Goal: Transaction & Acquisition: Purchase product/service

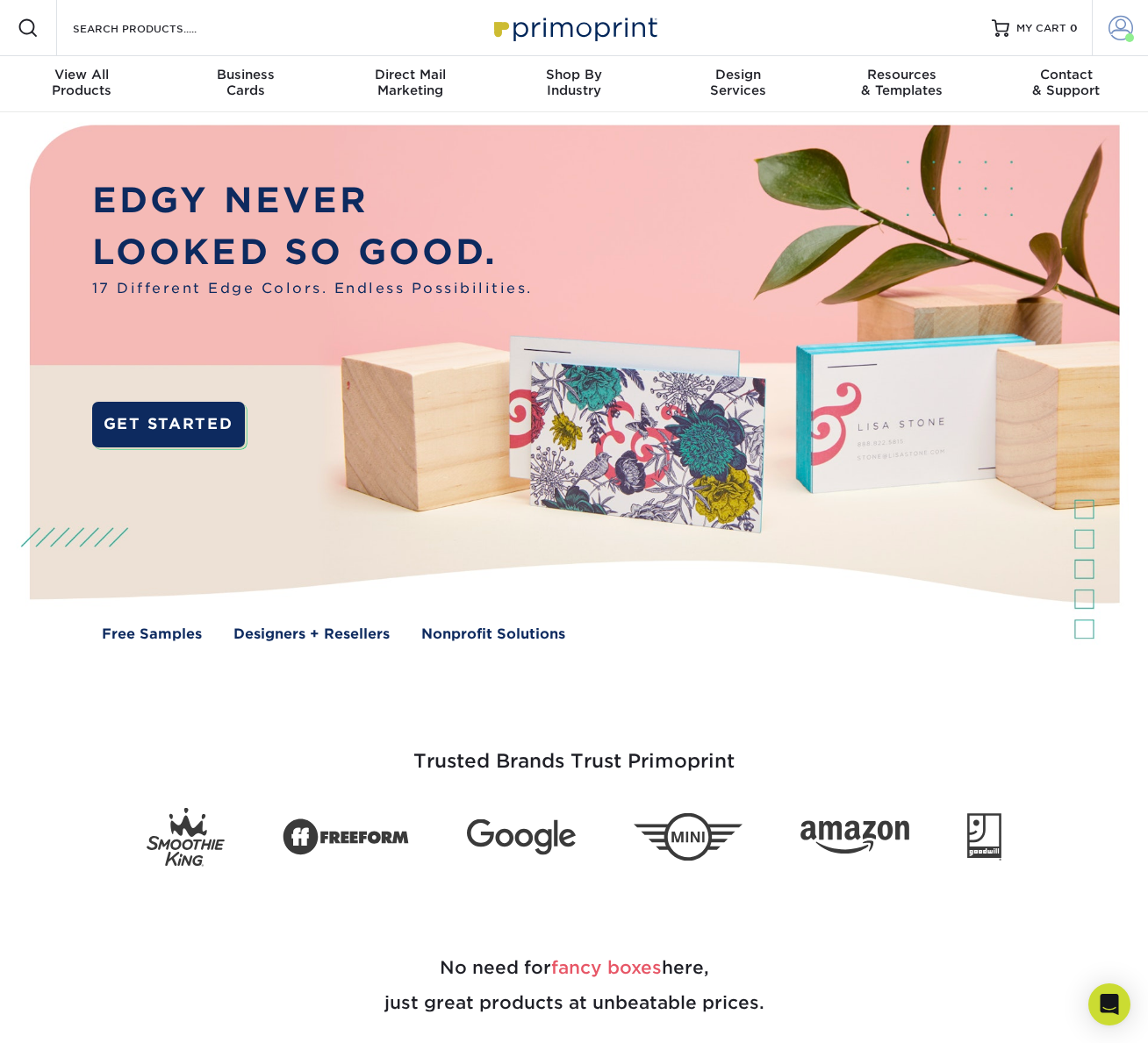
click at [1119, 31] on span at bounding box center [1120, 28] width 25 height 25
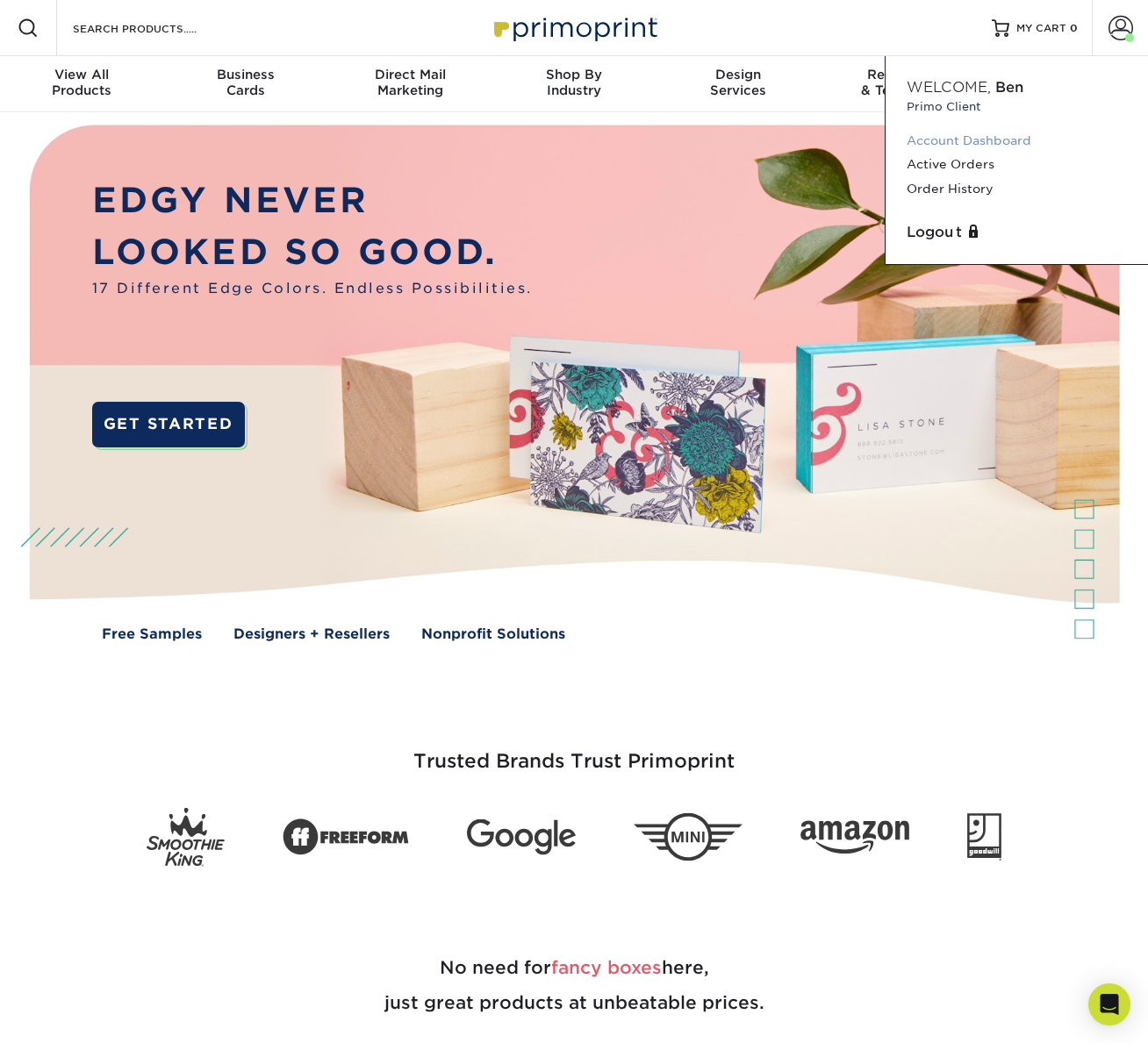
click at [1008, 138] on link "Account Dashboard" at bounding box center [1015, 141] width 220 height 24
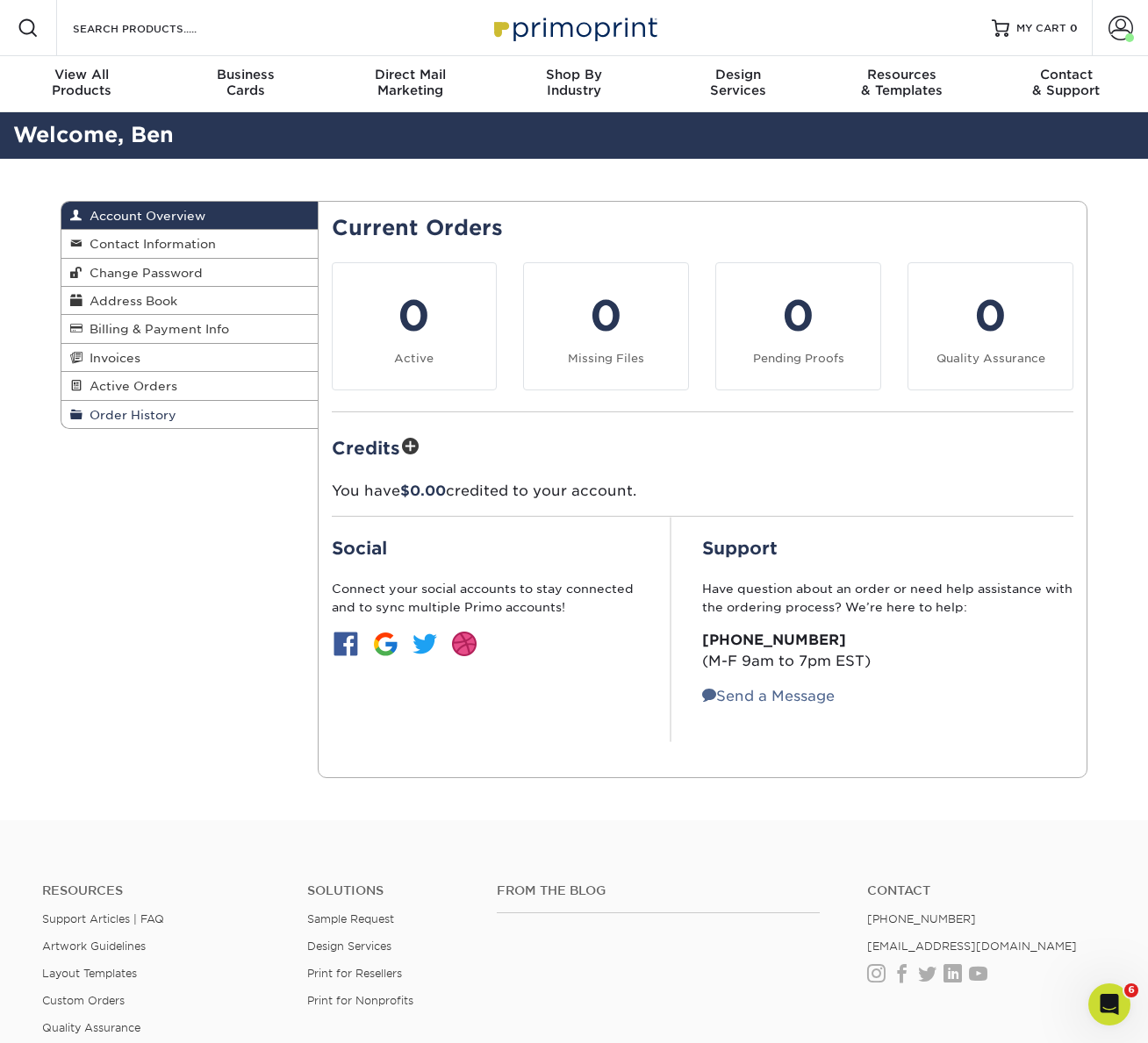
click at [151, 411] on span "Order History" at bounding box center [130, 414] width 94 height 14
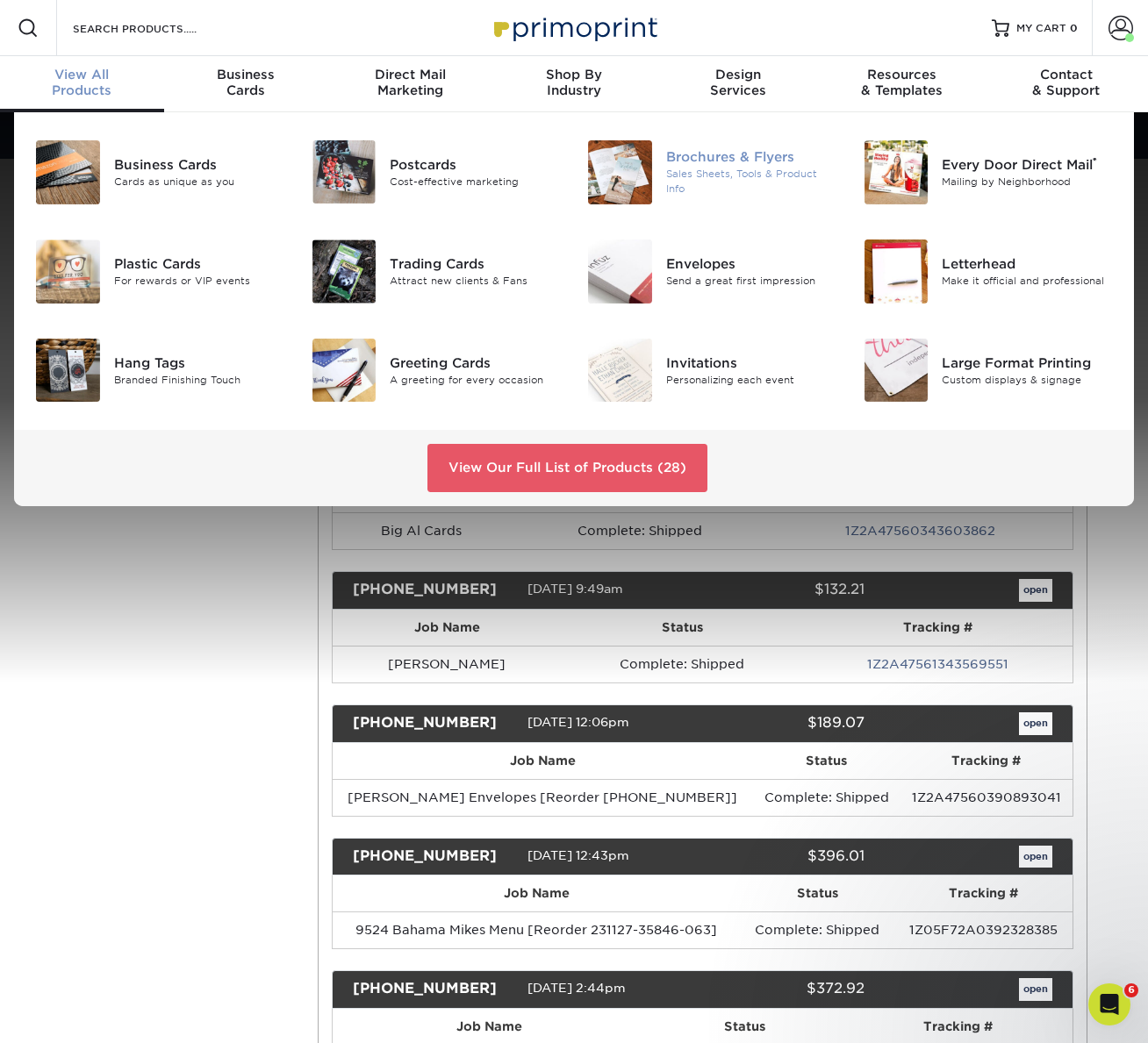
click at [624, 176] on img at bounding box center [620, 172] width 64 height 64
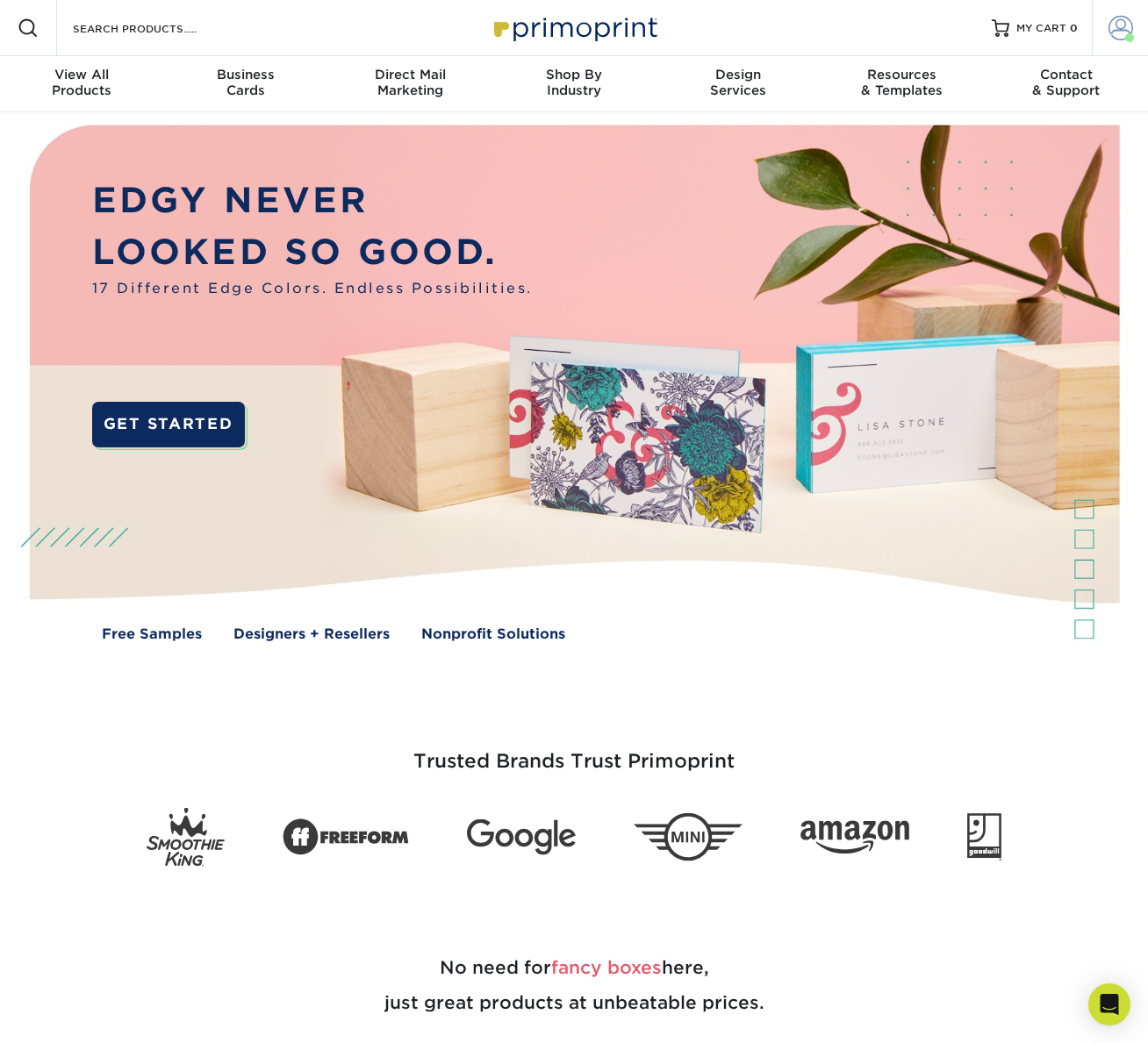
click at [1126, 34] on span at bounding box center [1130, 38] width 9 height 9
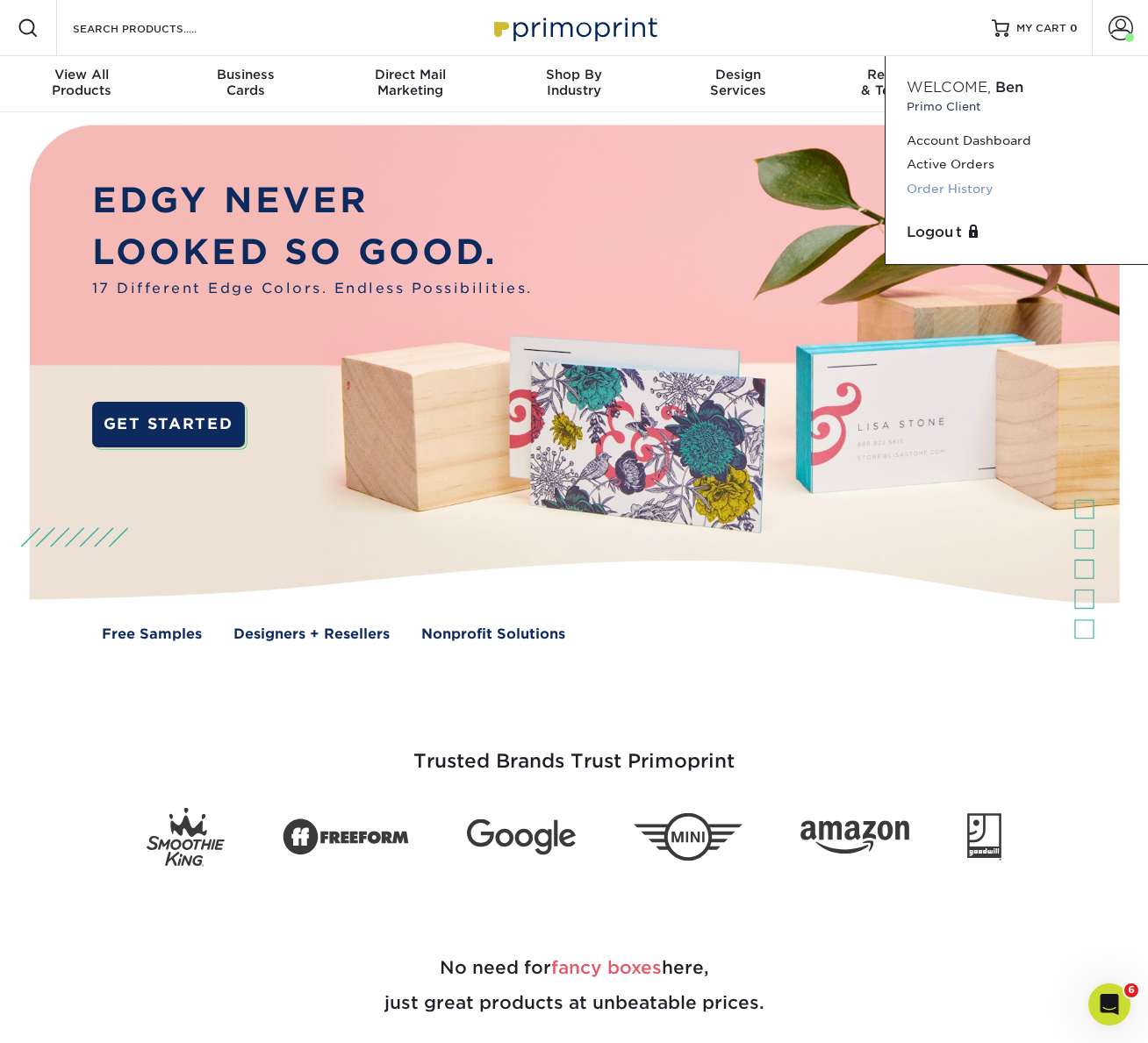
click at [975, 185] on link "Order History" at bounding box center [1015, 190] width 220 height 24
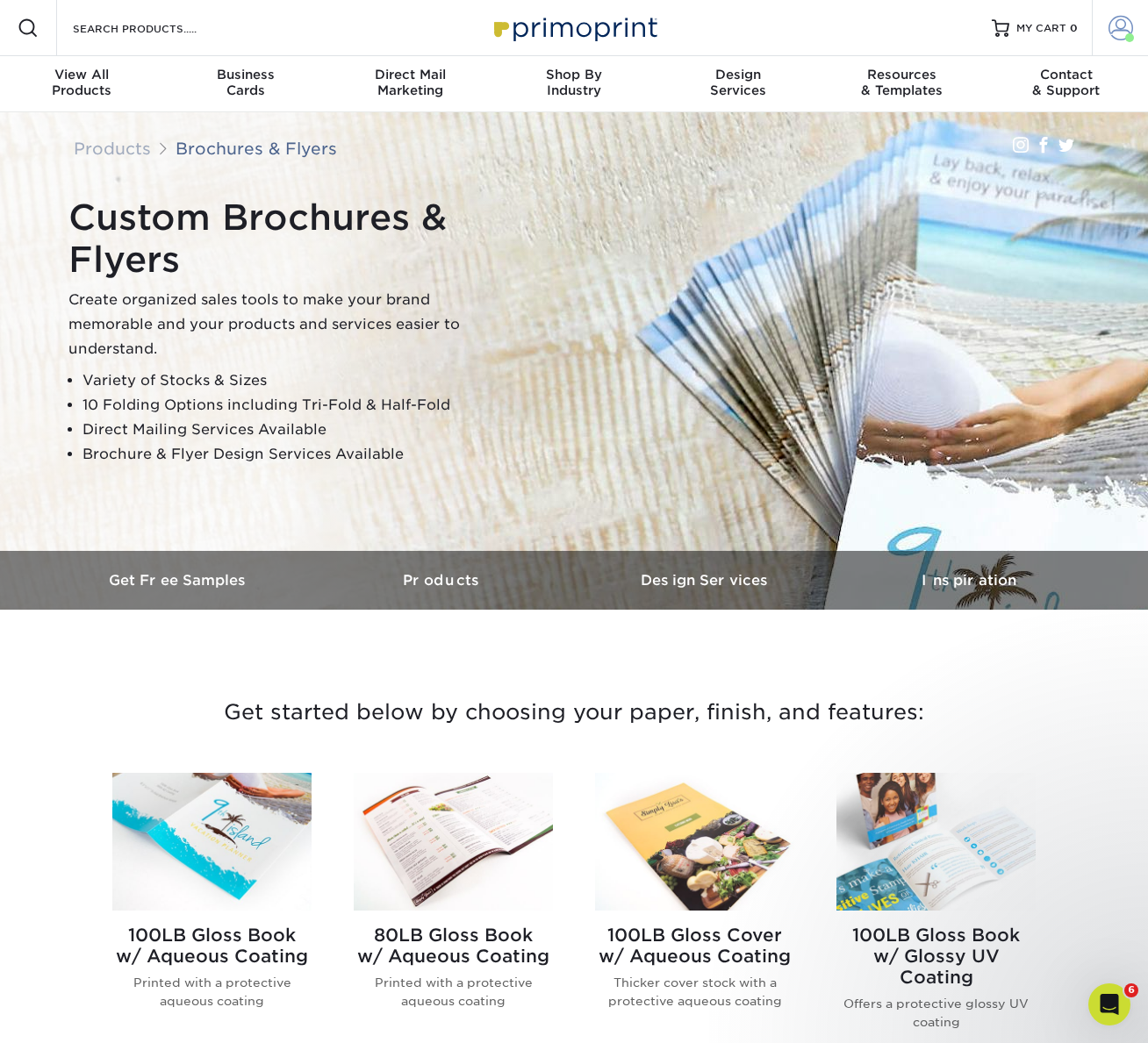
click at [1112, 31] on span at bounding box center [1120, 28] width 25 height 25
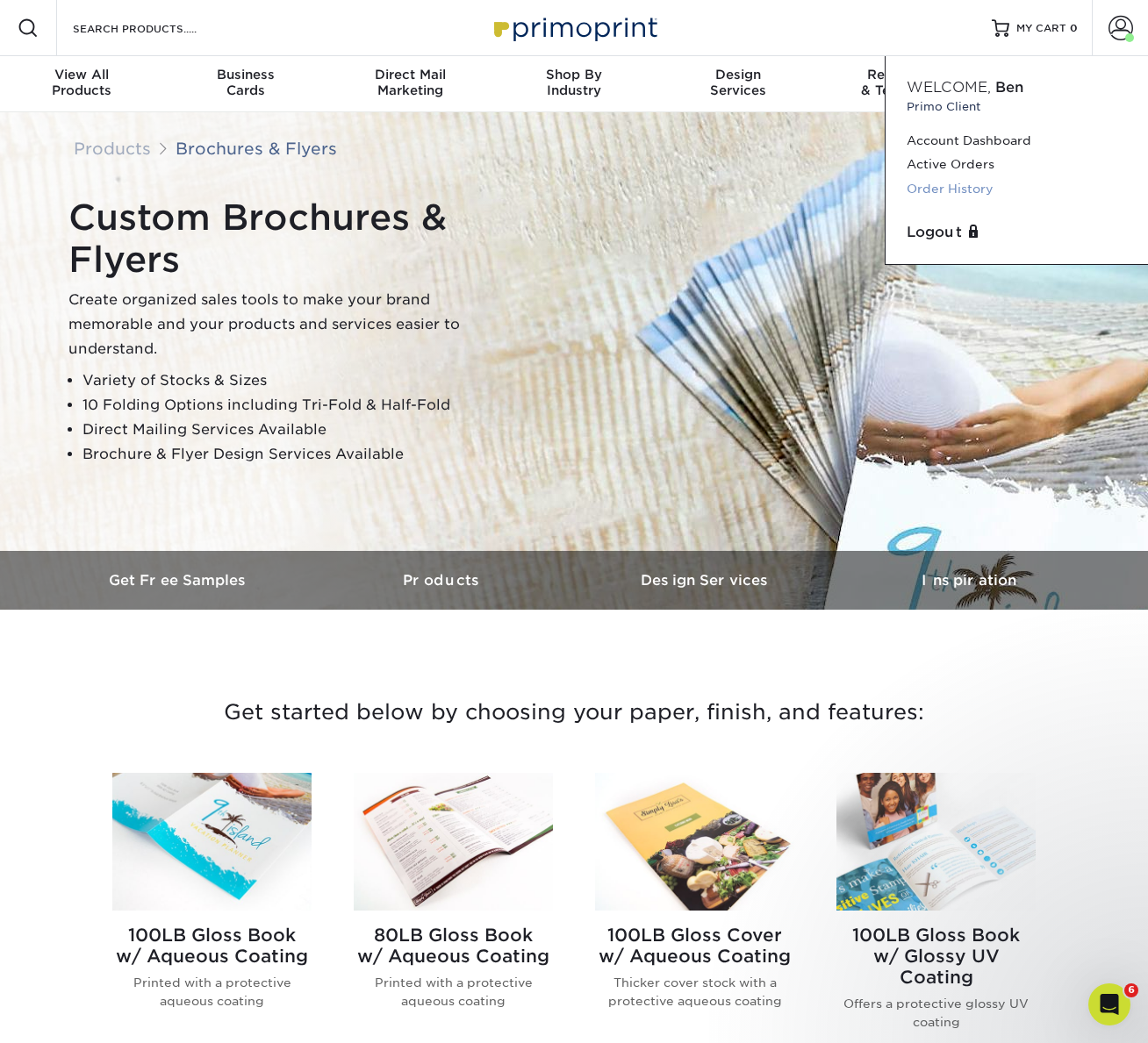
click at [977, 185] on link "Order History" at bounding box center [1015, 190] width 220 height 24
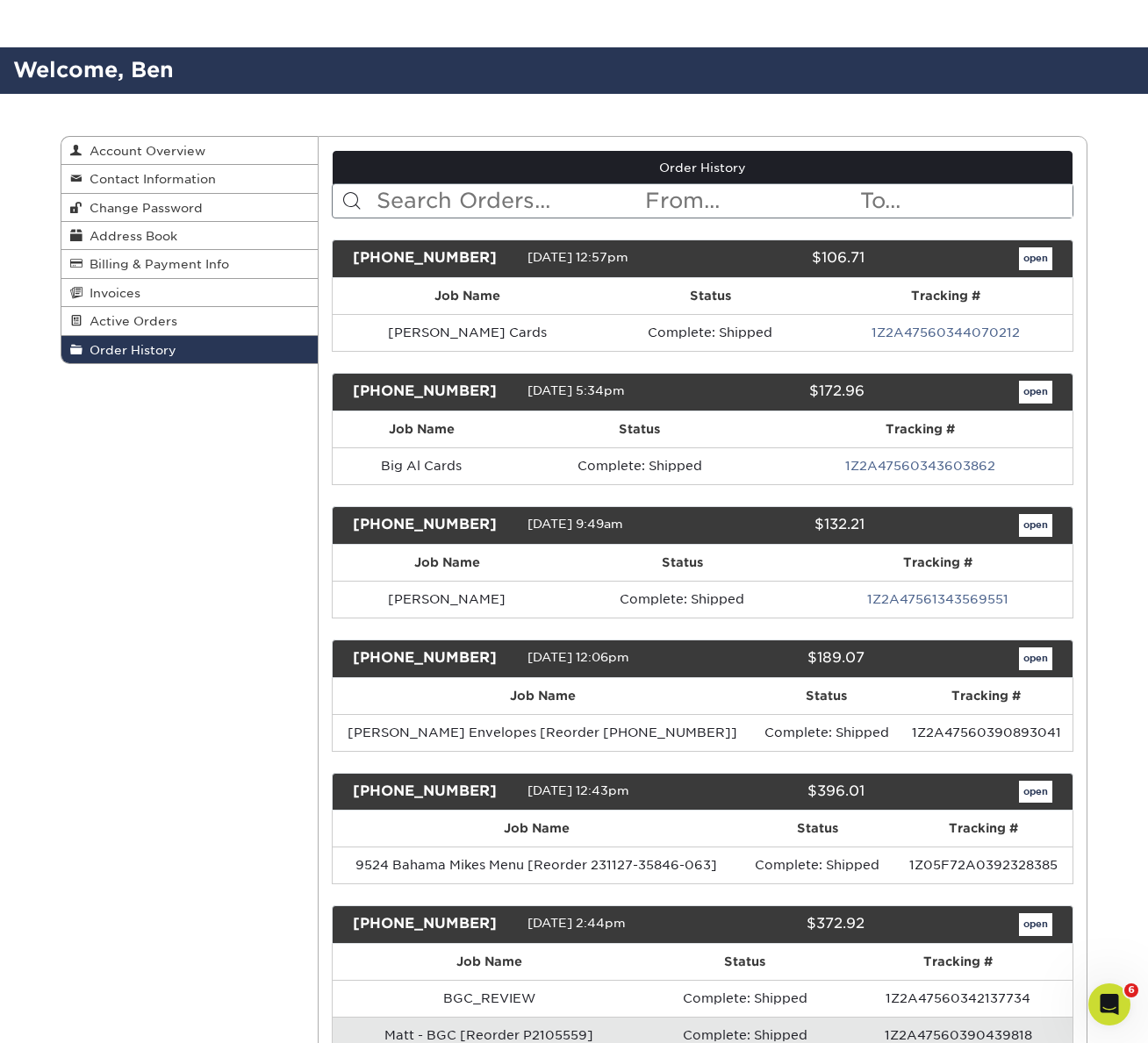
scroll to position [100, 0]
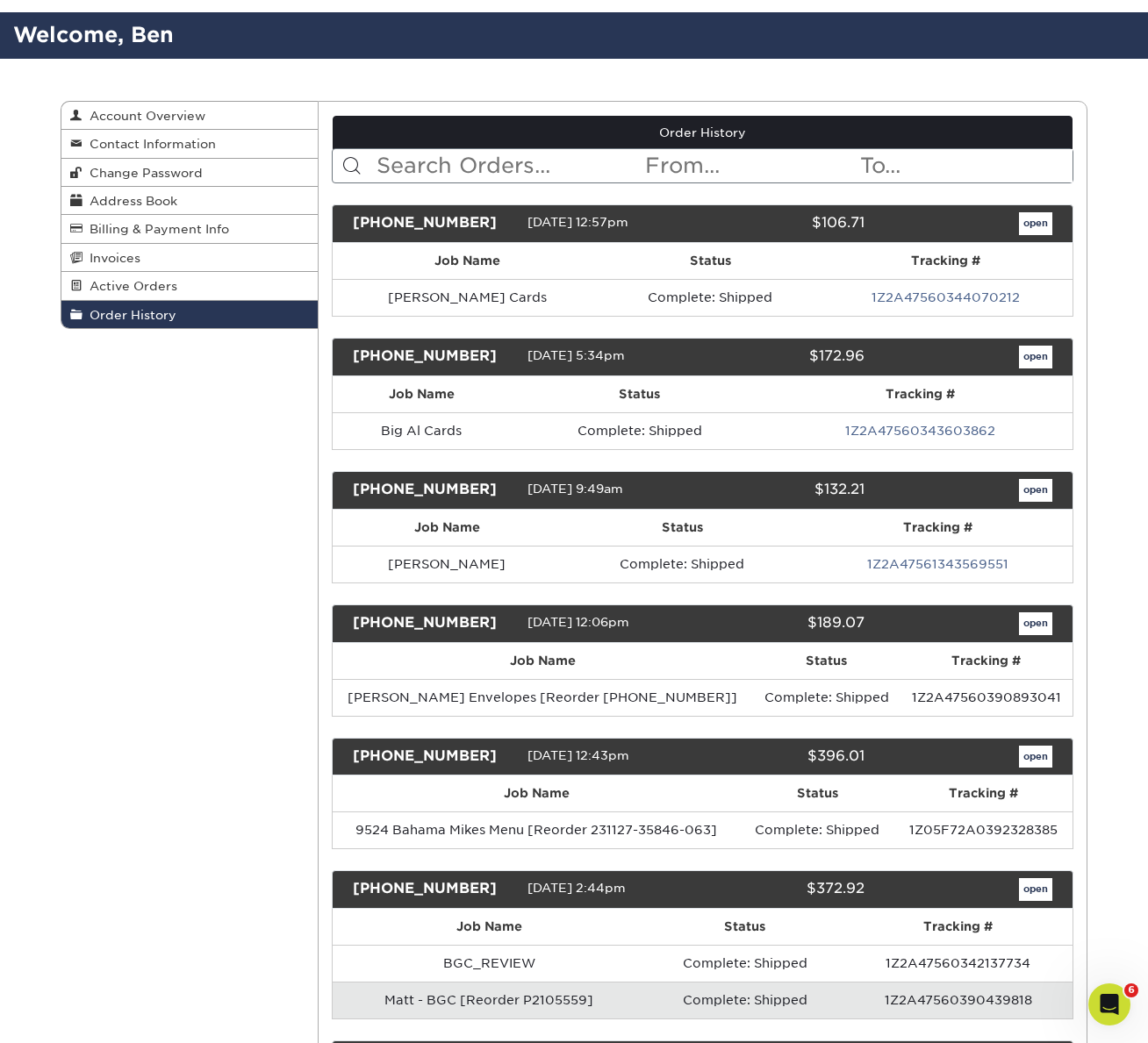
click at [1041, 758] on link "open" at bounding box center [1035, 757] width 33 height 23
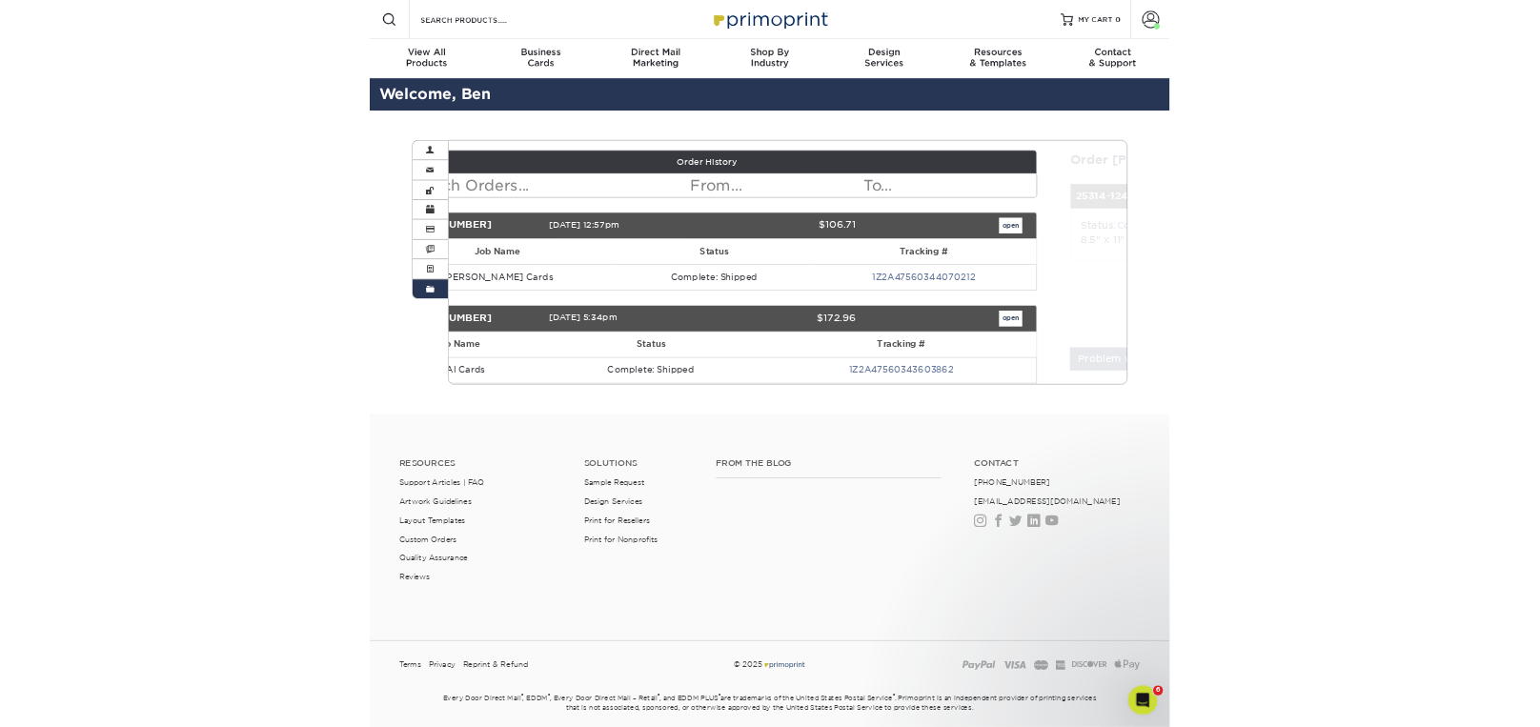
scroll to position [0, 0]
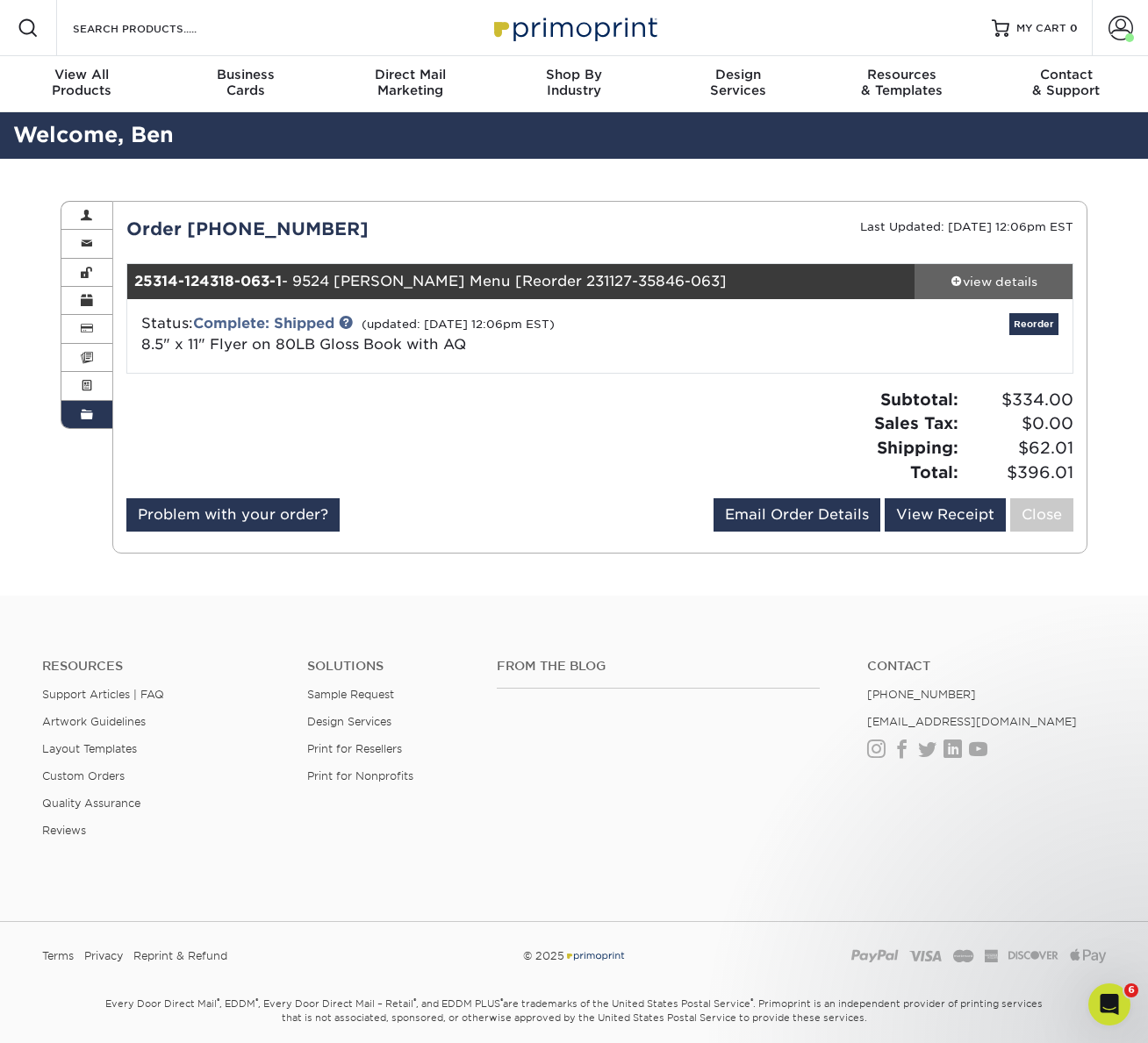
click at [1005, 278] on div "view details" at bounding box center [993, 281] width 158 height 17
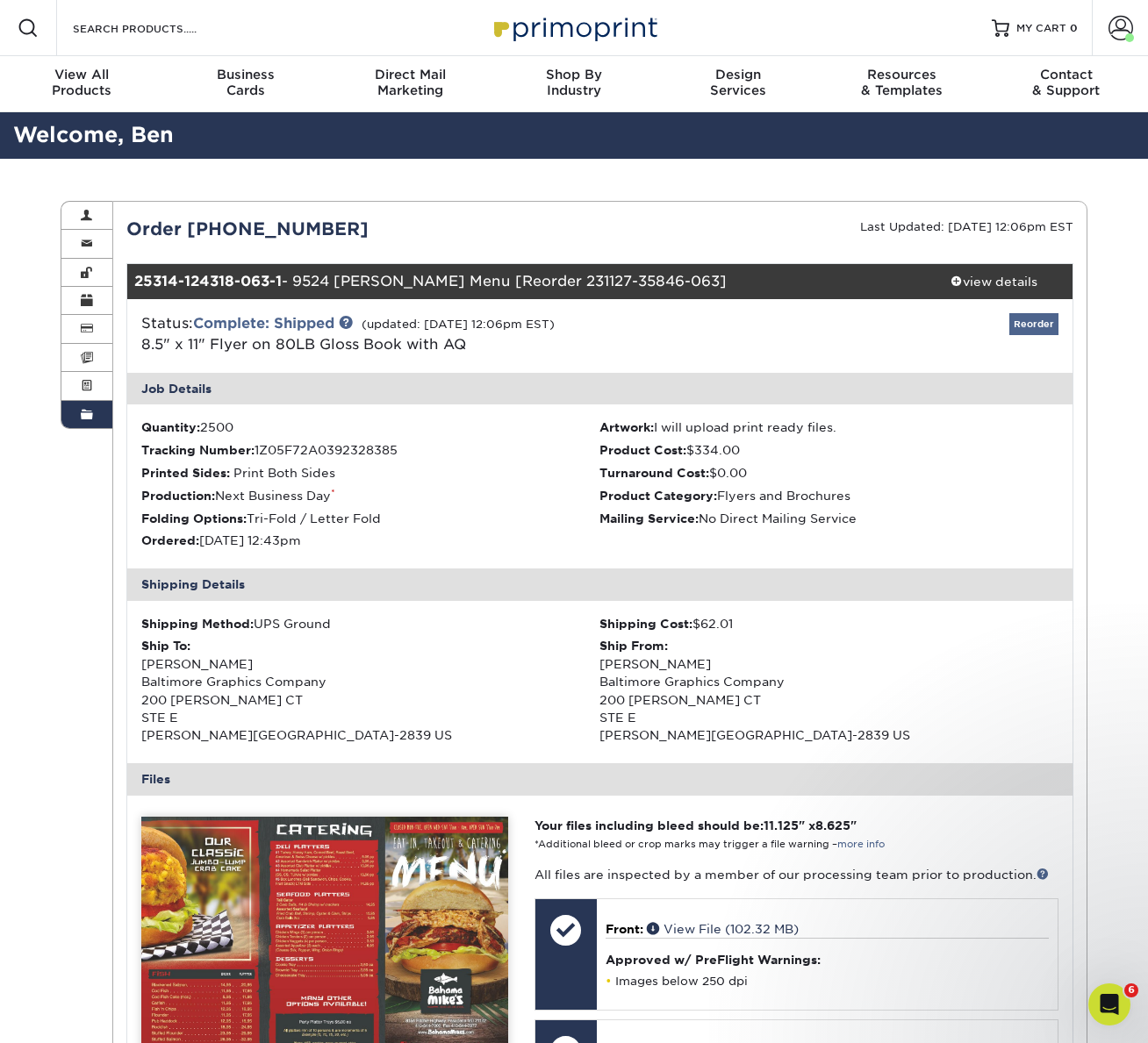
click at [1031, 323] on link "Reorder" at bounding box center [1033, 324] width 49 height 22
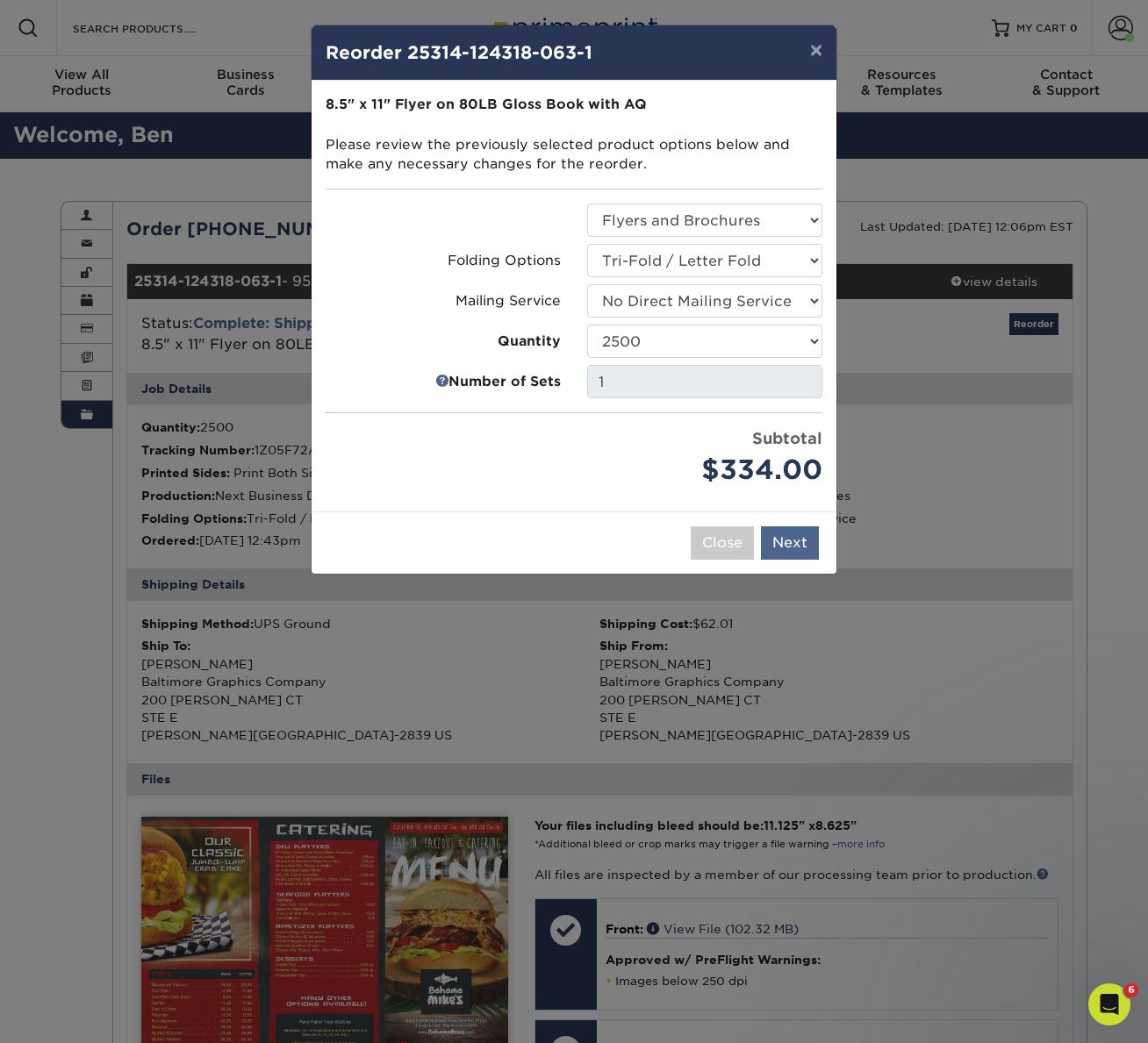
click at [795, 540] on button "Next" at bounding box center [789, 543] width 58 height 33
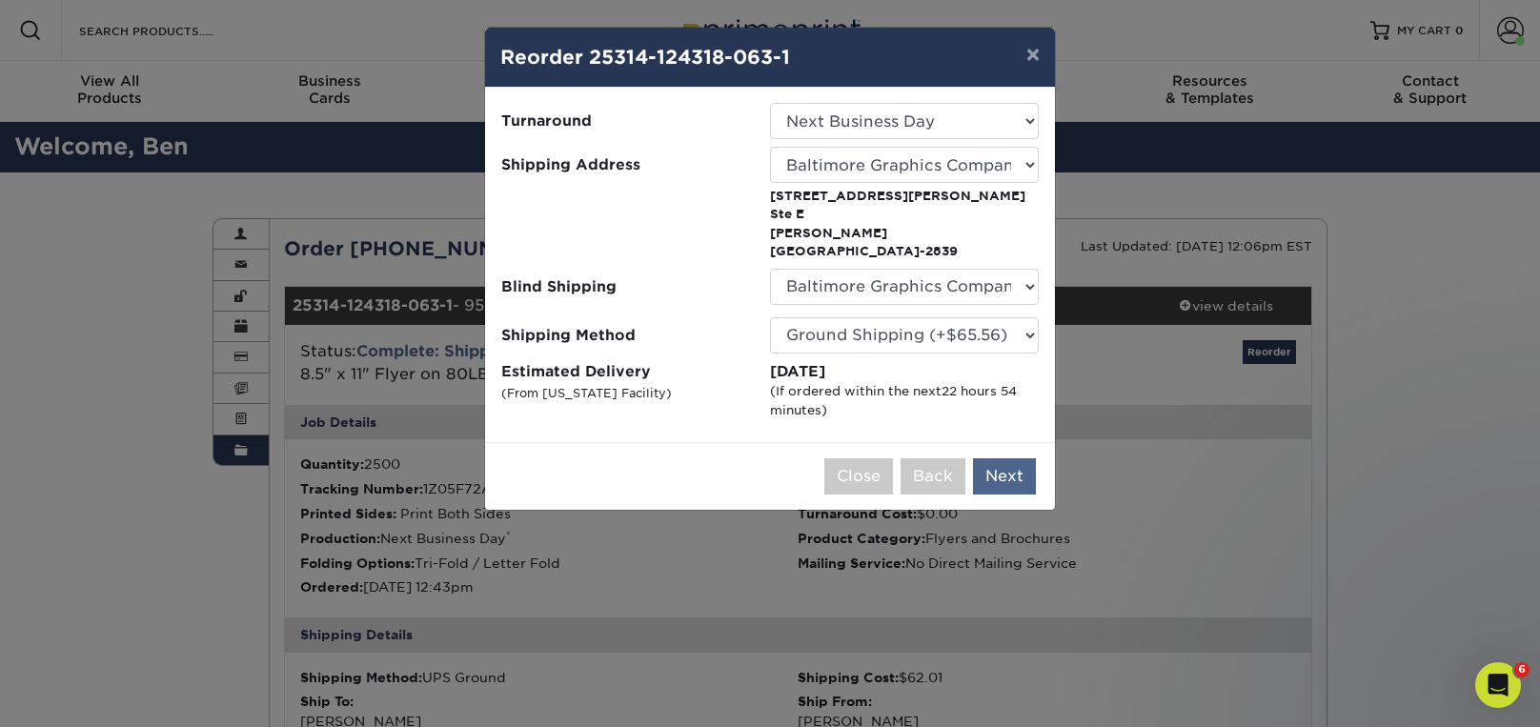
click at [1015, 459] on button "Next" at bounding box center [1004, 476] width 63 height 36
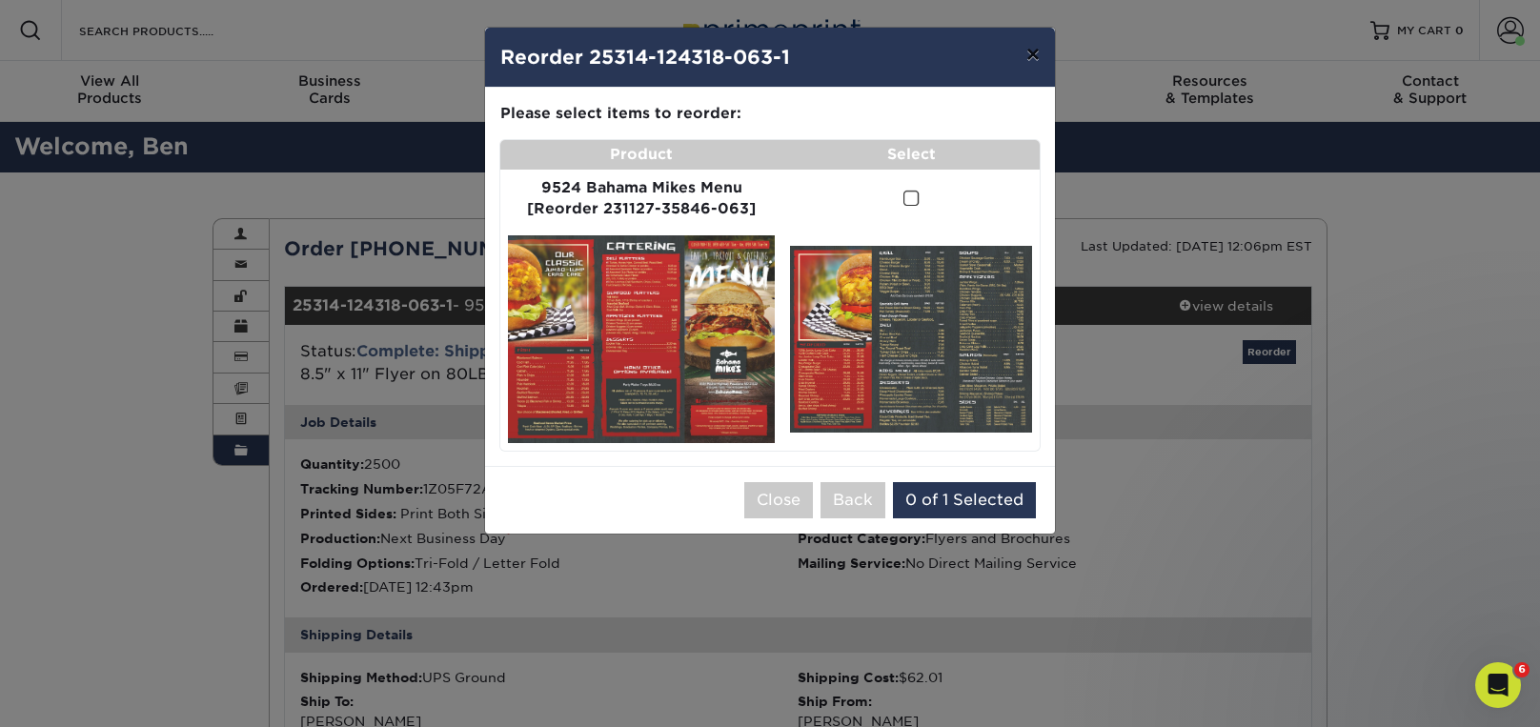
click at [1031, 60] on button "×" at bounding box center [1033, 54] width 44 height 53
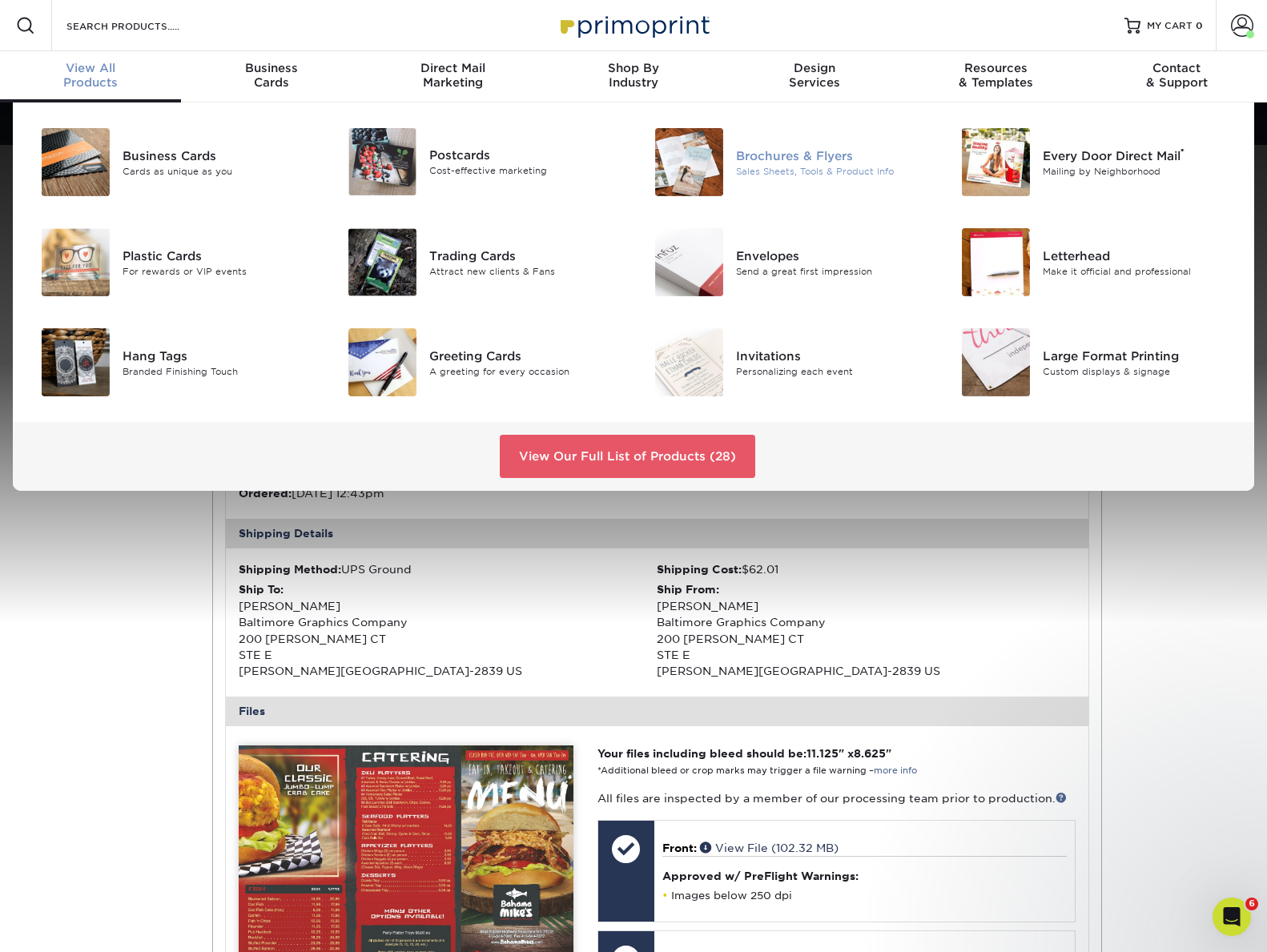
click at [781, 157] on div "Brochures & Flyers" at bounding box center [832, 155] width 192 height 18
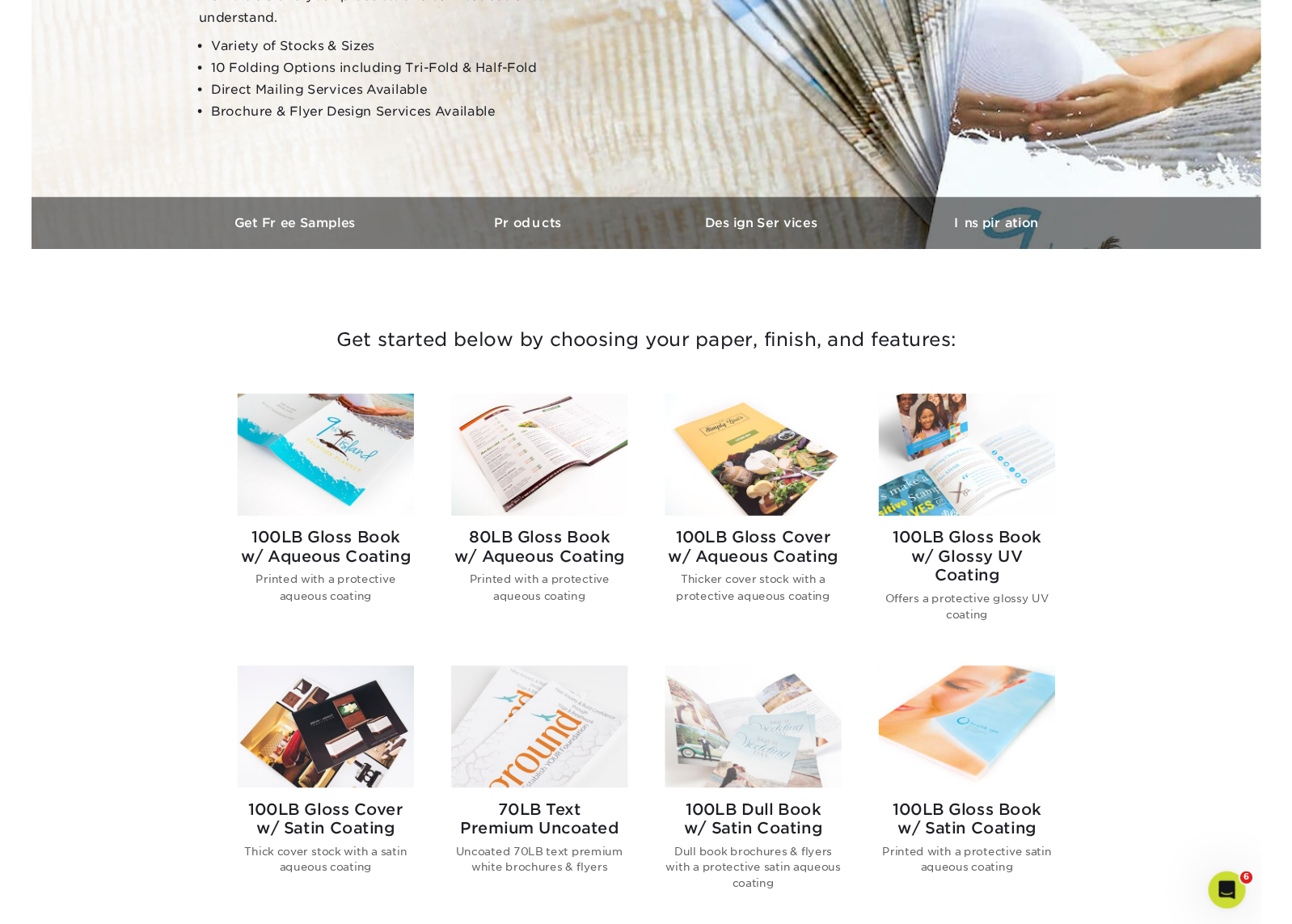
scroll to position [349, 0]
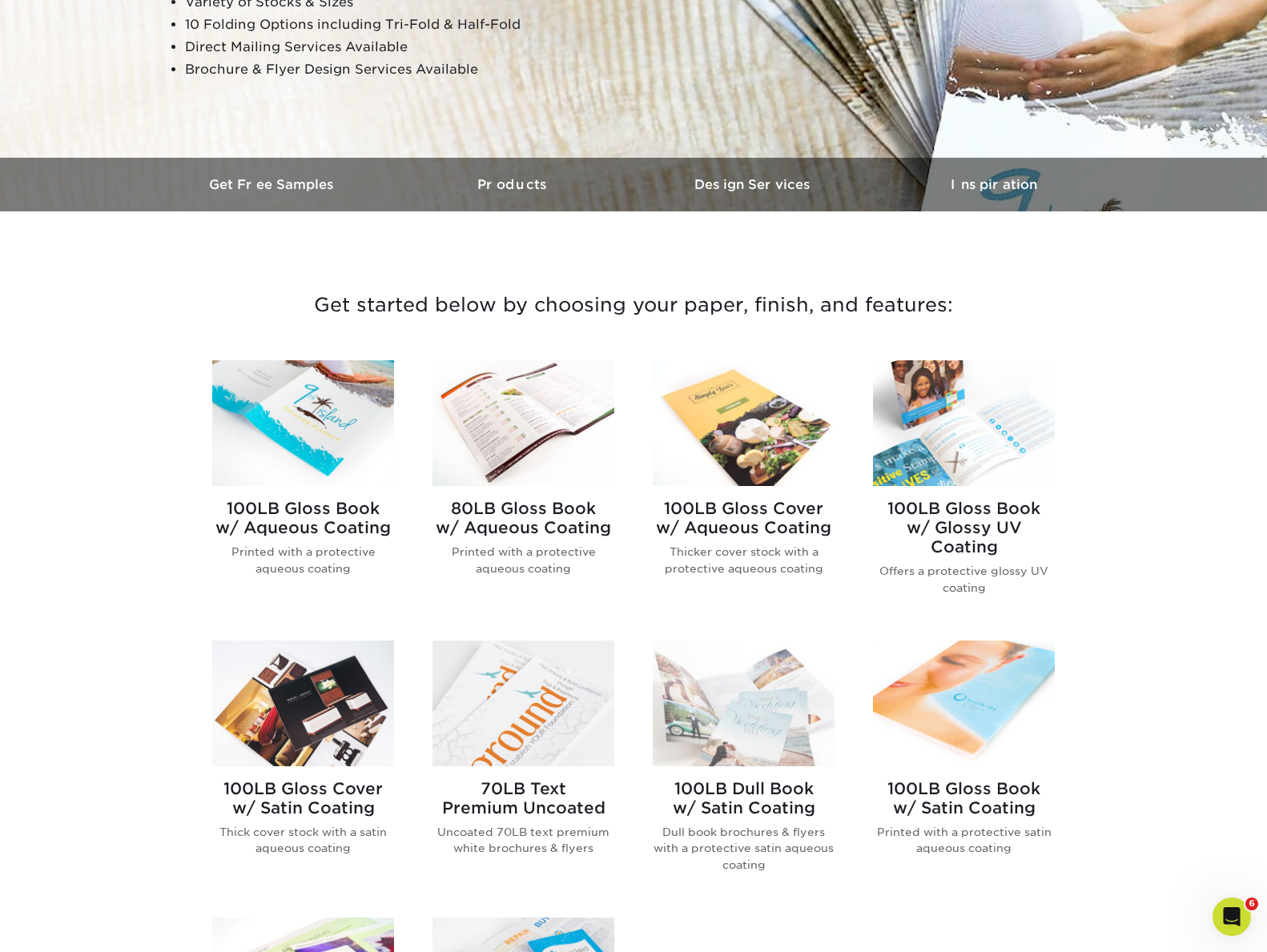
click at [569, 421] on img at bounding box center [523, 423] width 181 height 126
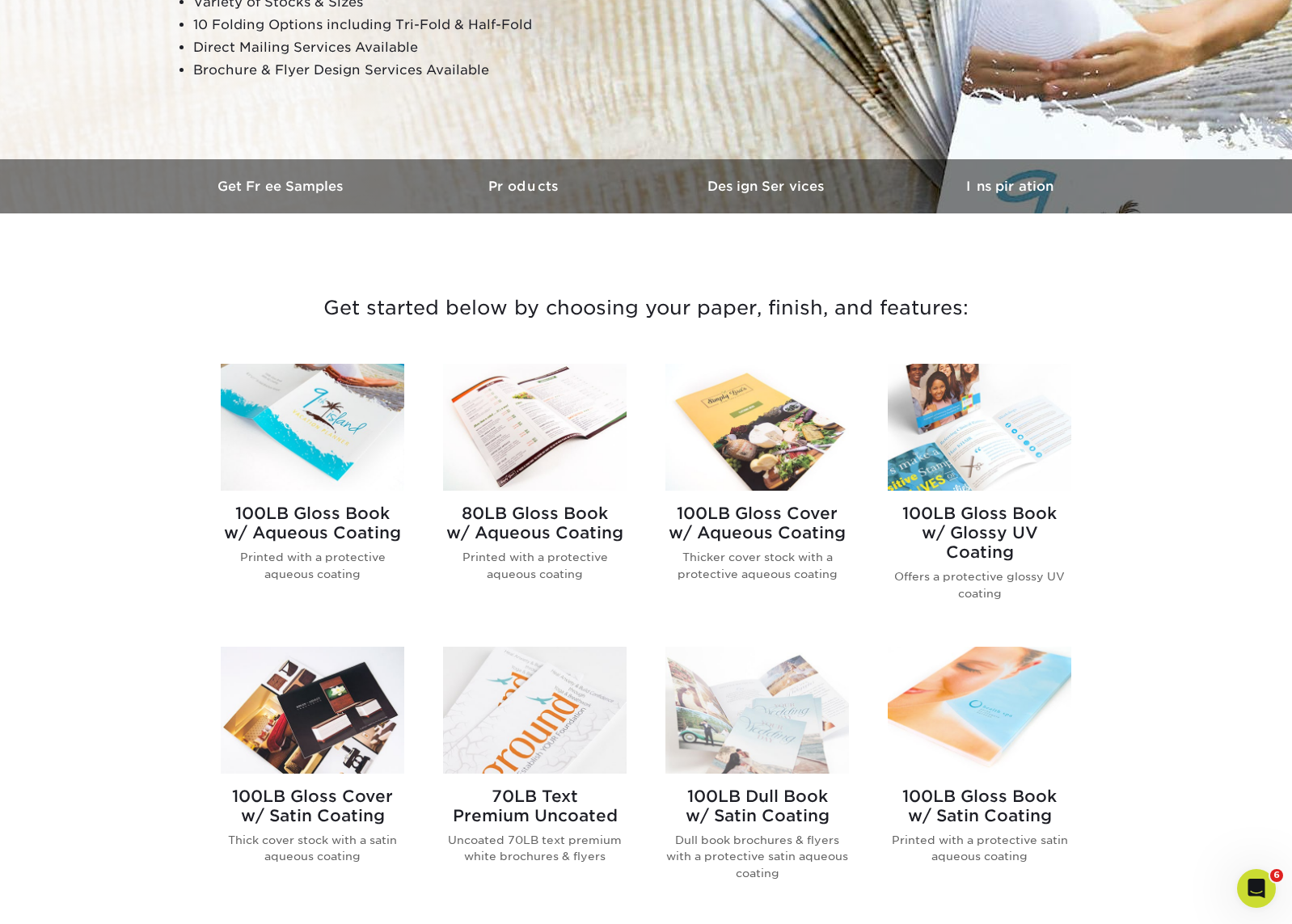
click at [534, 441] on img at bounding box center [534, 428] width 183 height 127
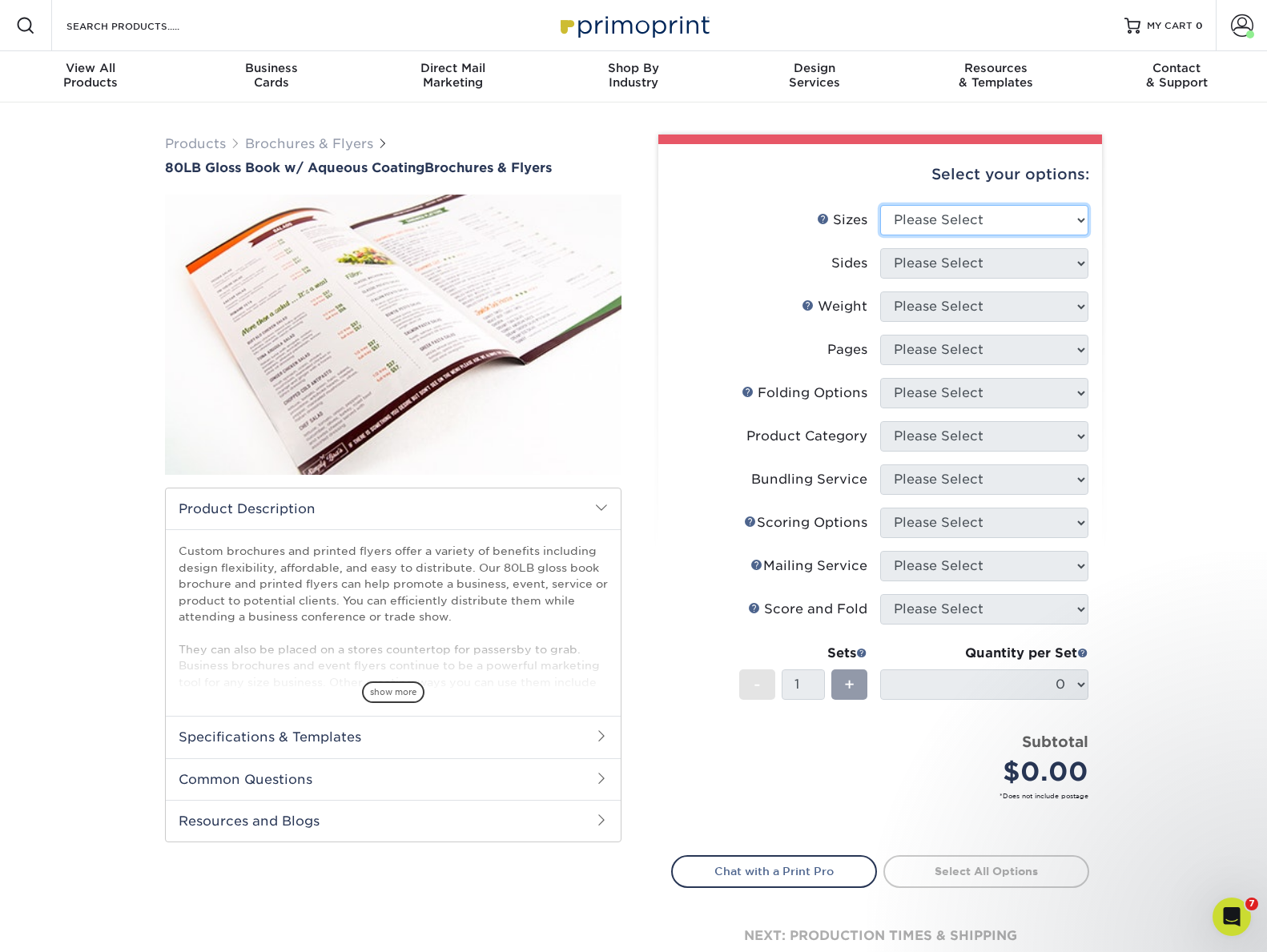
select select "8.50x11.00"
select select "13abbda7-1d64-4f25-8bb2-c179b224825d"
click at [954, 304] on form "Sizes Help Sizes Please Select 3.67" x 8.5" 3.67" x 8.5" 4" x 6" 4" x 8.5" 4" x…" at bounding box center [880, 521] width 418 height 632
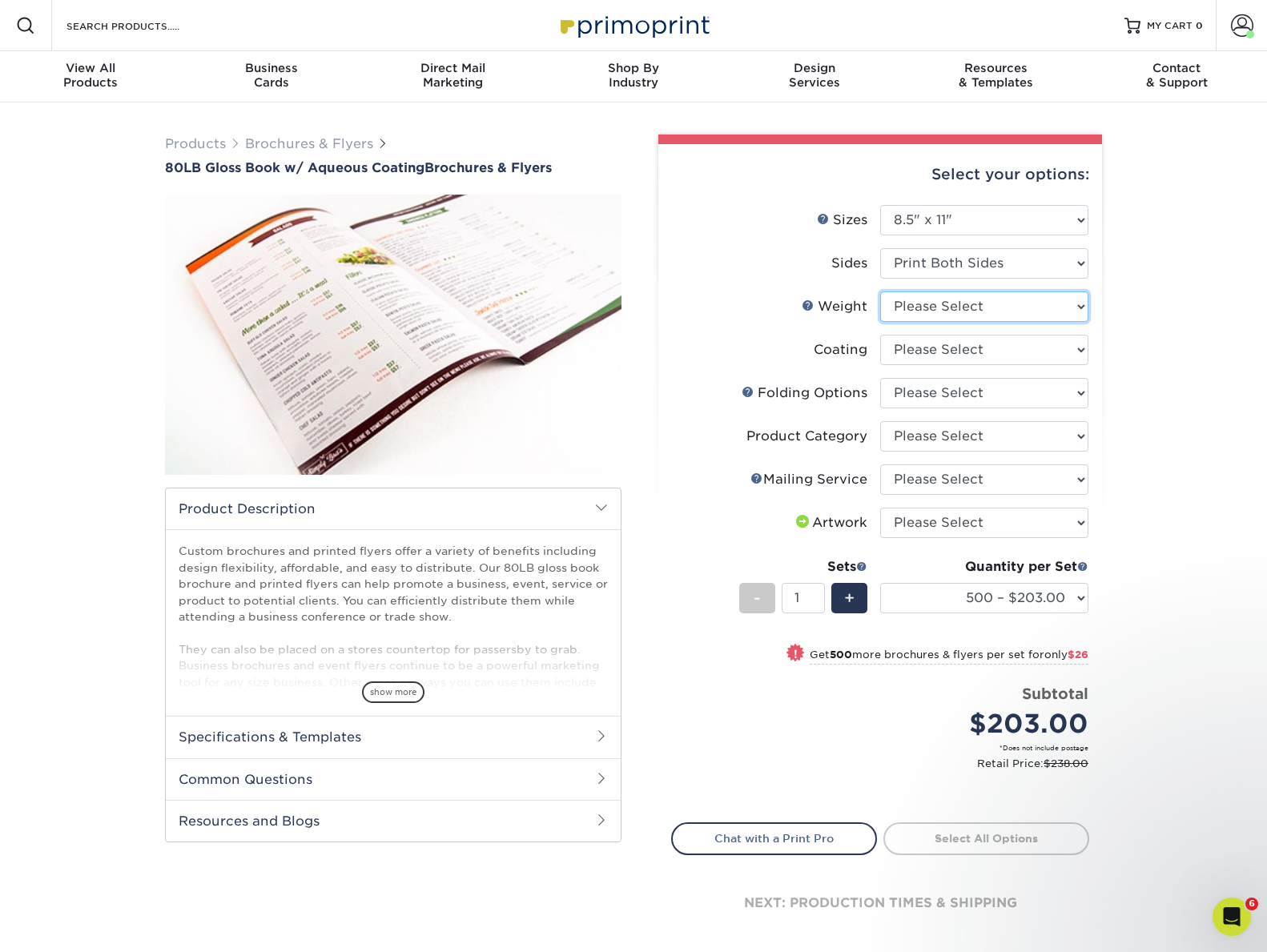
select select "80LB"
select select "d41dab50-ff65-4f4f-bb17-2afe4d36ae33"
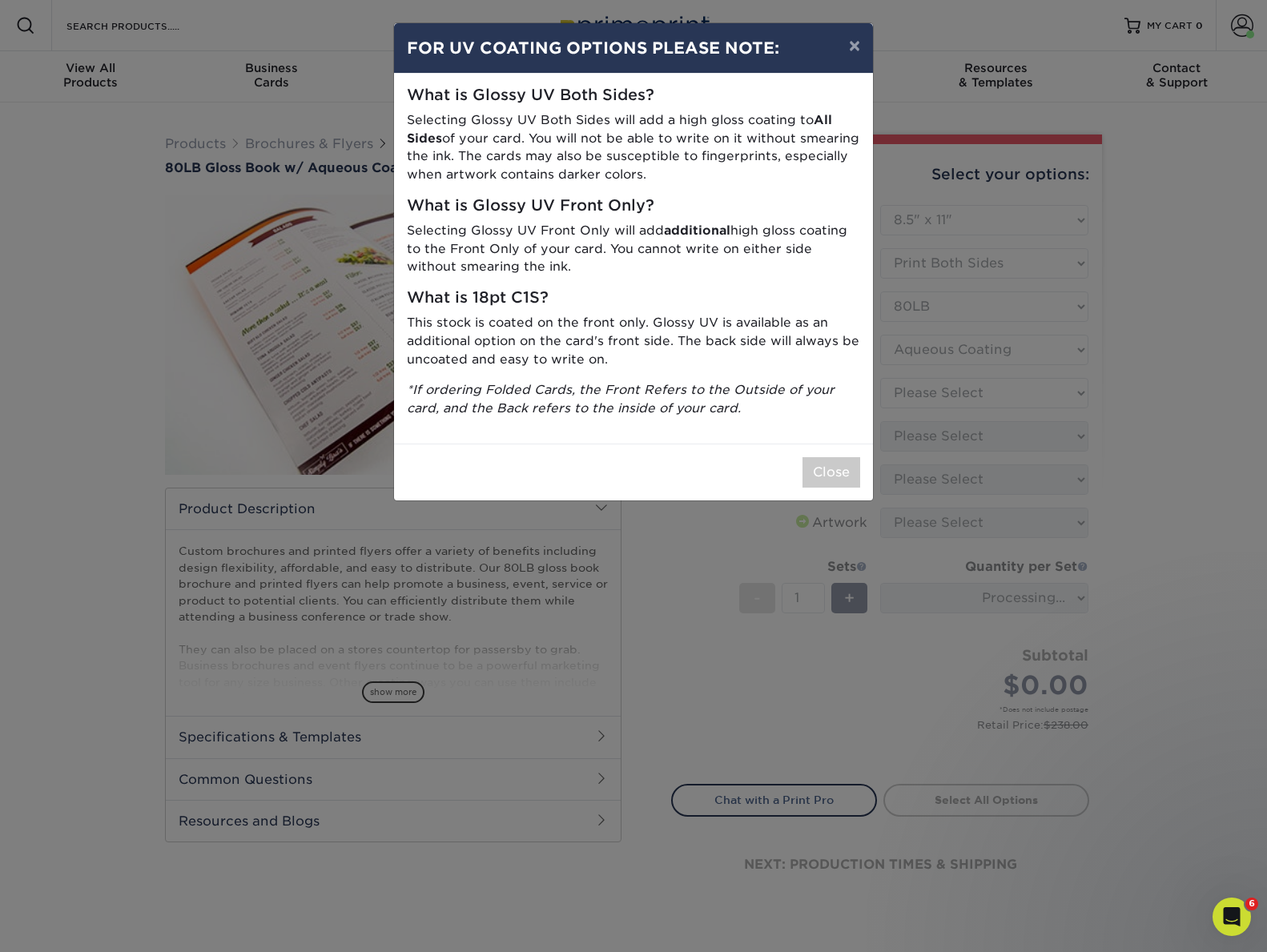
click at [1000, 395] on div "× FOR UV COATING OPTIONS PLEASE NOTE: What is Glossy UV Both Sides? Selecting G…" at bounding box center [634, 476] width 1267 height 952
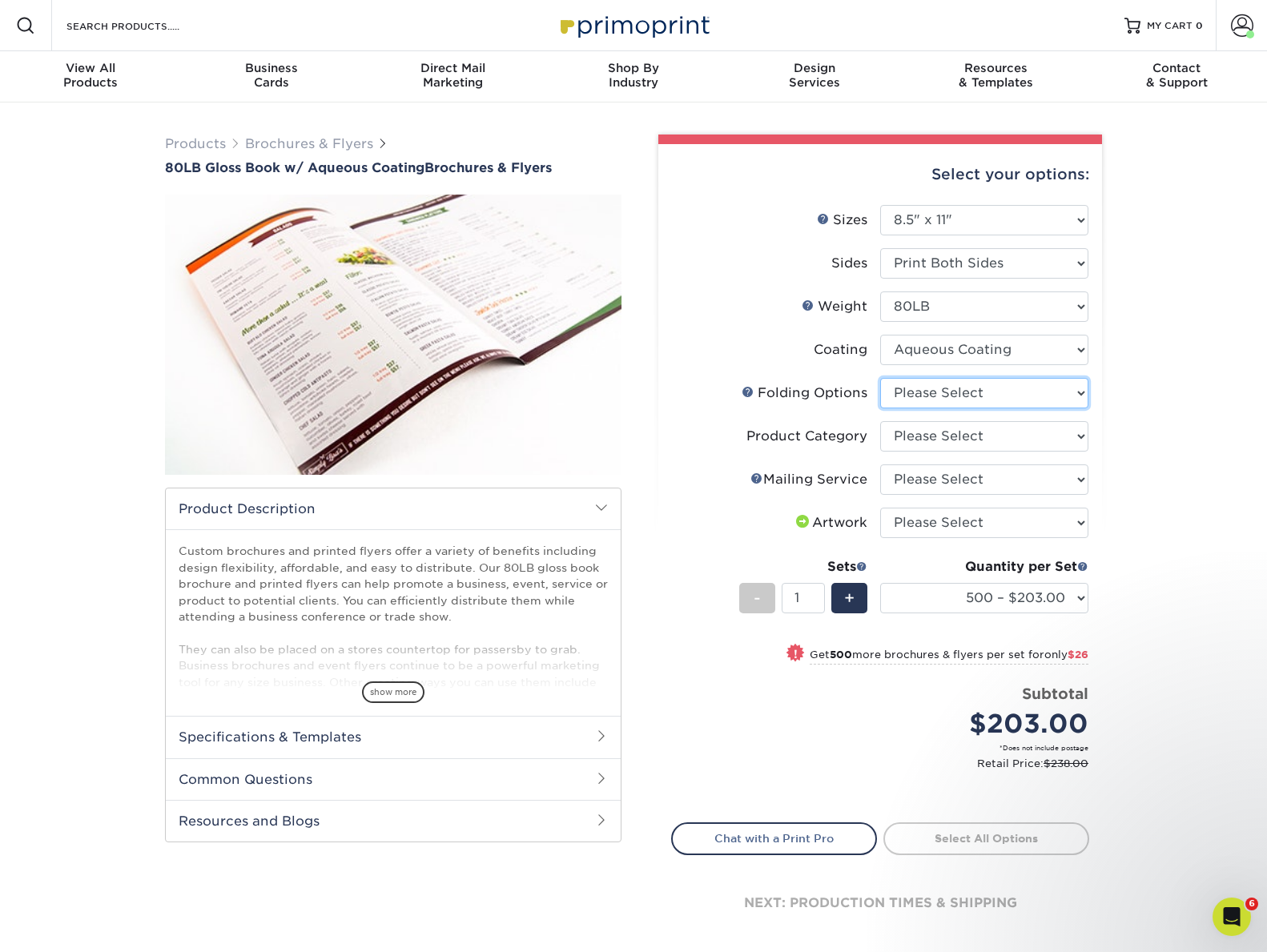
select select "6bd2fd9e-193e-4811-88f7-94c08206d735"
select select "1a668080-6b7c-4174-b399-2c3833b27ef4"
select select "3e5e9bdd-d78a-4c28-a41d-fe1407925ca6"
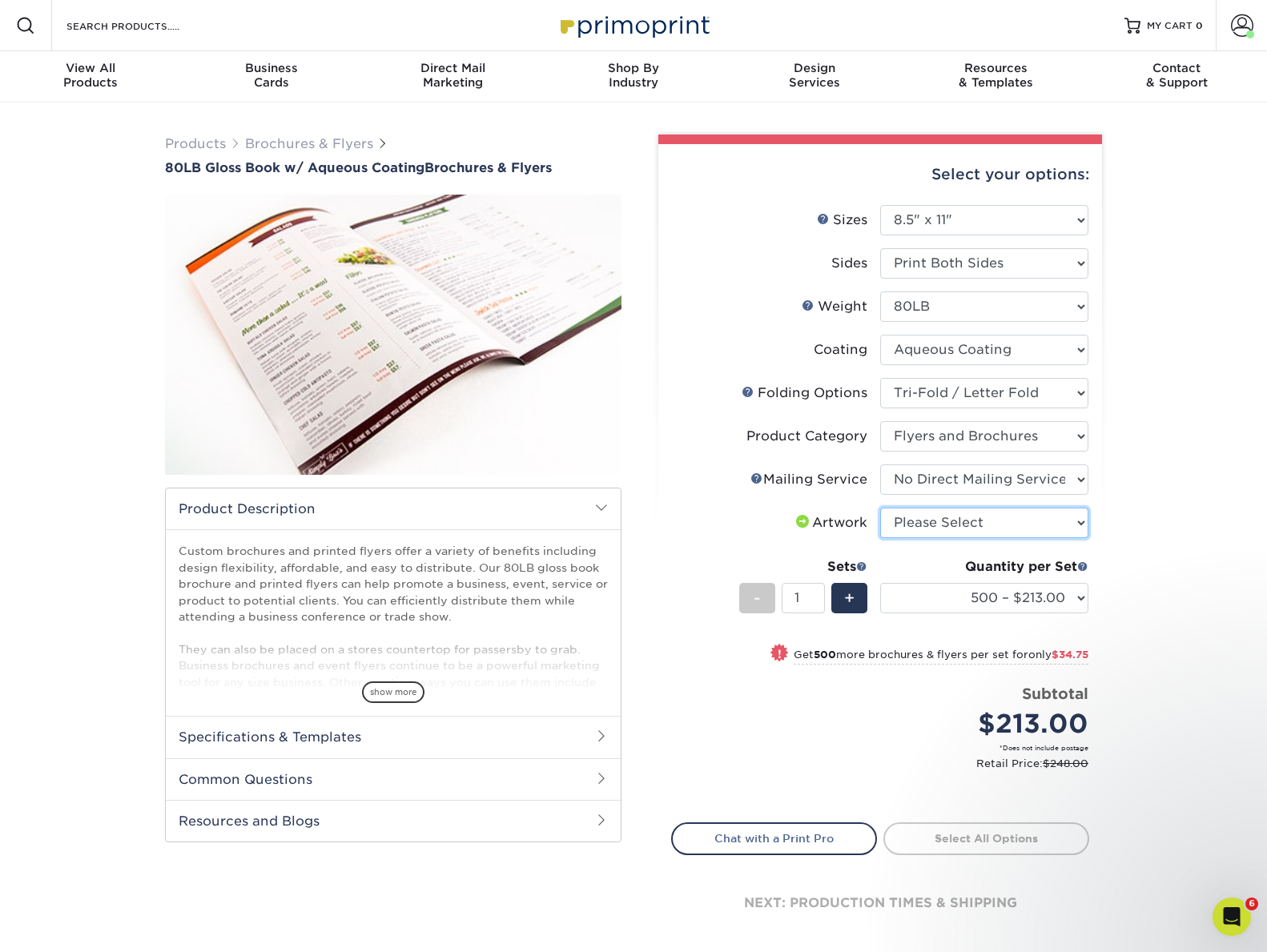
select select "upload"
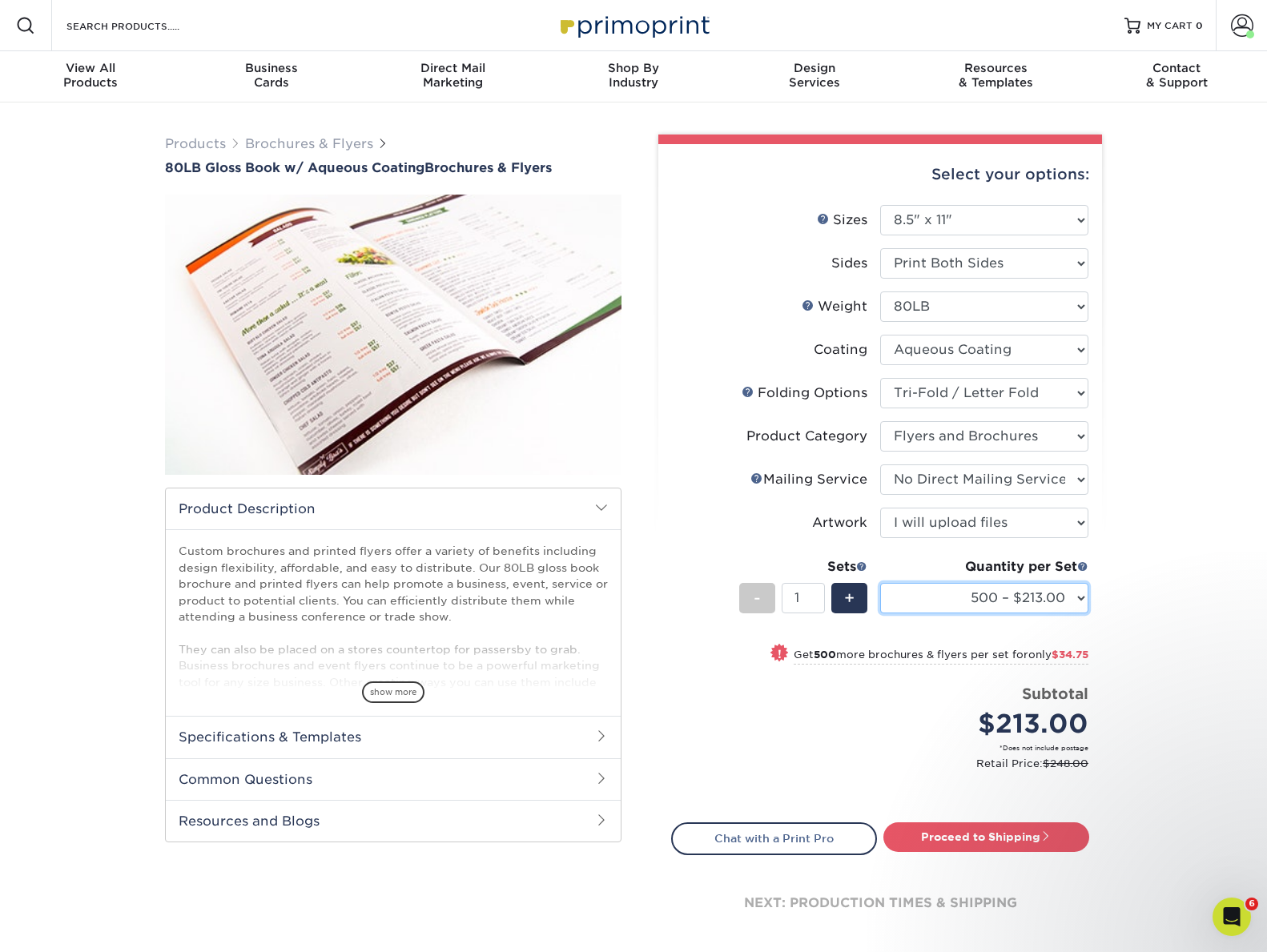
select select "2500 – $352.75"
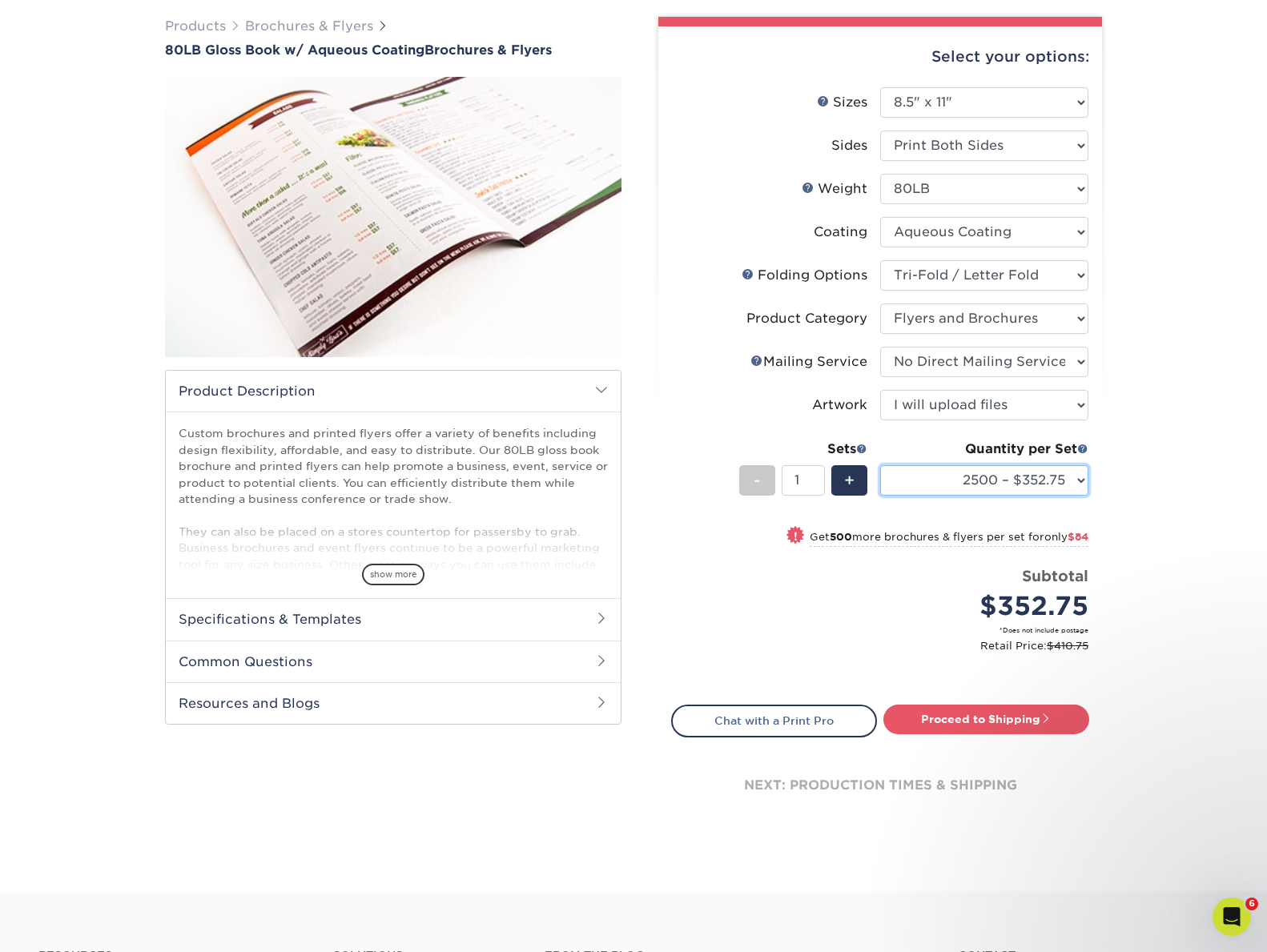
scroll to position [178, 0]
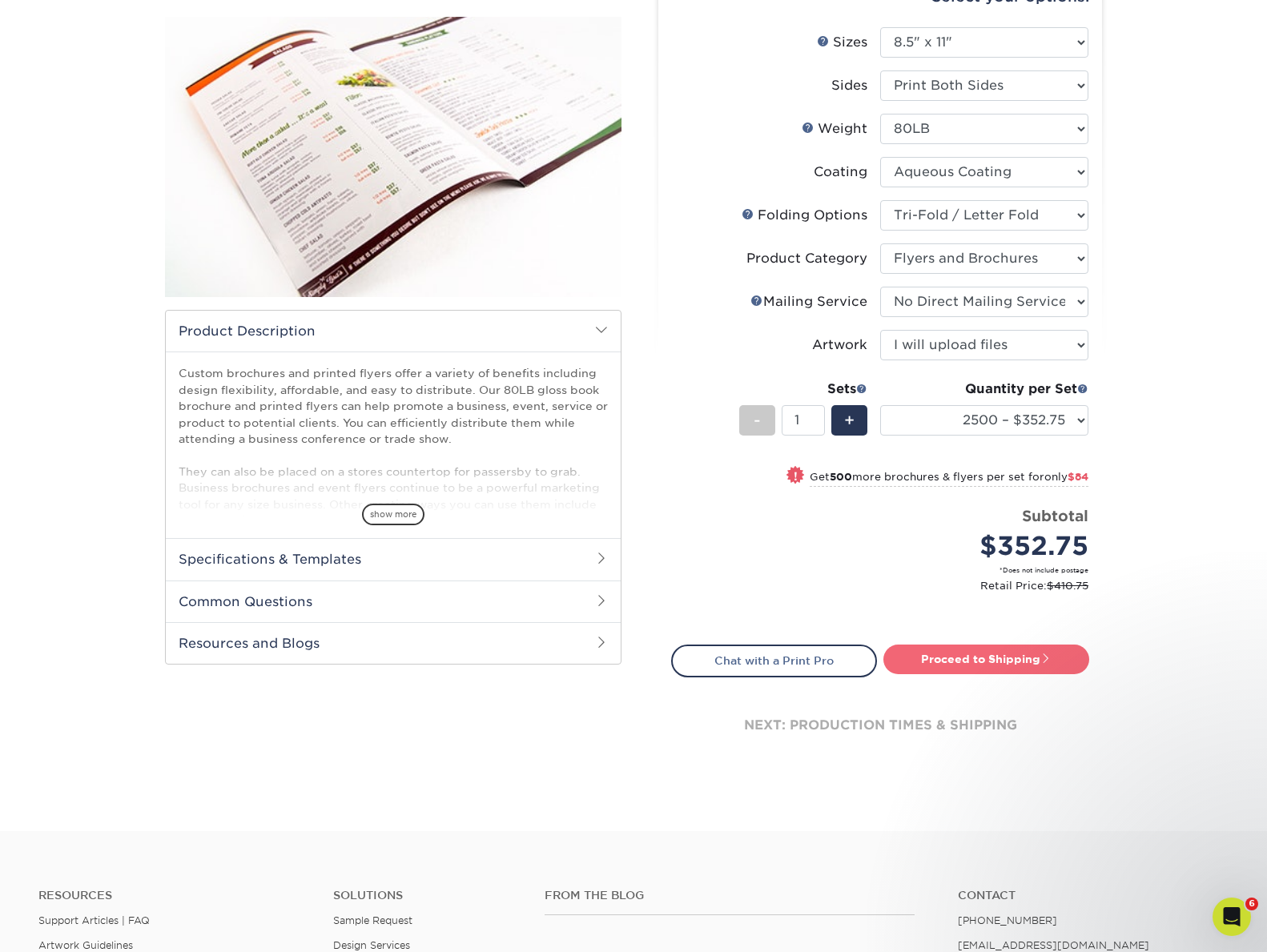
click at [1030, 662] on link "Proceed to Shipping" at bounding box center [986, 659] width 206 height 29
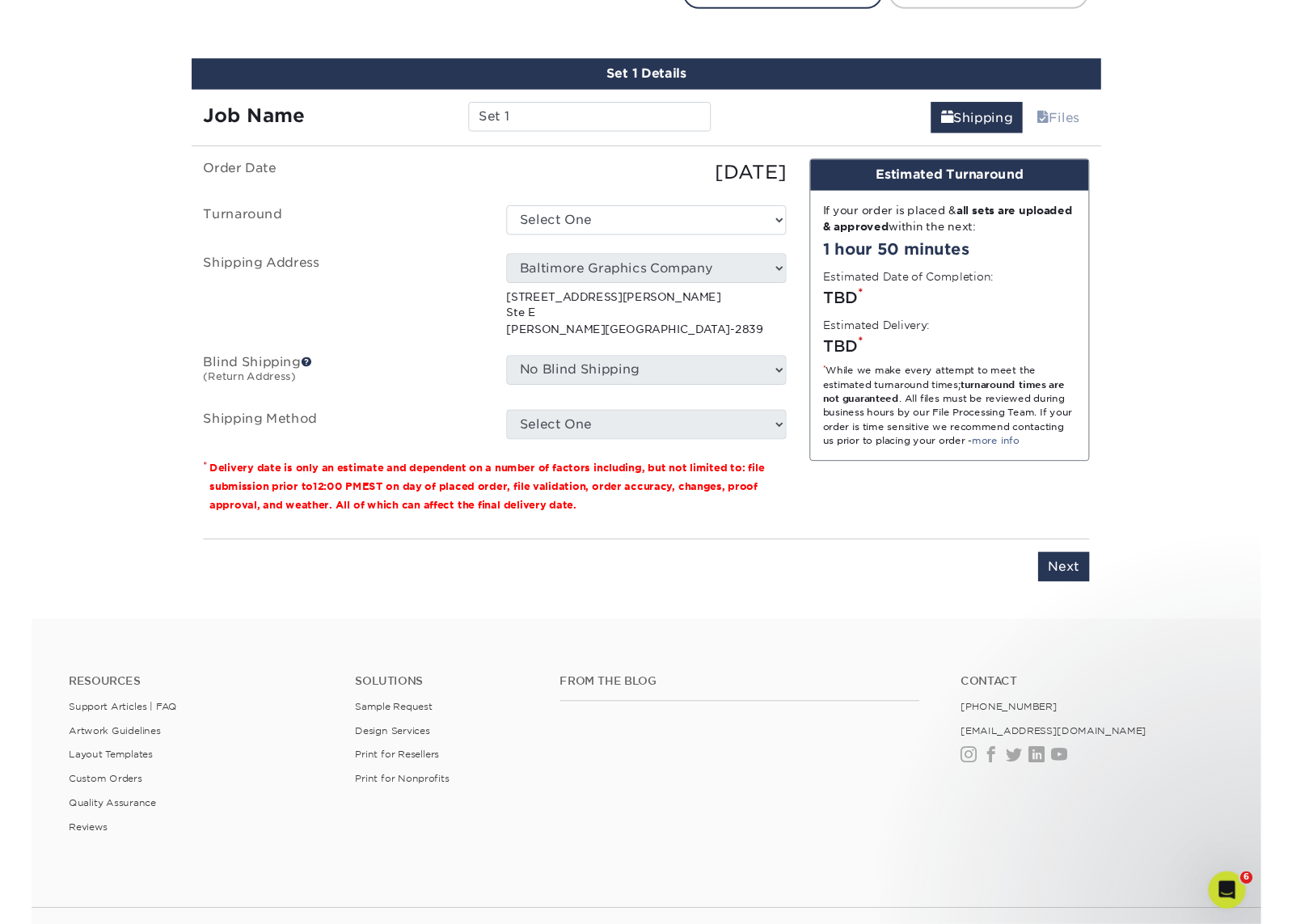
scroll to position [873, 0]
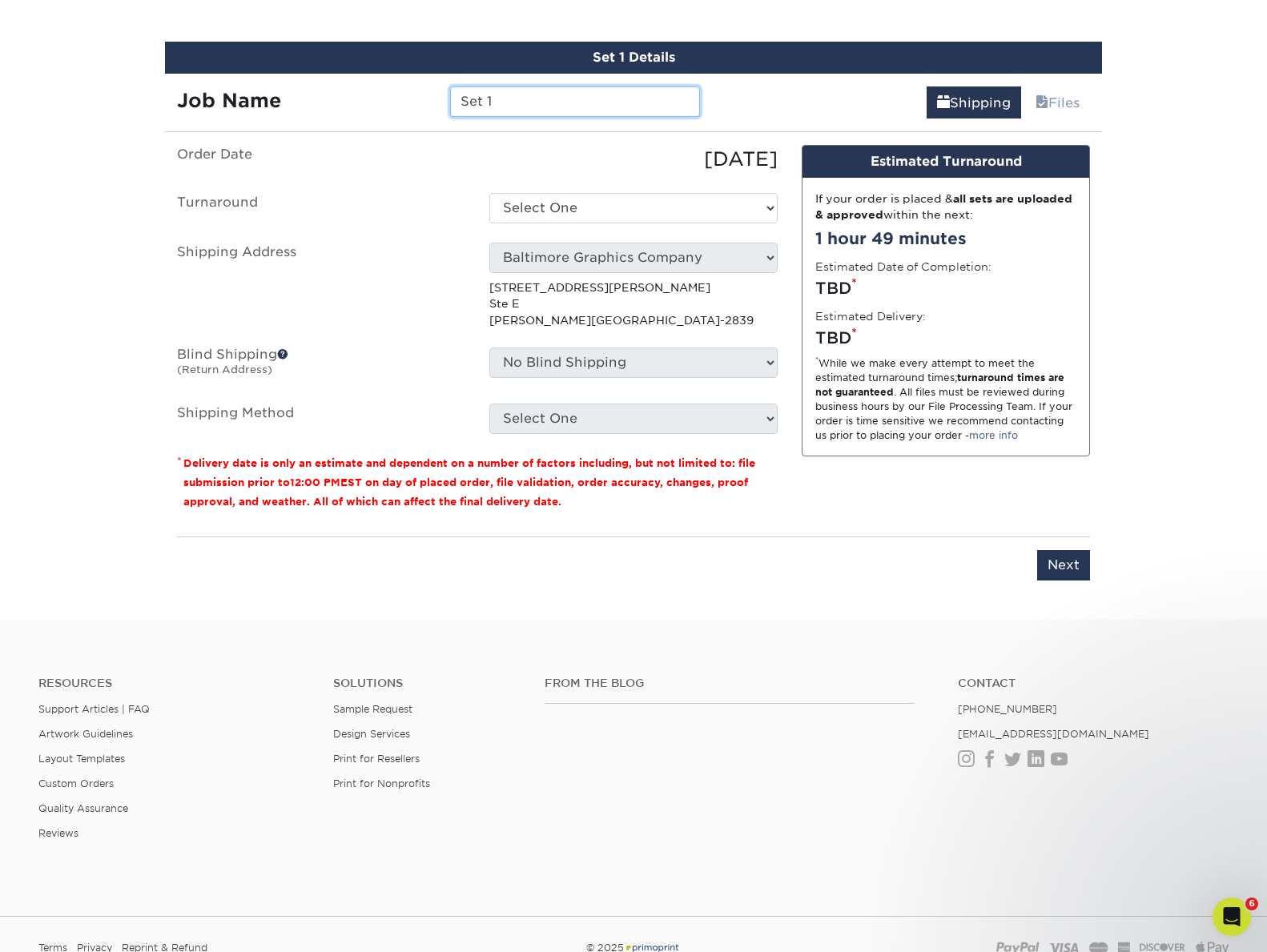
drag, startPoint x: 368, startPoint y: 95, endPoint x: 359, endPoint y: 95, distance: 9.0
click at [359, 95] on div "Job Name Set 1" at bounding box center [438, 102] width 547 height 30
type input "[PERSON_NAME]"
select select "3667487b-7905-4a9f-b37b-e5792212c54f"
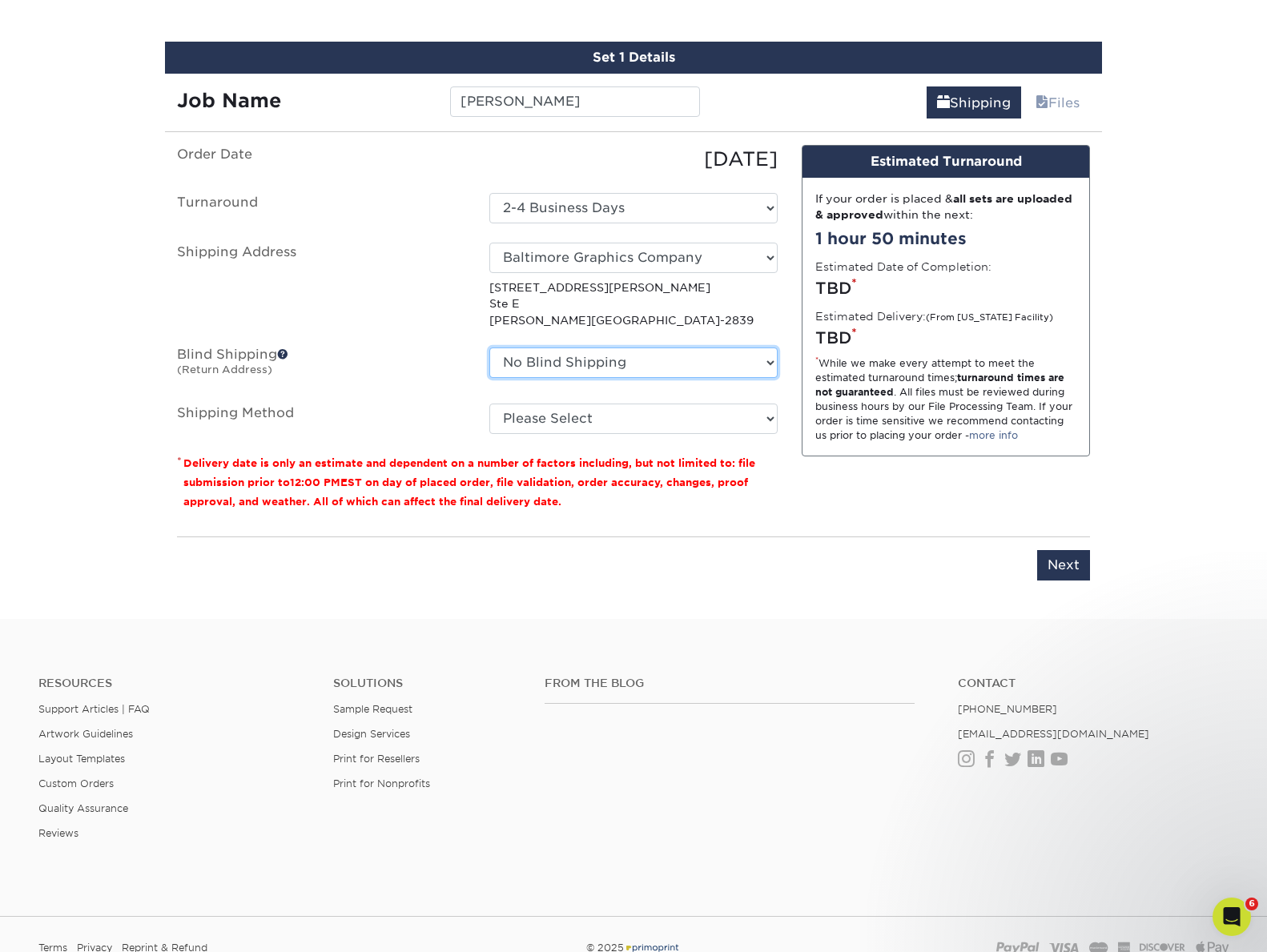
select select "1437"
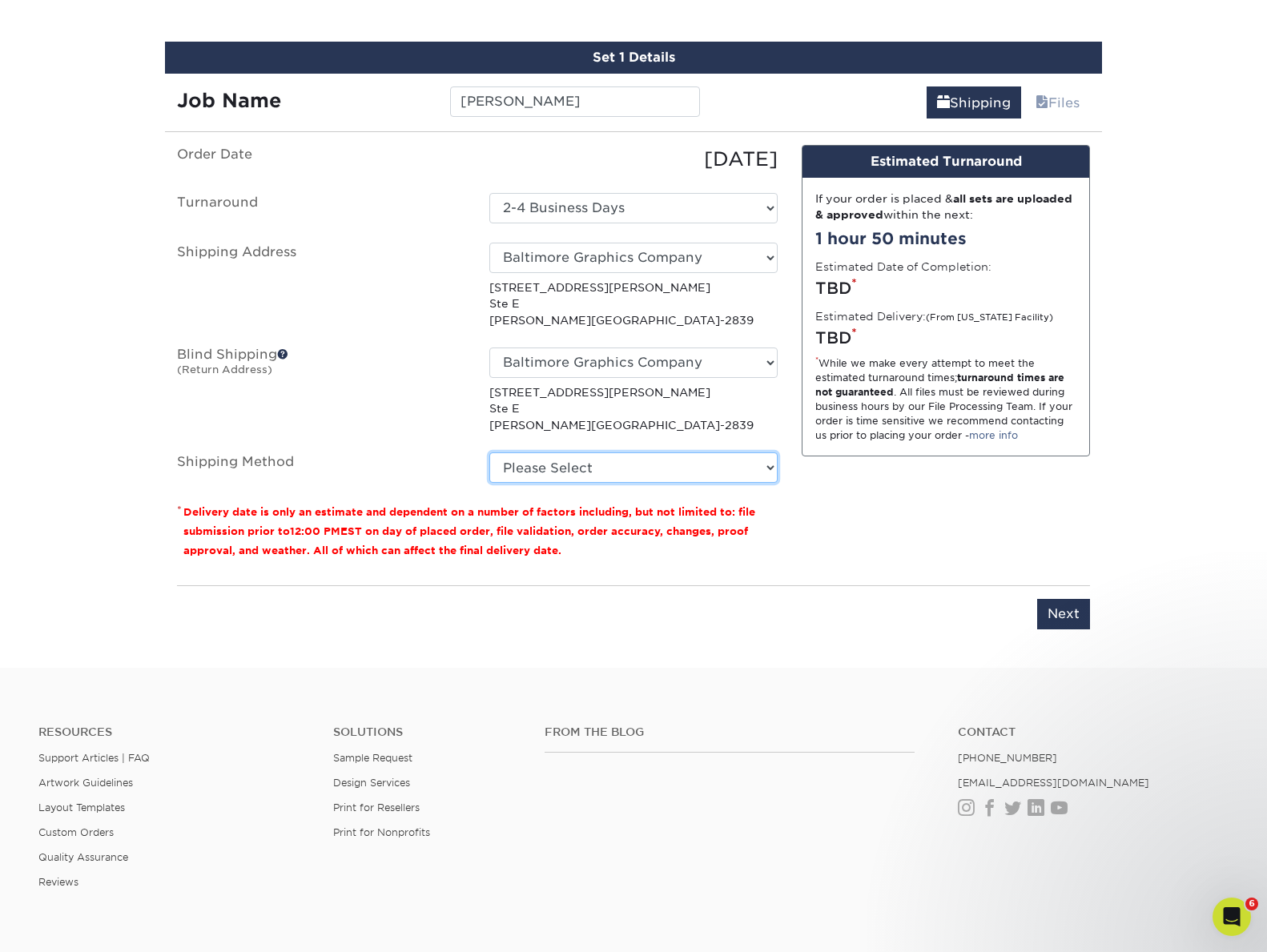
select select "03"
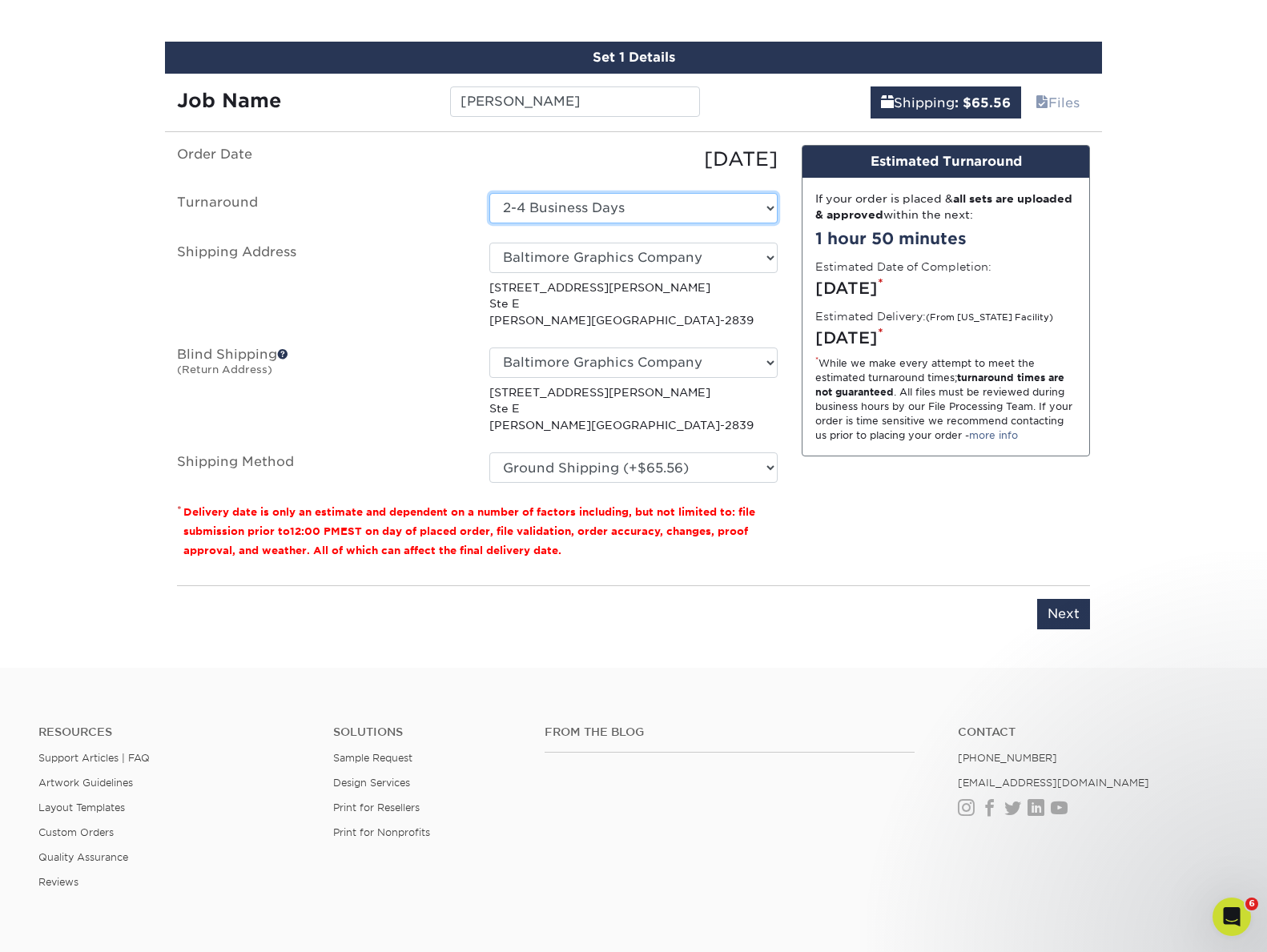
select select "43a2e77f-783a-47d5-99ec-9979be58d561"
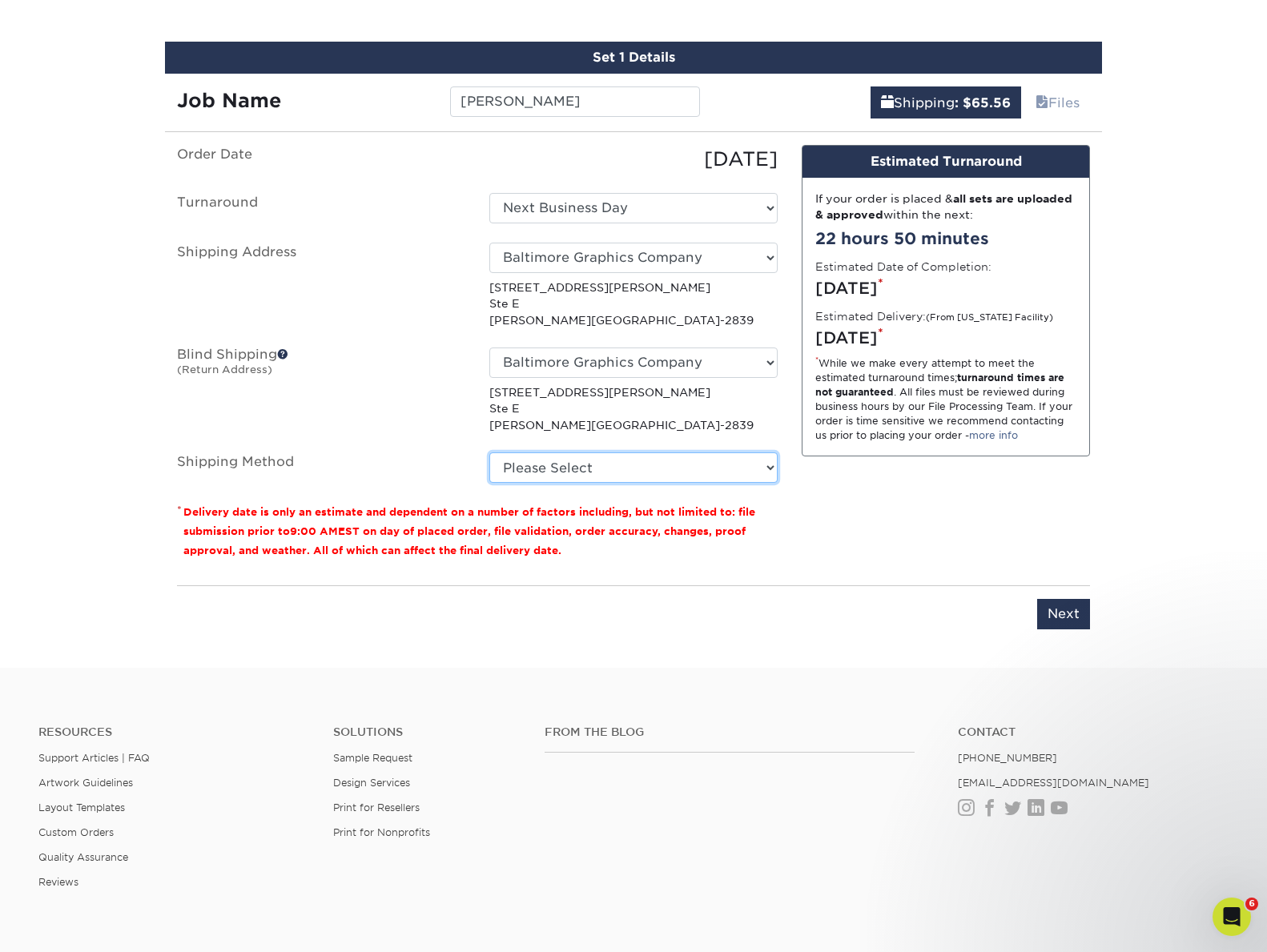
click at [577, 467] on select "Please Select Ground Shipping (+$65.56) 3 Day Shipping Service (+$158.69) 2 Day…" at bounding box center [633, 467] width 288 height 30
select select "03"
click at [1069, 613] on input "Next" at bounding box center [1063, 614] width 53 height 30
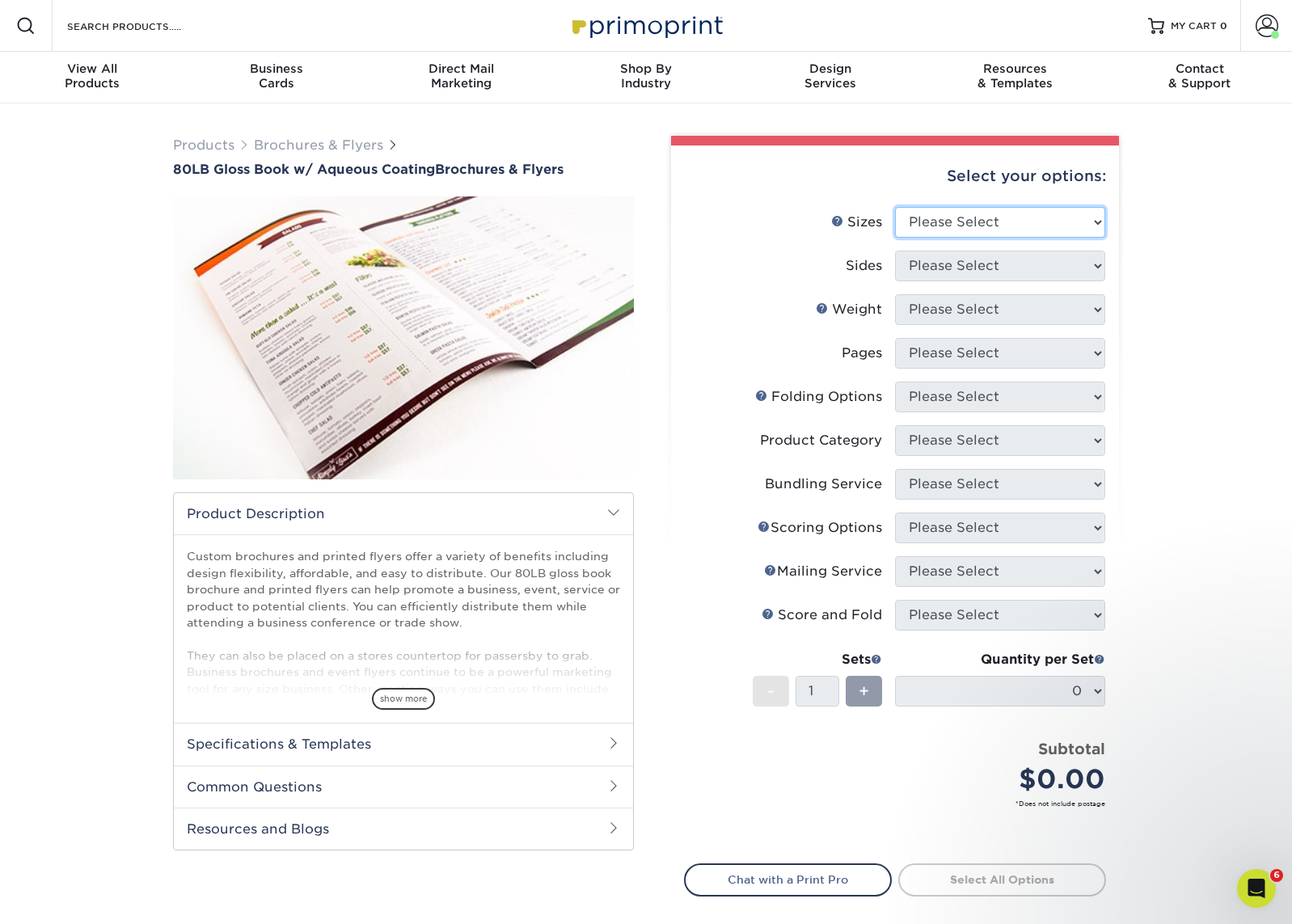
select select "8.50x11.00"
select select "13abbda7-1d64-4f25-8bb2-c179b224825d"
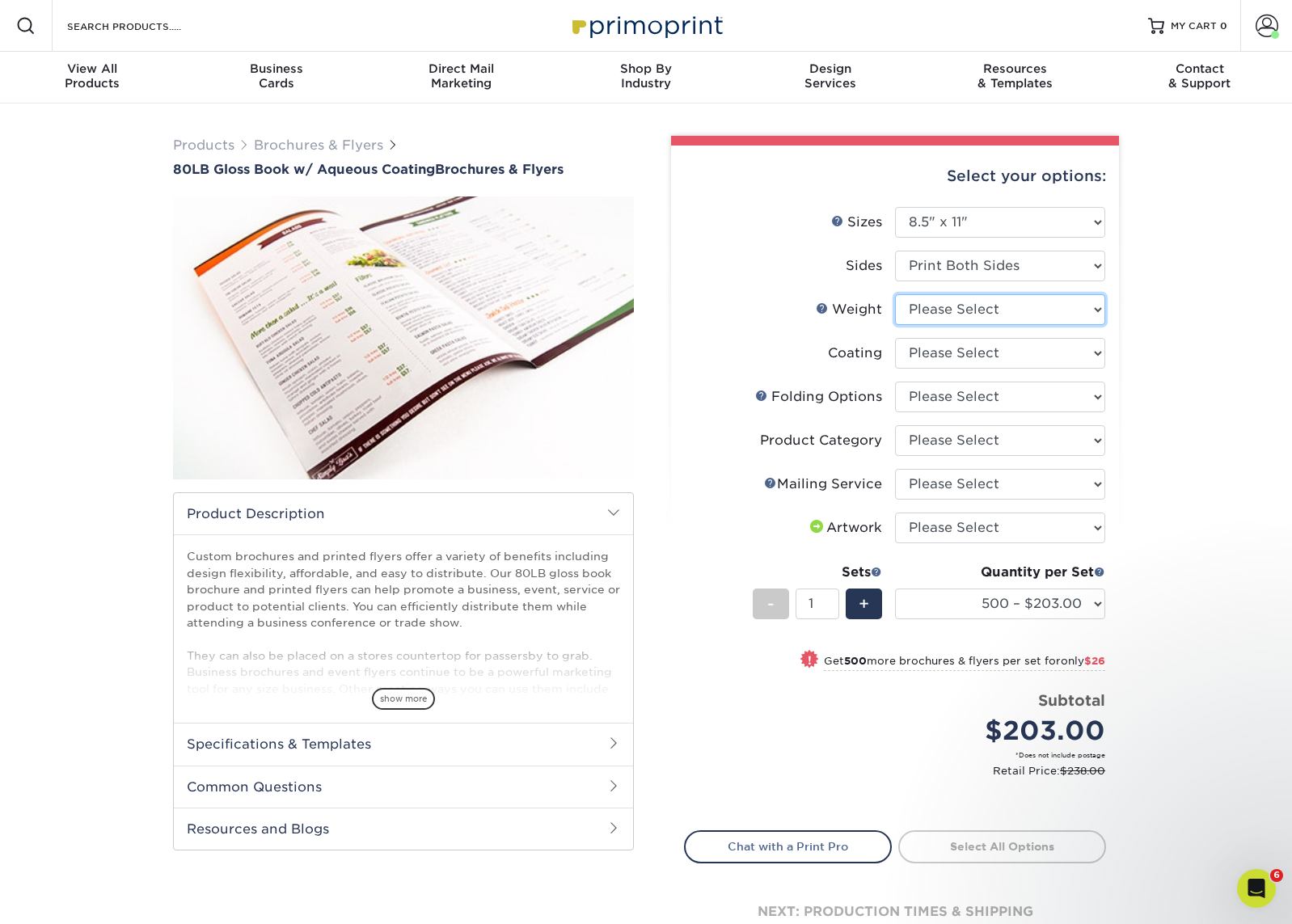
select select "80LB"
select select "d41dab50-ff65-4f4f-bb17-2afe4d36ae33"
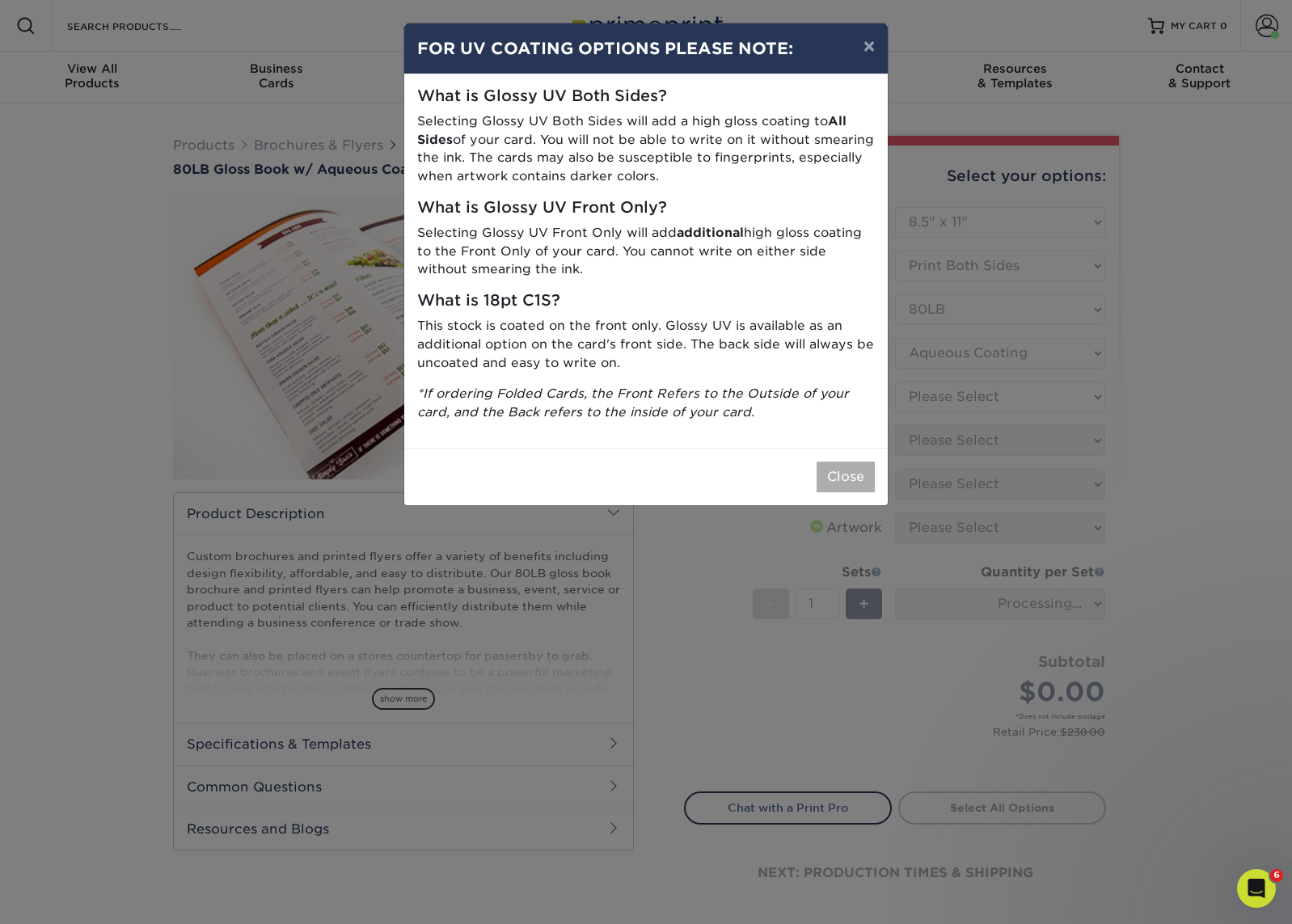
click at [846, 464] on button "Close" at bounding box center [846, 477] width 59 height 31
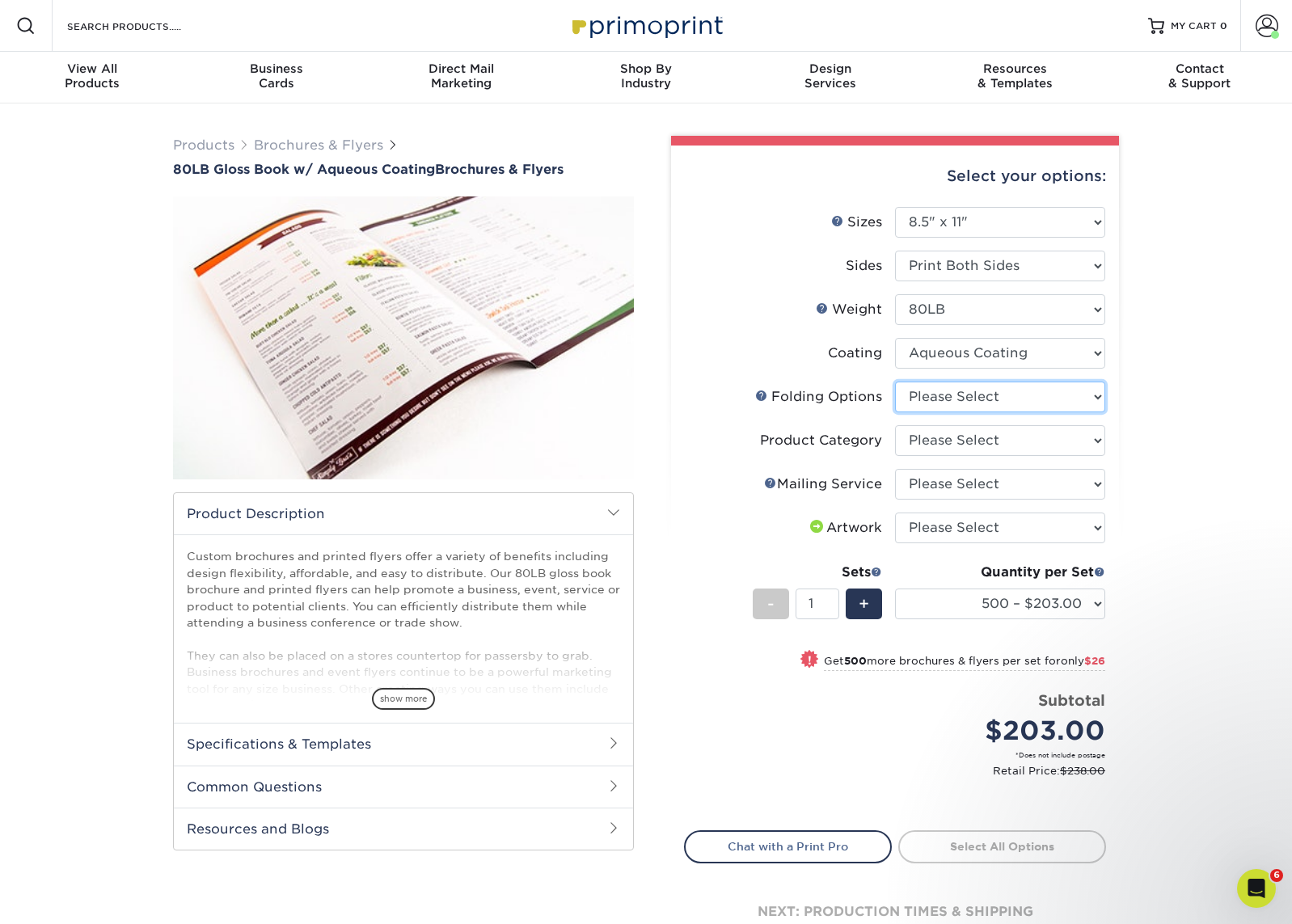
select select "6bd2fd9e-193e-4811-88f7-94c08206d735"
select select "1a668080-6b7c-4174-b399-2c3833b27ef4"
select select "3e5e9bdd-d78a-4c28-a41d-fe1407925ca6"
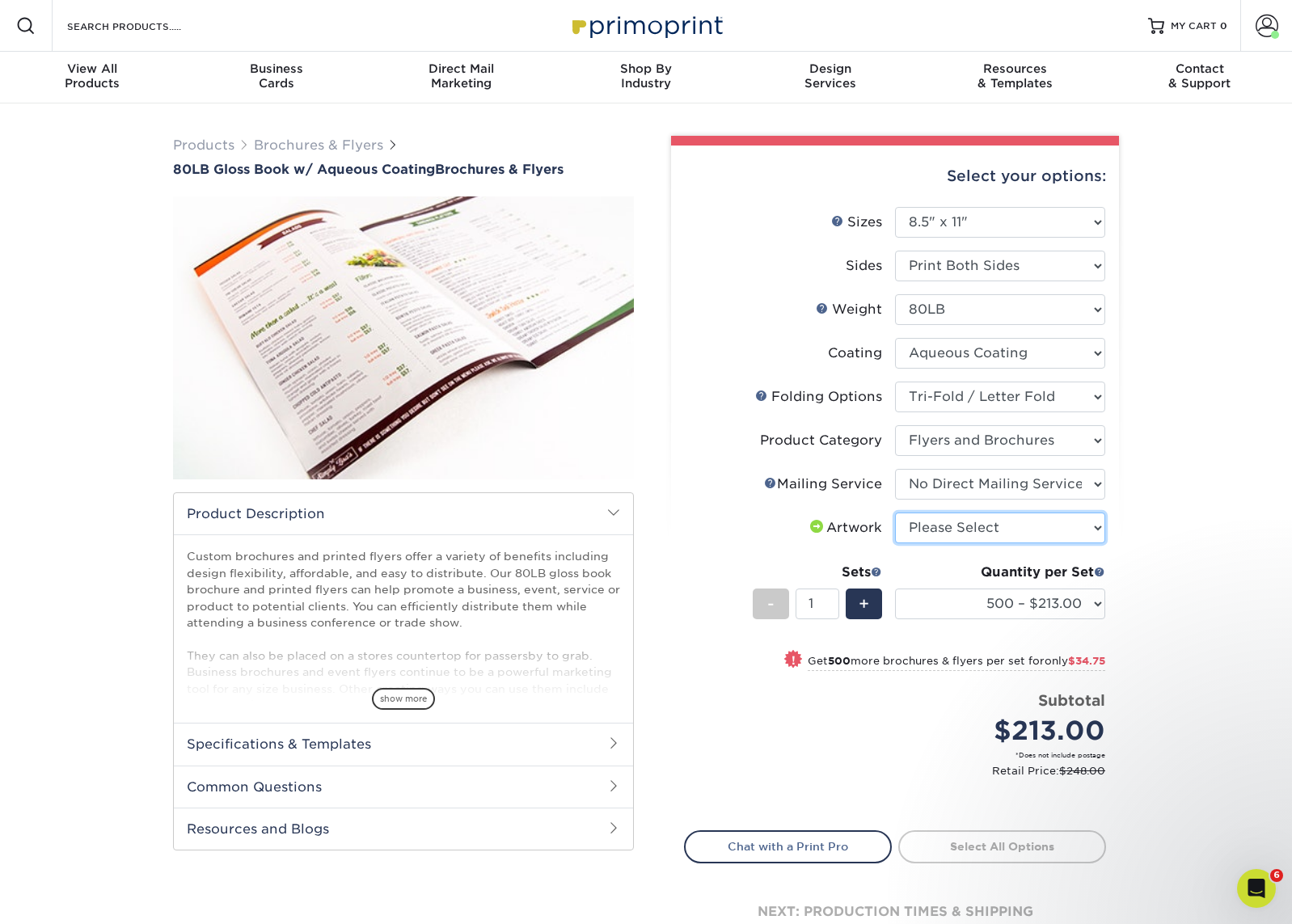
select select "upload"
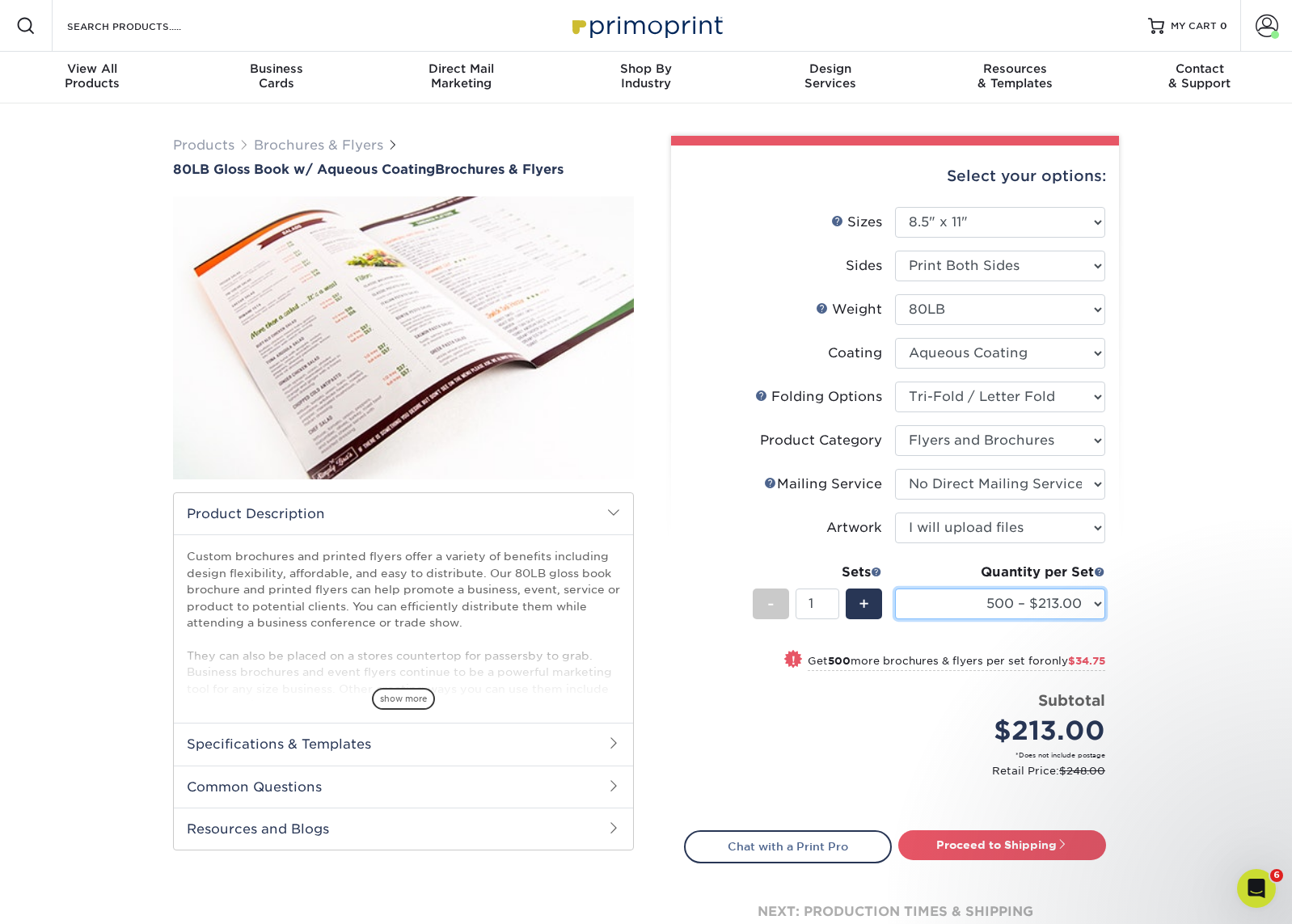
select select "2500 – $352.75"
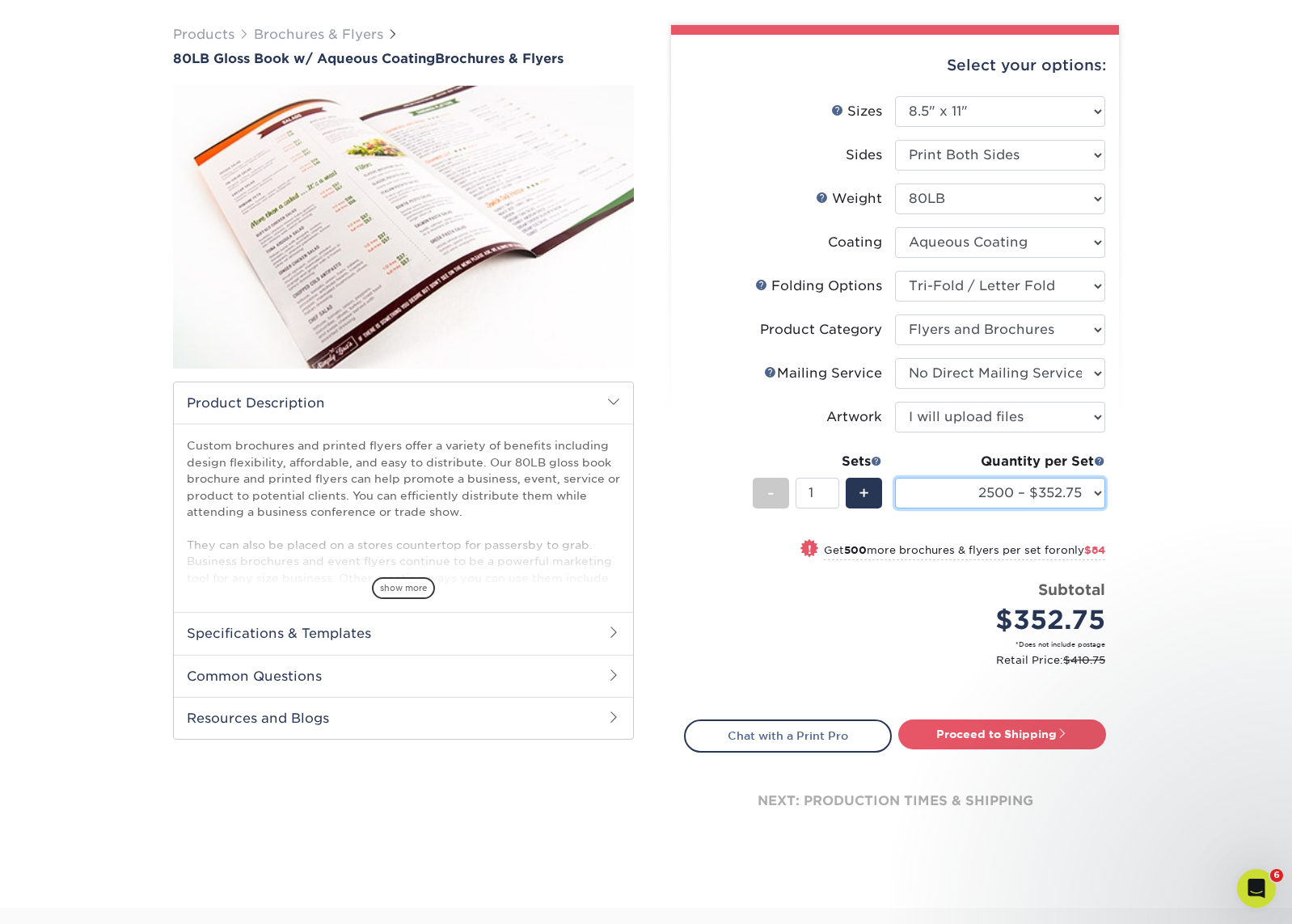
scroll to position [112, 0]
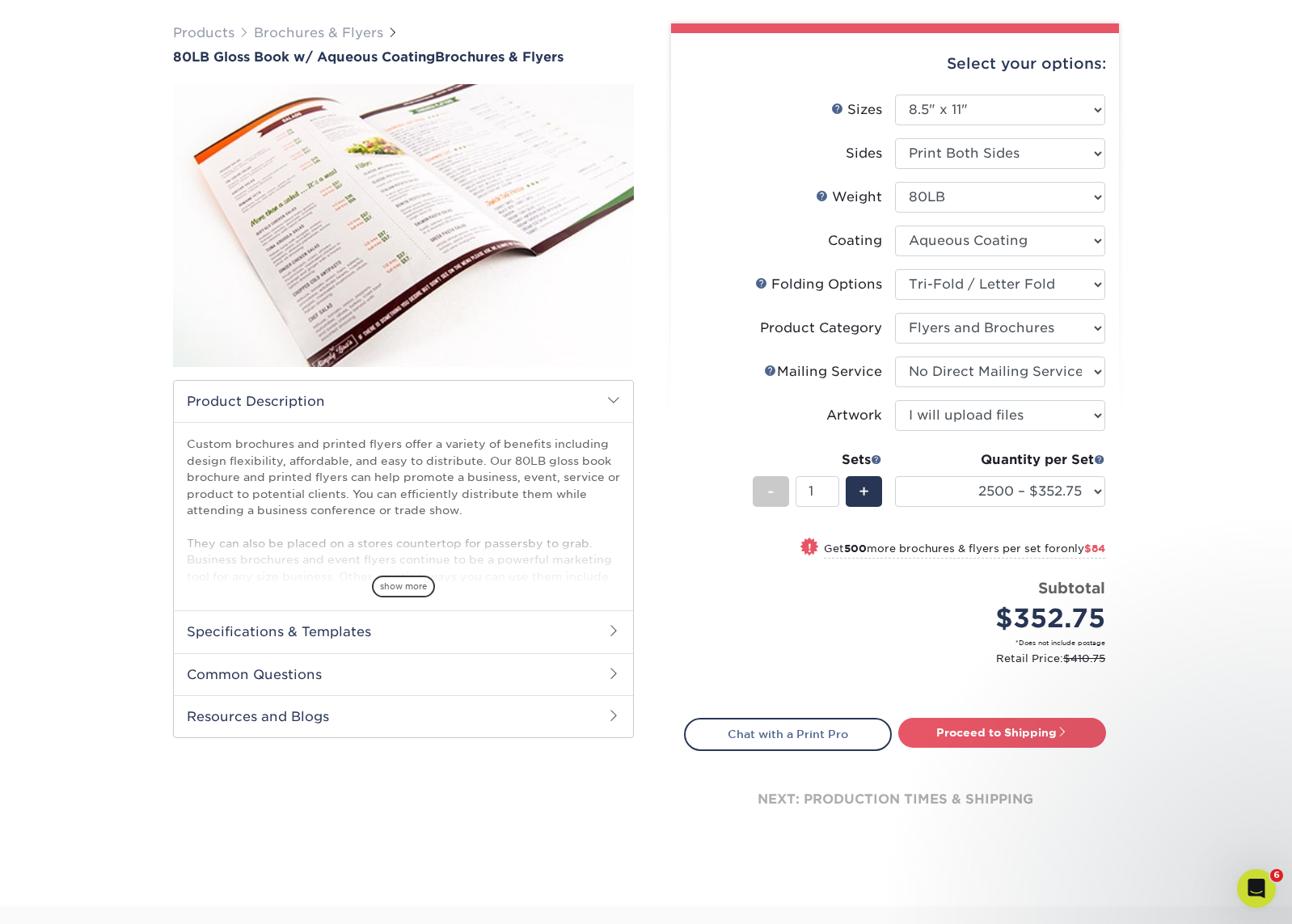
drag, startPoint x: 1004, startPoint y: 731, endPoint x: 1097, endPoint y: 717, distance: 94.0
click at [1004, 731] on link "Proceed to Shipping" at bounding box center [1002, 732] width 208 height 29
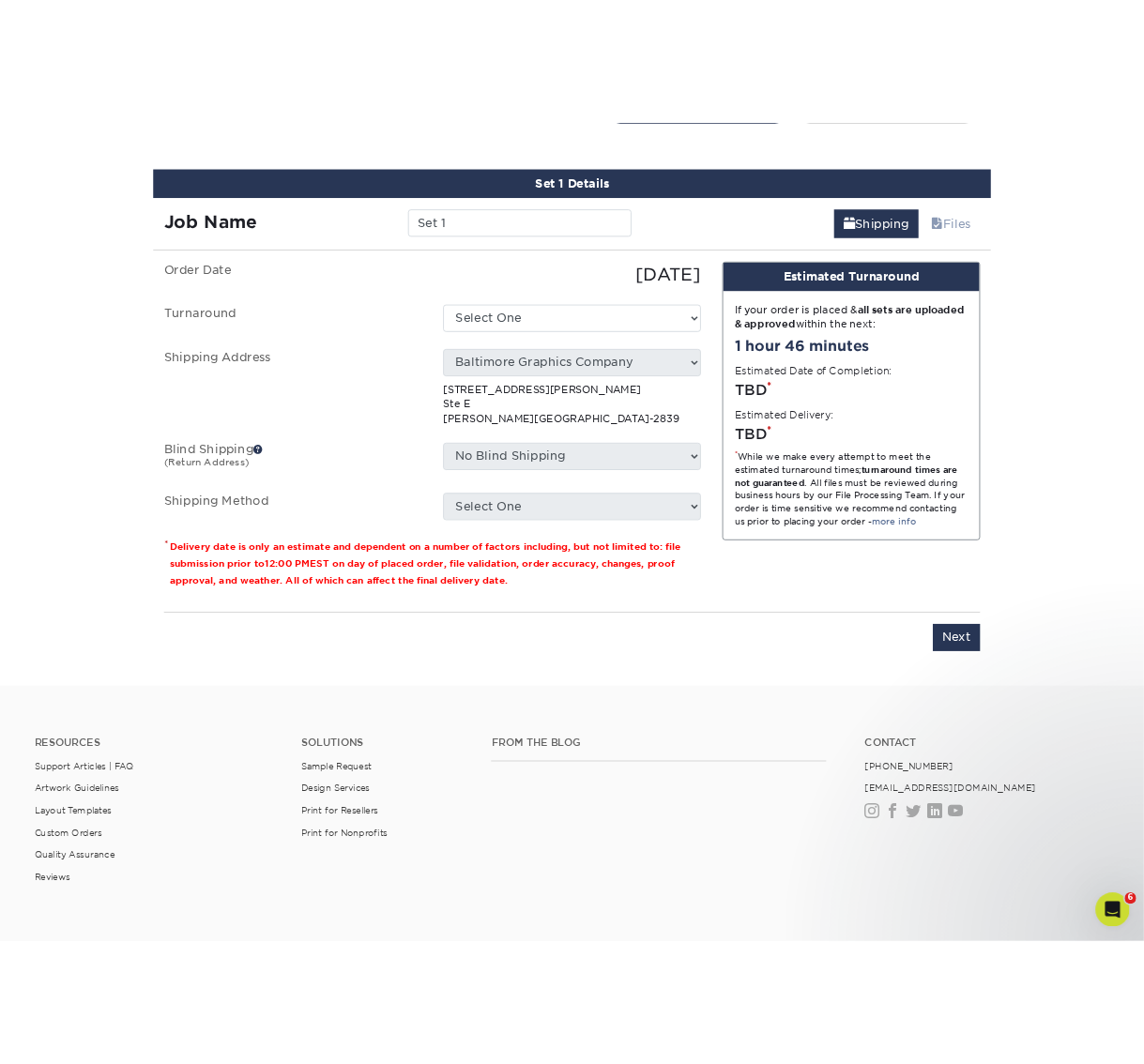
scroll to position [1013, 0]
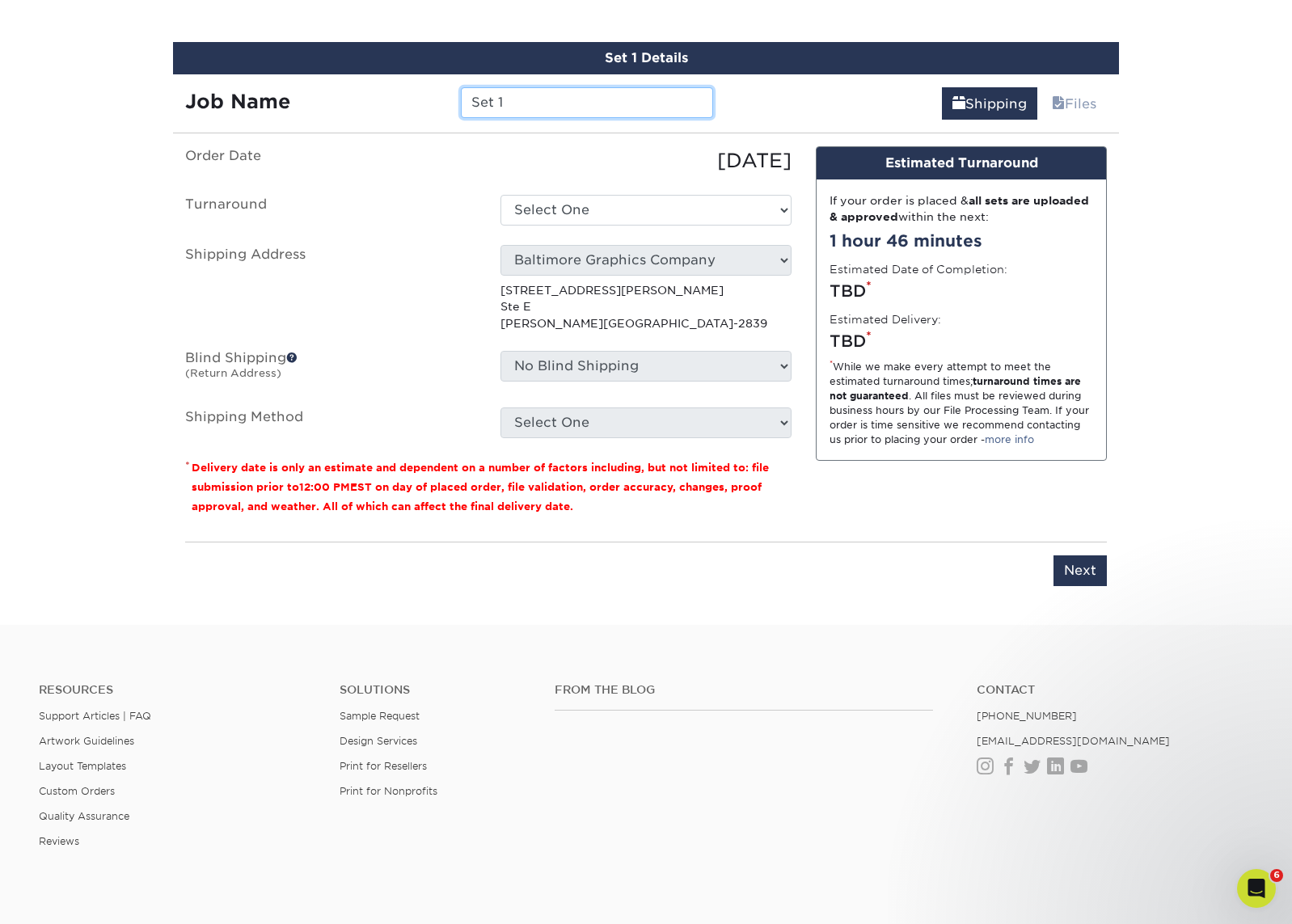
drag, startPoint x: 496, startPoint y: 98, endPoint x: 353, endPoint y: 76, distance: 144.7
click at [353, 76] on div "Job Name Set 1" at bounding box center [449, 97] width 552 height 45
type input "[PERSON_NAME]"
select select "43a2e77f-783a-47d5-99ec-9979be58d561"
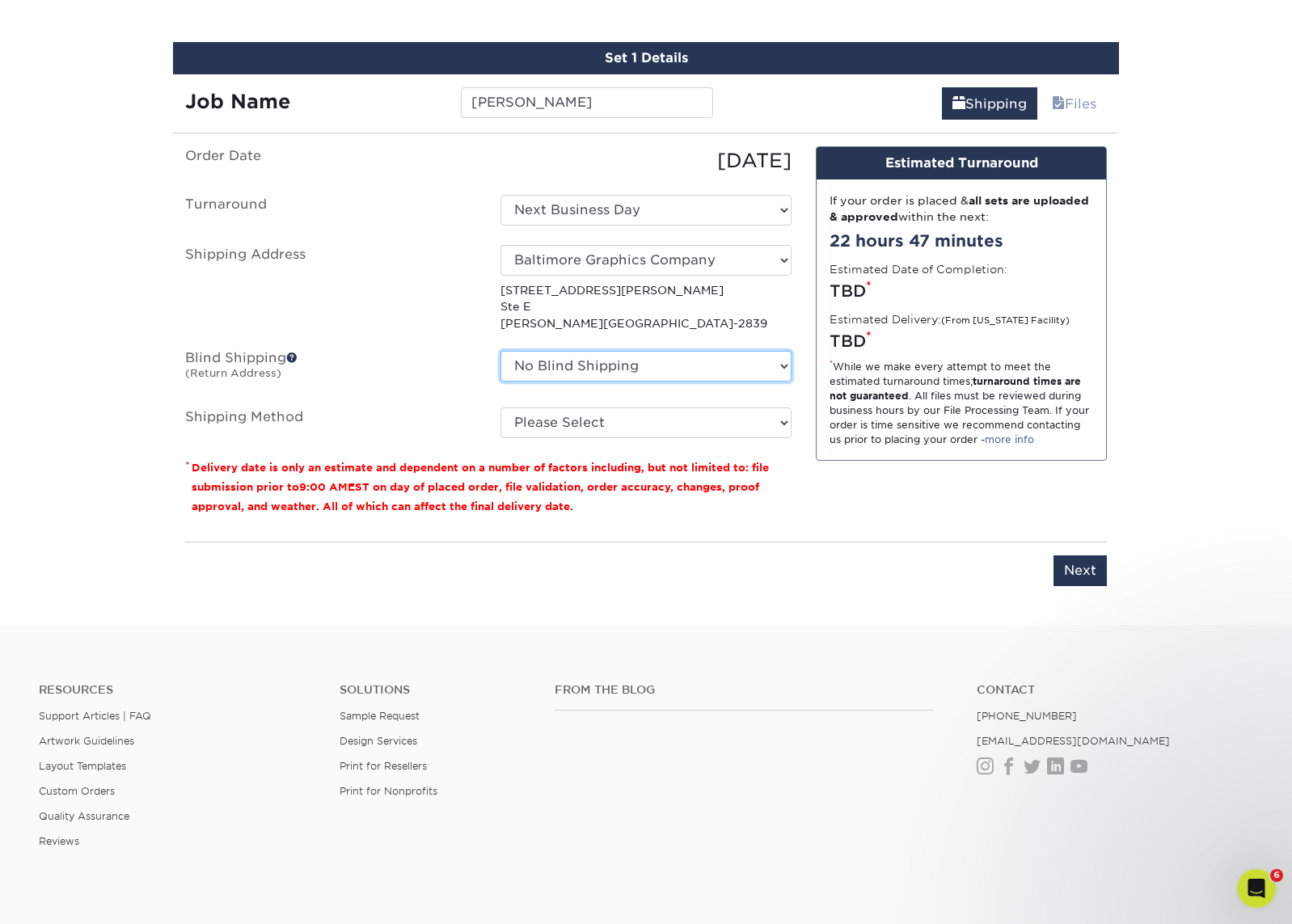
select select "1437"
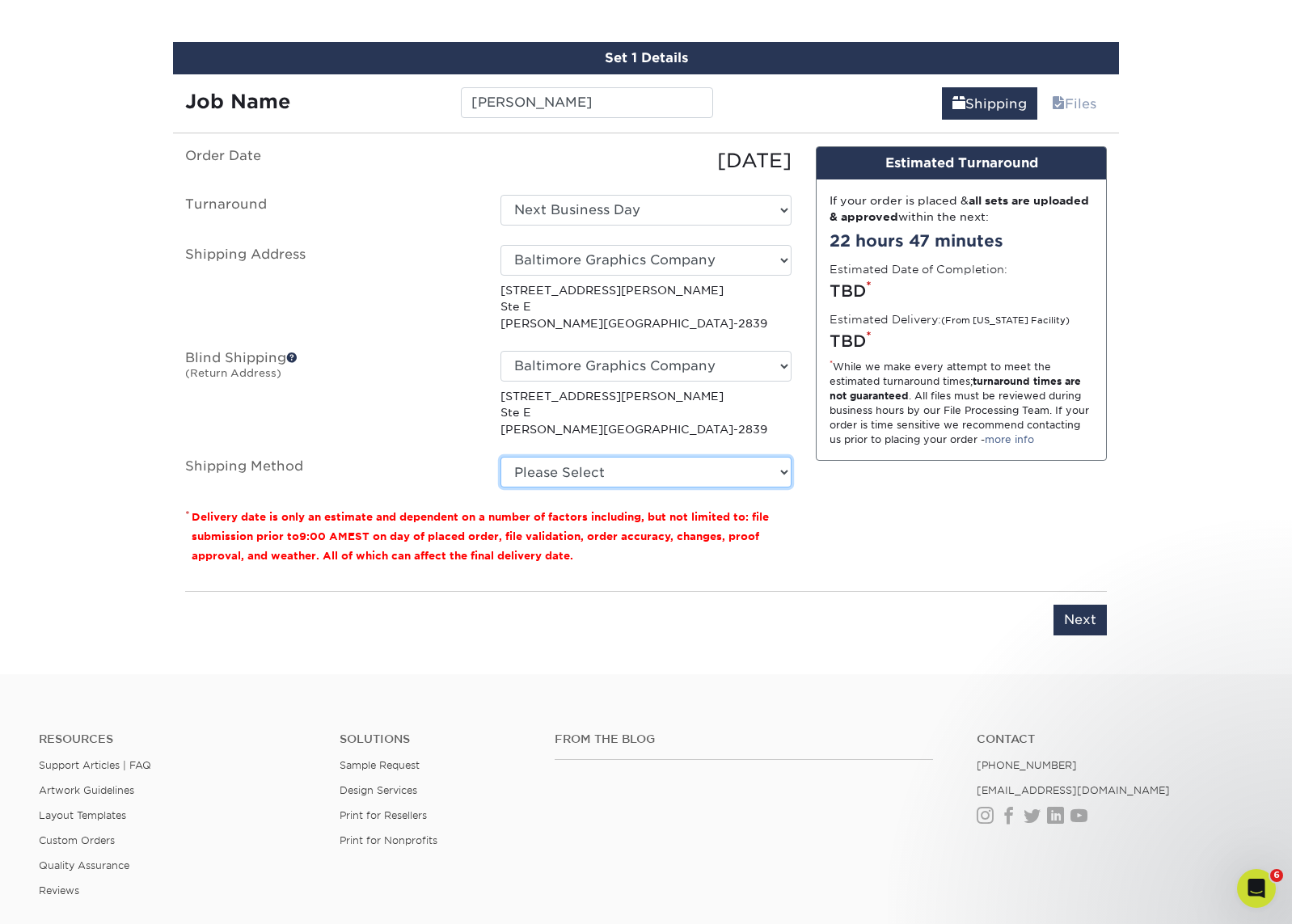
select select "03"
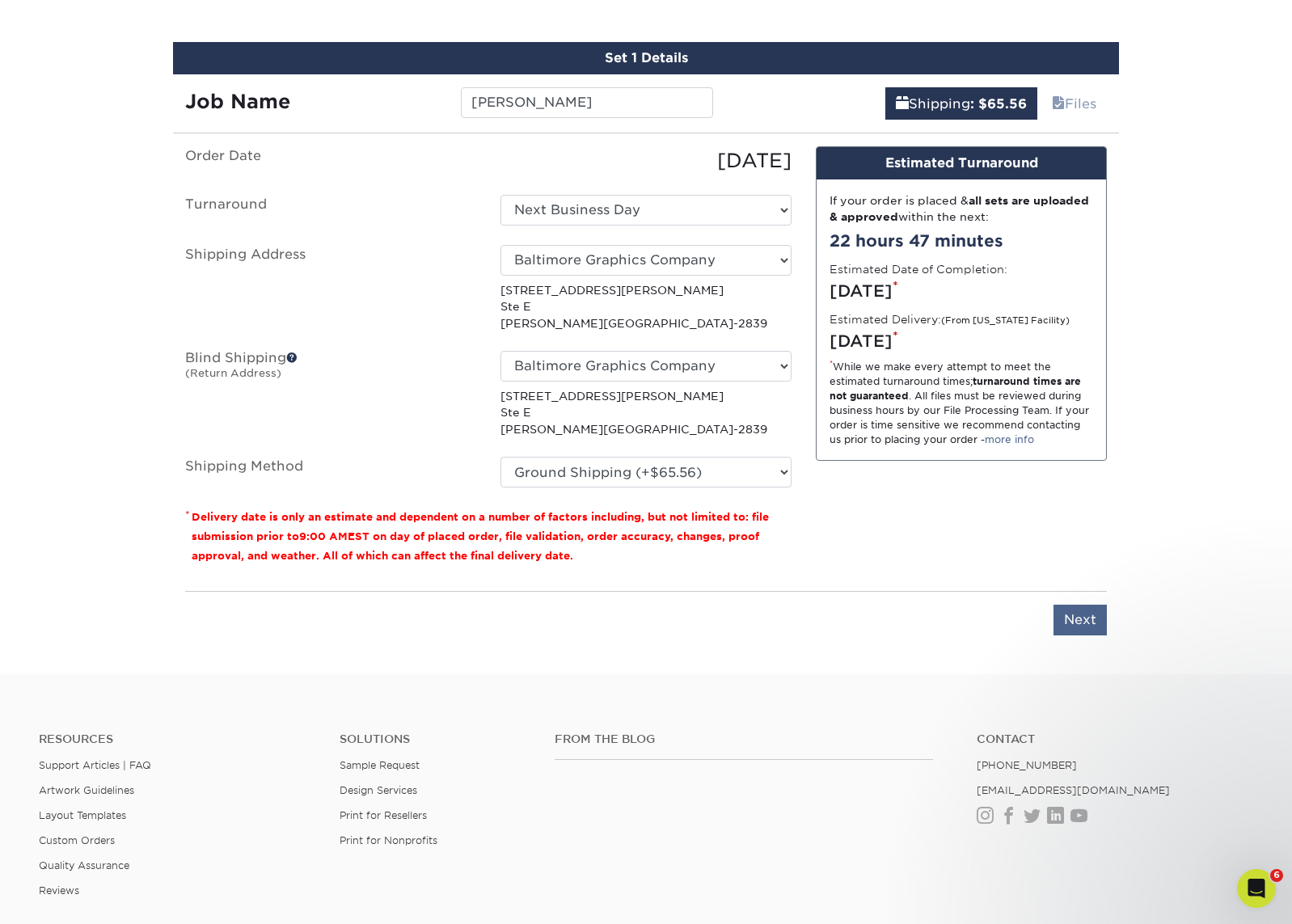
click at [1082, 623] on input "Next" at bounding box center [1080, 620] width 53 height 31
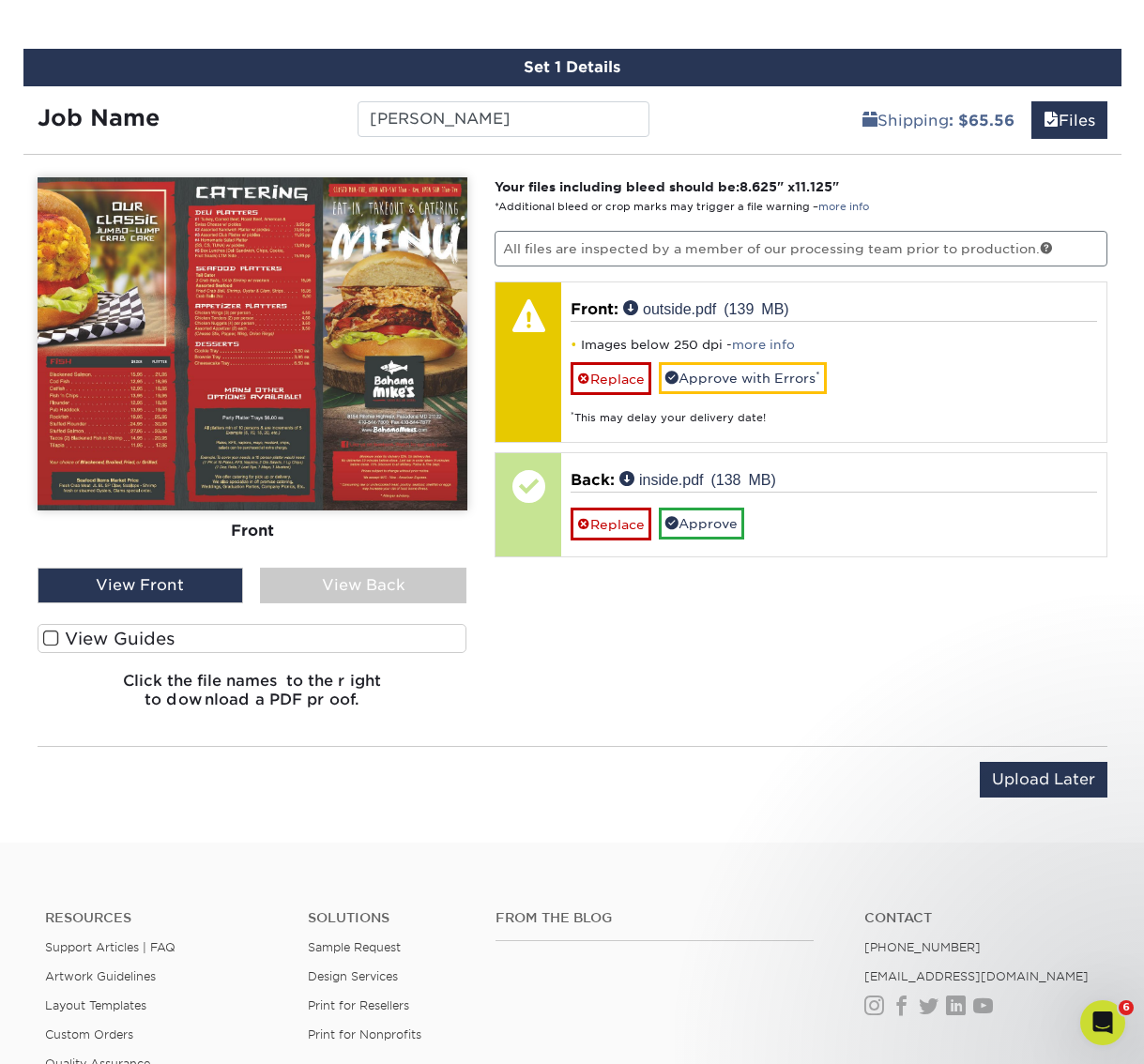
drag, startPoint x: 404, startPoint y: 586, endPoint x: 398, endPoint y: 609, distance: 23.8
click at [403, 586] on div "View Back" at bounding box center [363, 586] width 207 height 35
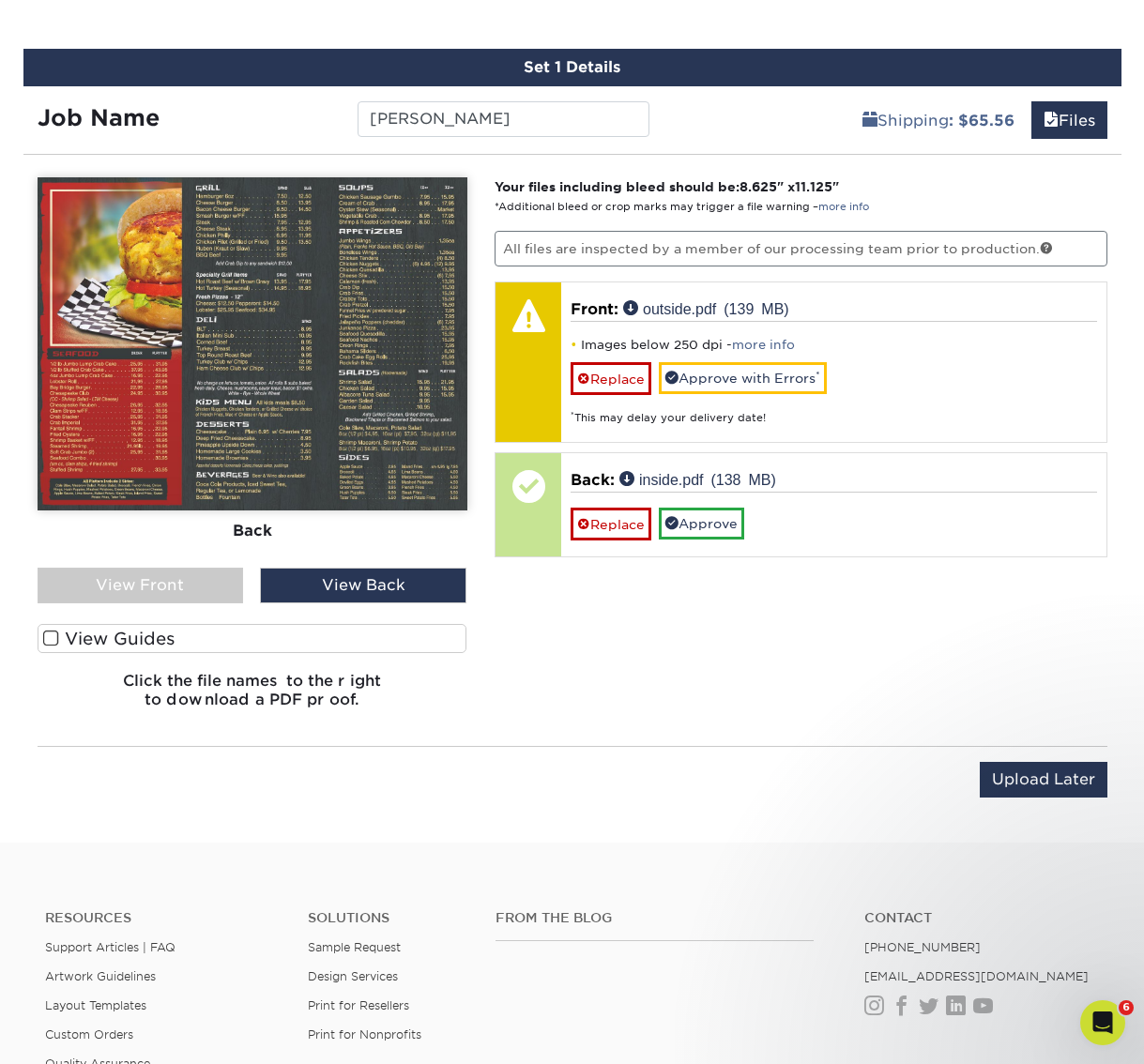
click at [395, 635] on label "View Guides" at bounding box center [252, 639] width 429 height 30
click at [0, 0] on input "View Guides" at bounding box center [0, 0] width 0 height 0
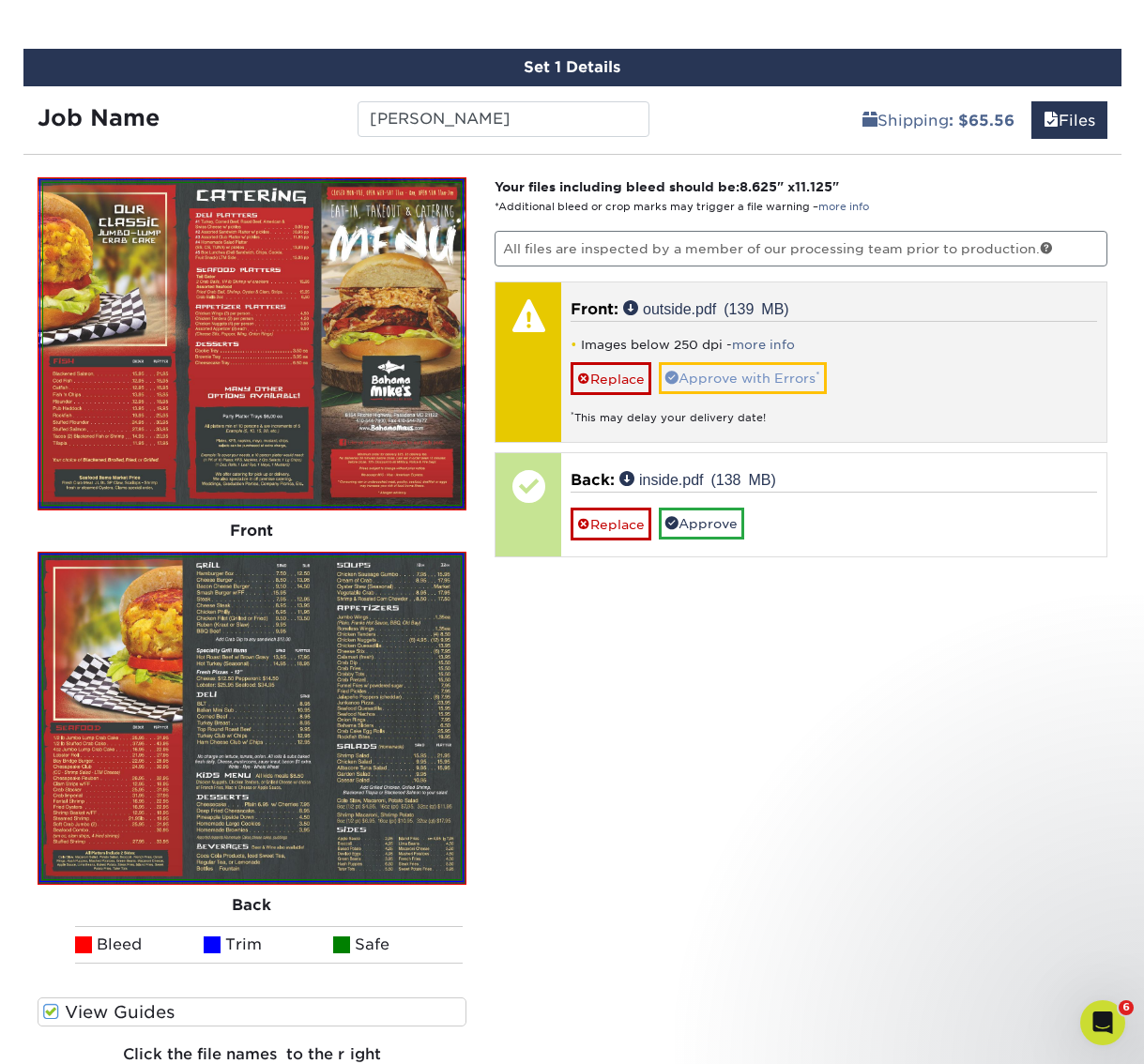
click at [761, 377] on link "Approve with Errors *" at bounding box center [742, 378] width 168 height 31
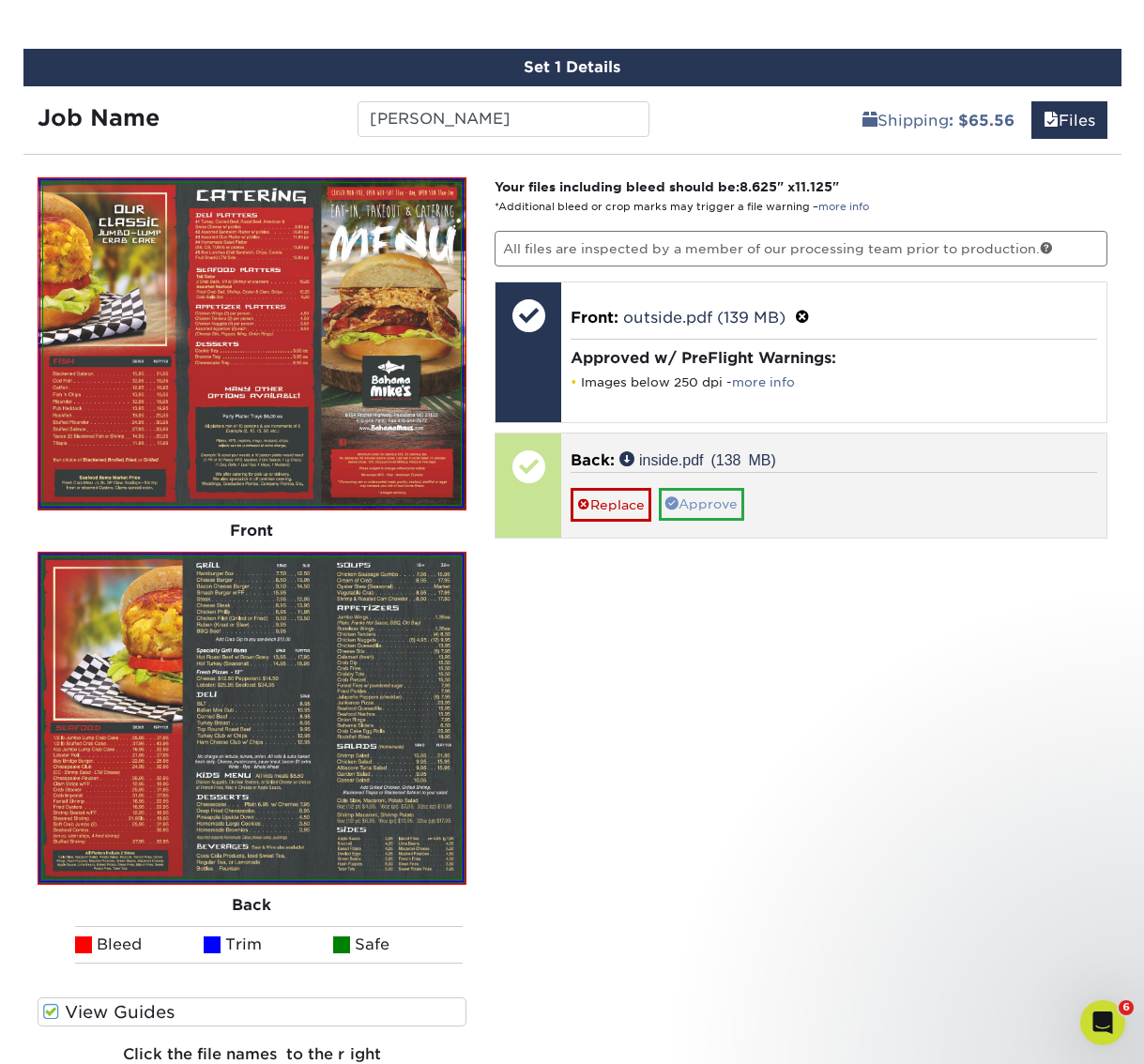
click at [730, 505] on link "Approve" at bounding box center [701, 504] width 86 height 31
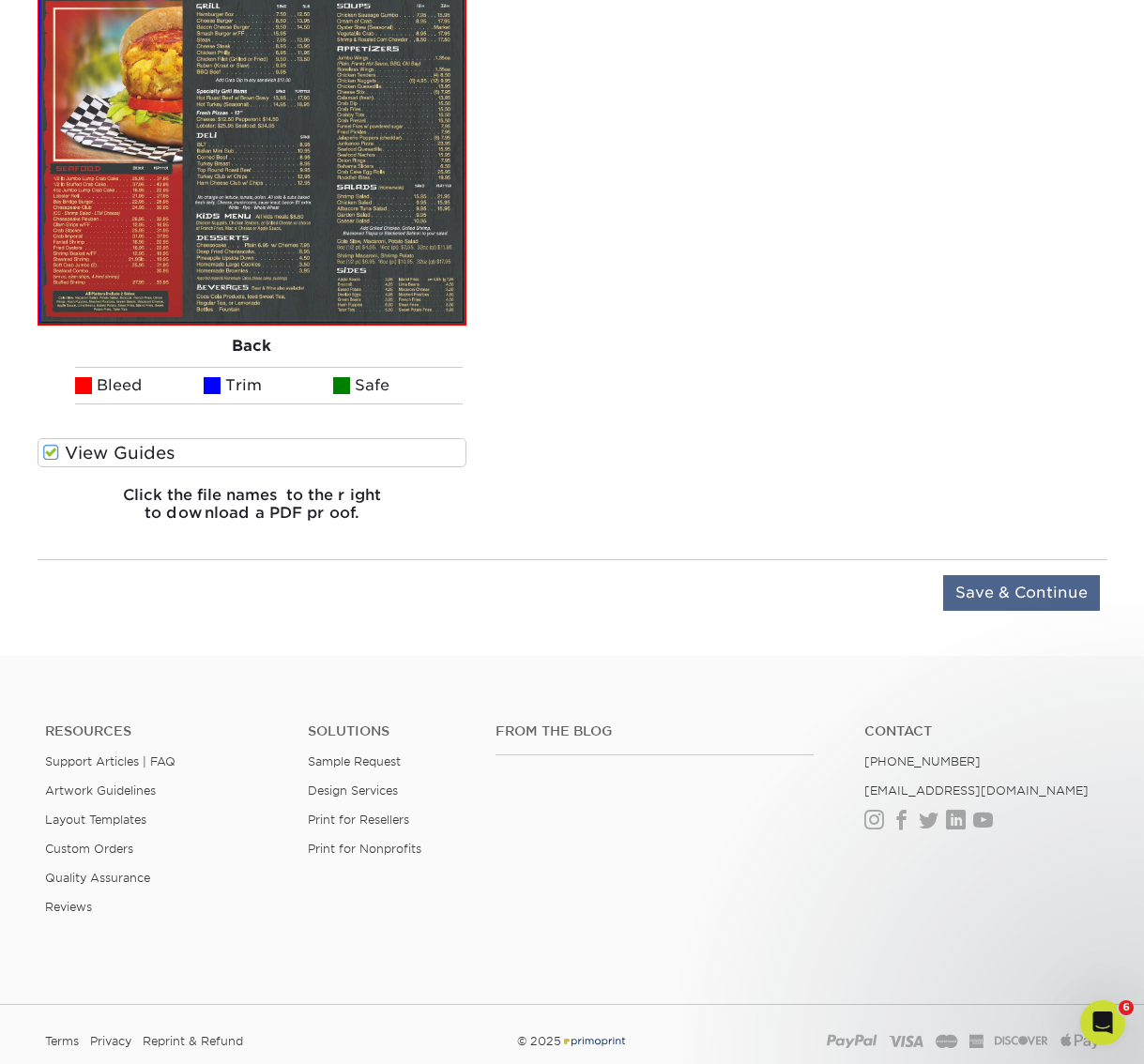
scroll to position [1580, 0]
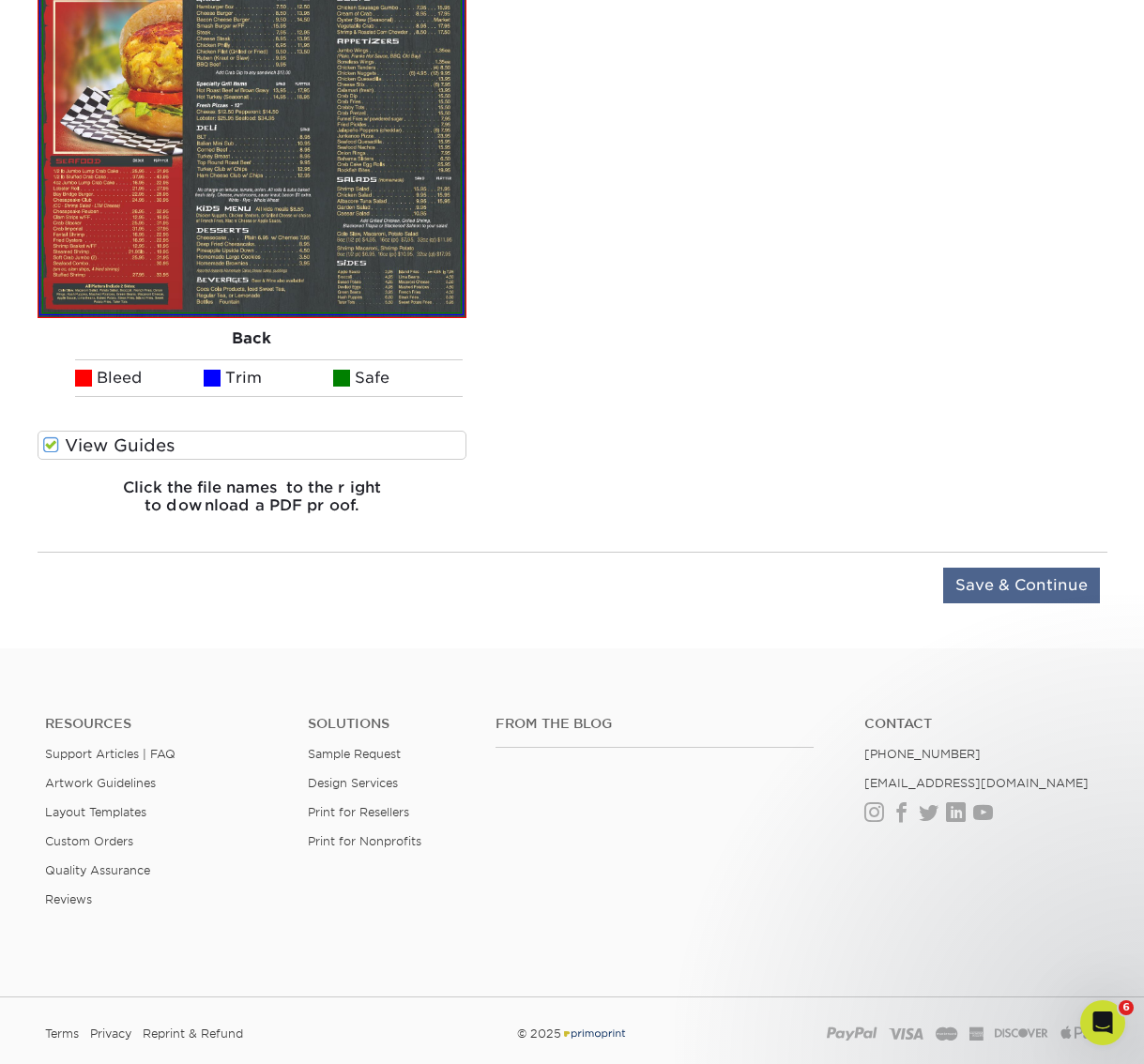
click at [995, 584] on input "Save & Continue" at bounding box center [1021, 586] width 157 height 35
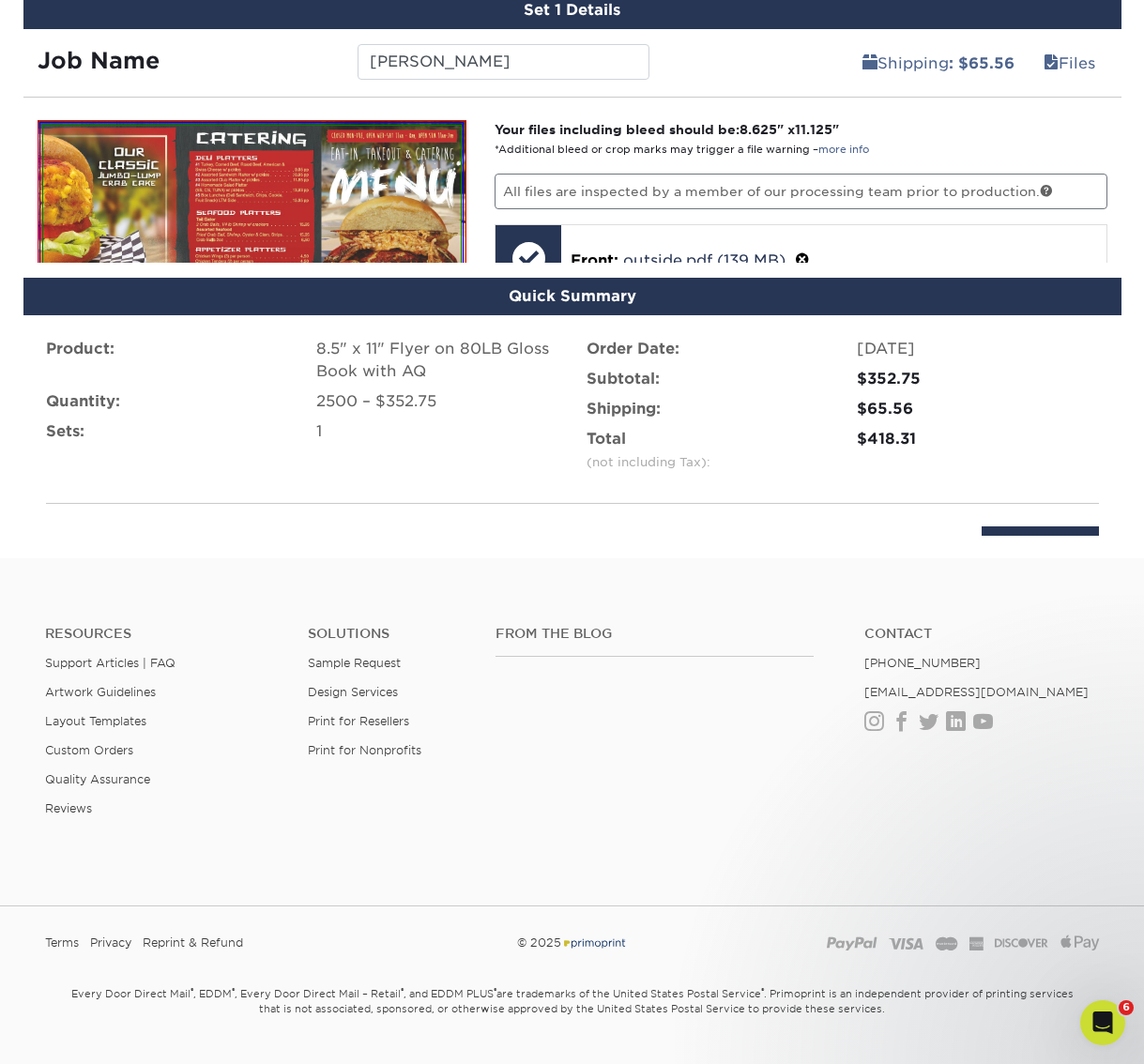
scroll to position [993, 0]
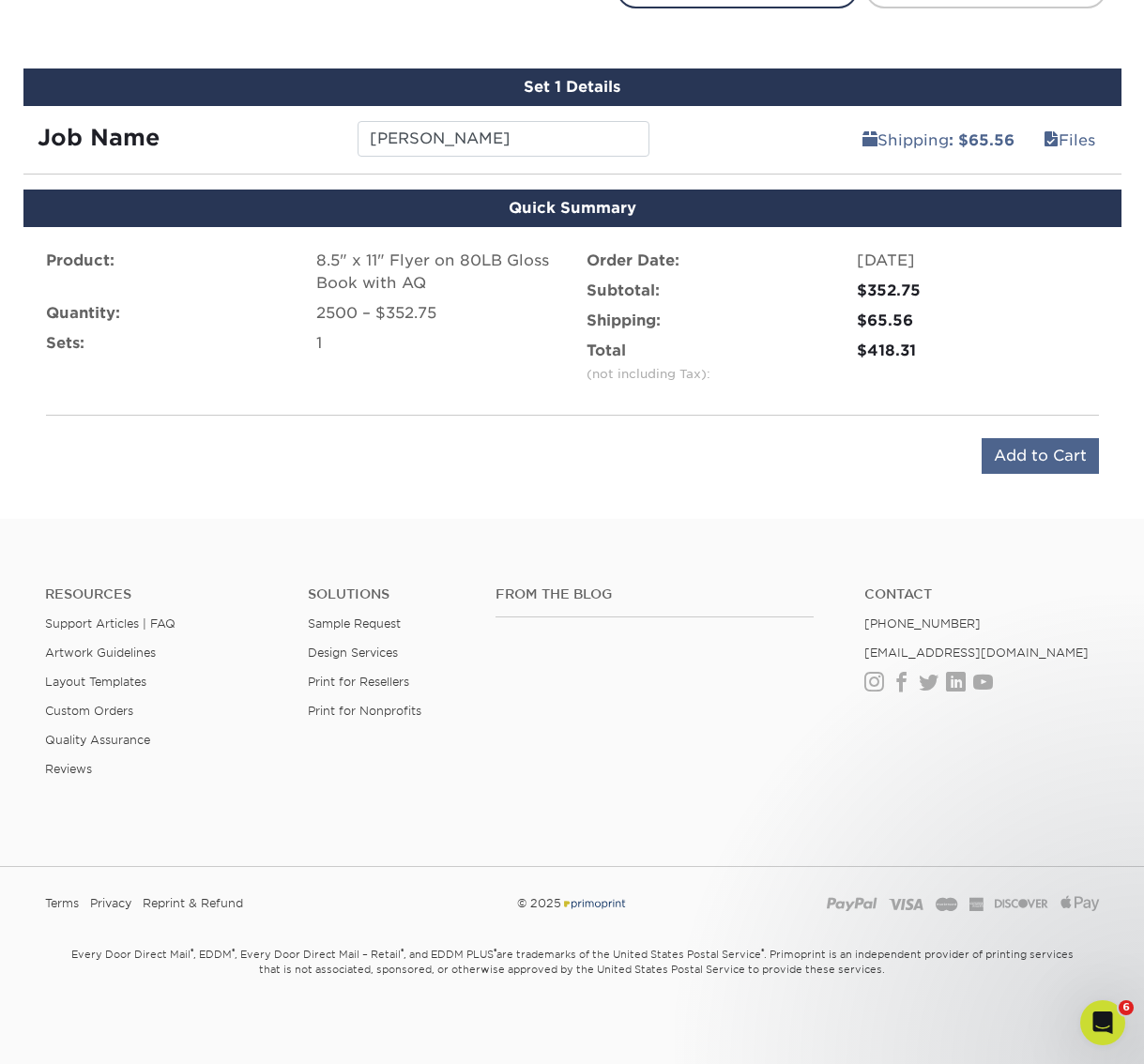
click at [1020, 457] on input "Add to Cart" at bounding box center [1040, 456] width 117 height 35
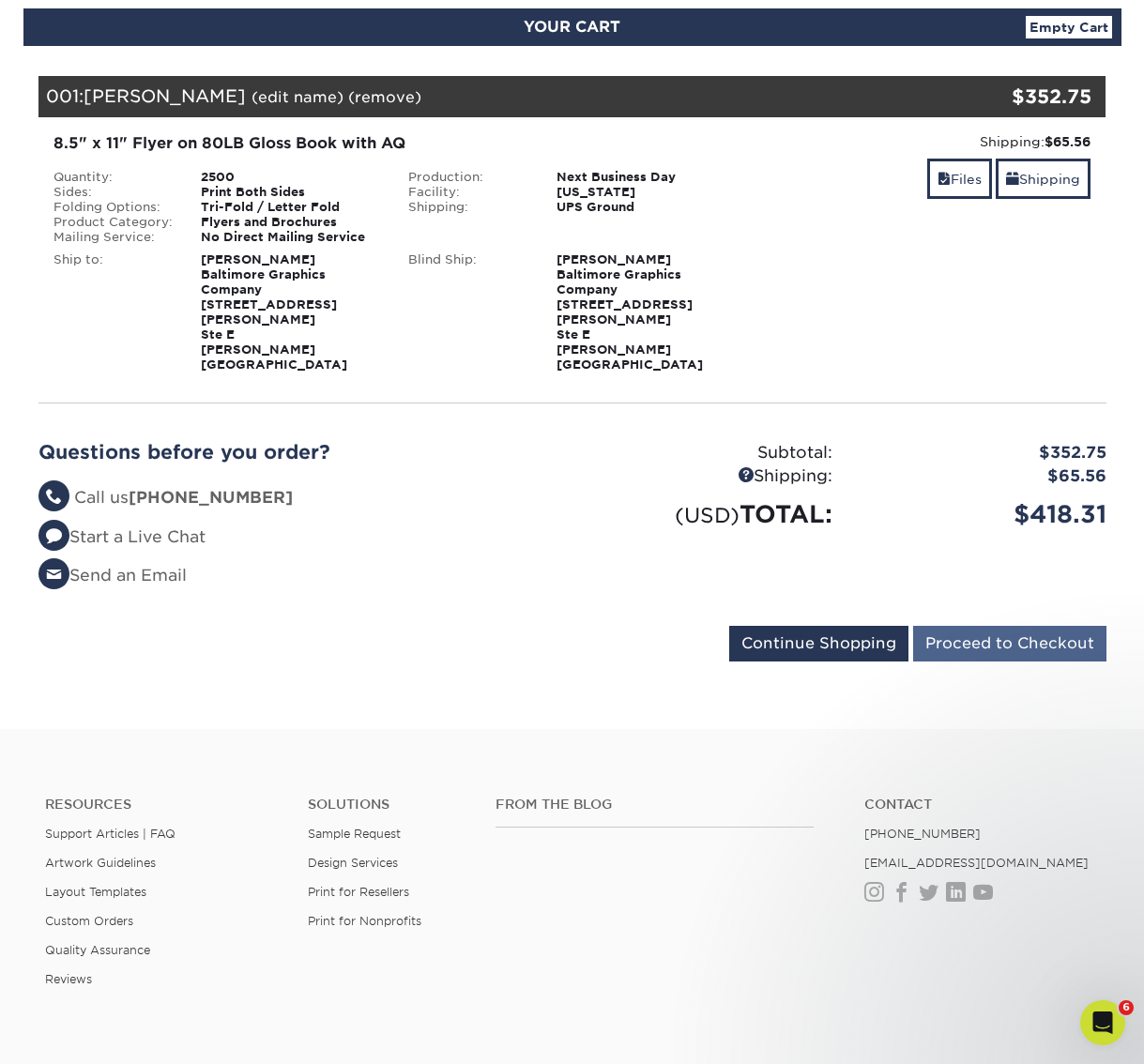
click at [1007, 626] on input "Proceed to Checkout" at bounding box center [1009, 644] width 193 height 35
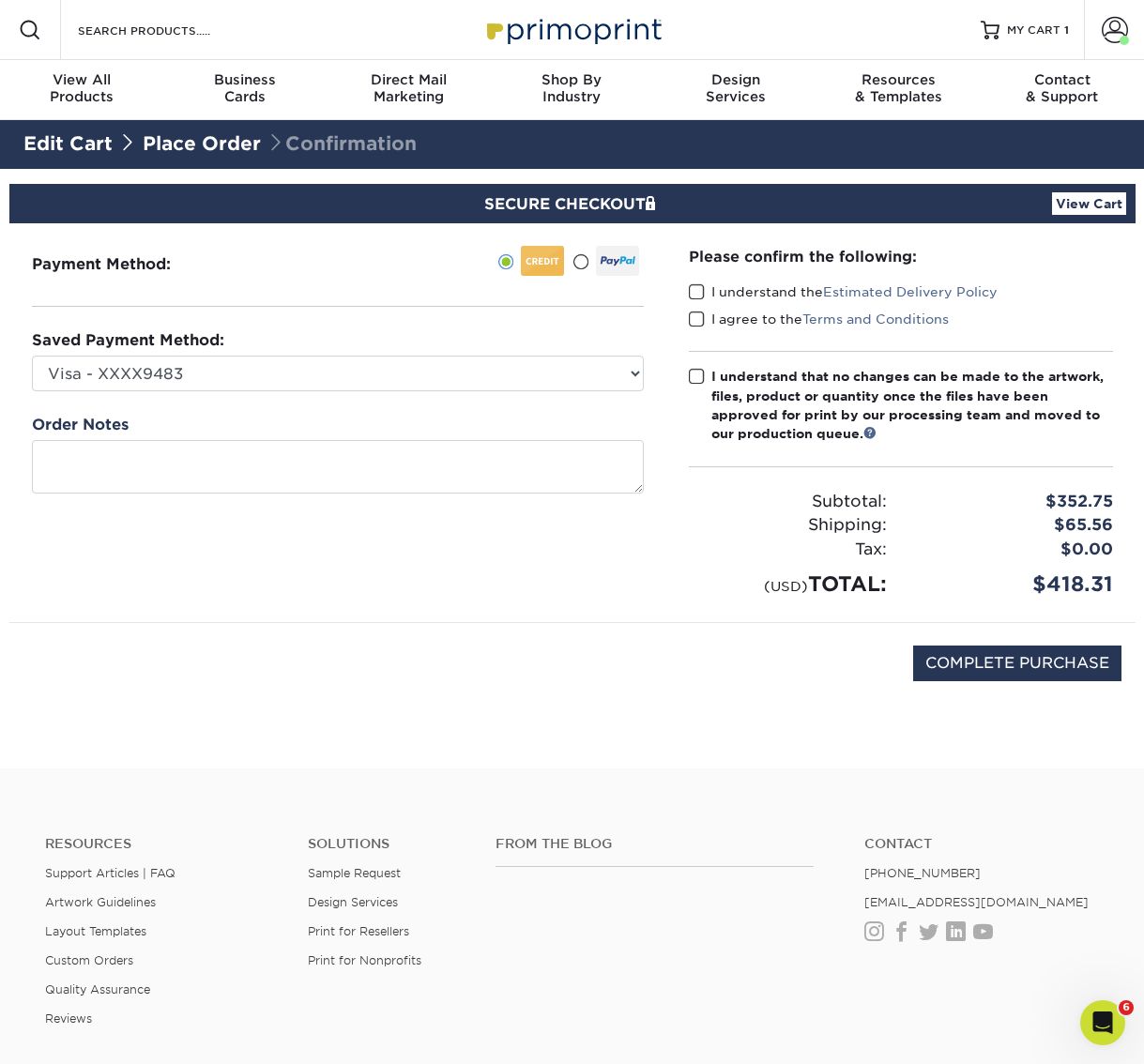
click at [699, 289] on span at bounding box center [697, 292] width 16 height 18
click at [0, 0] on input "I understand the Estimated Delivery Policy" at bounding box center [0, 0] width 0 height 0
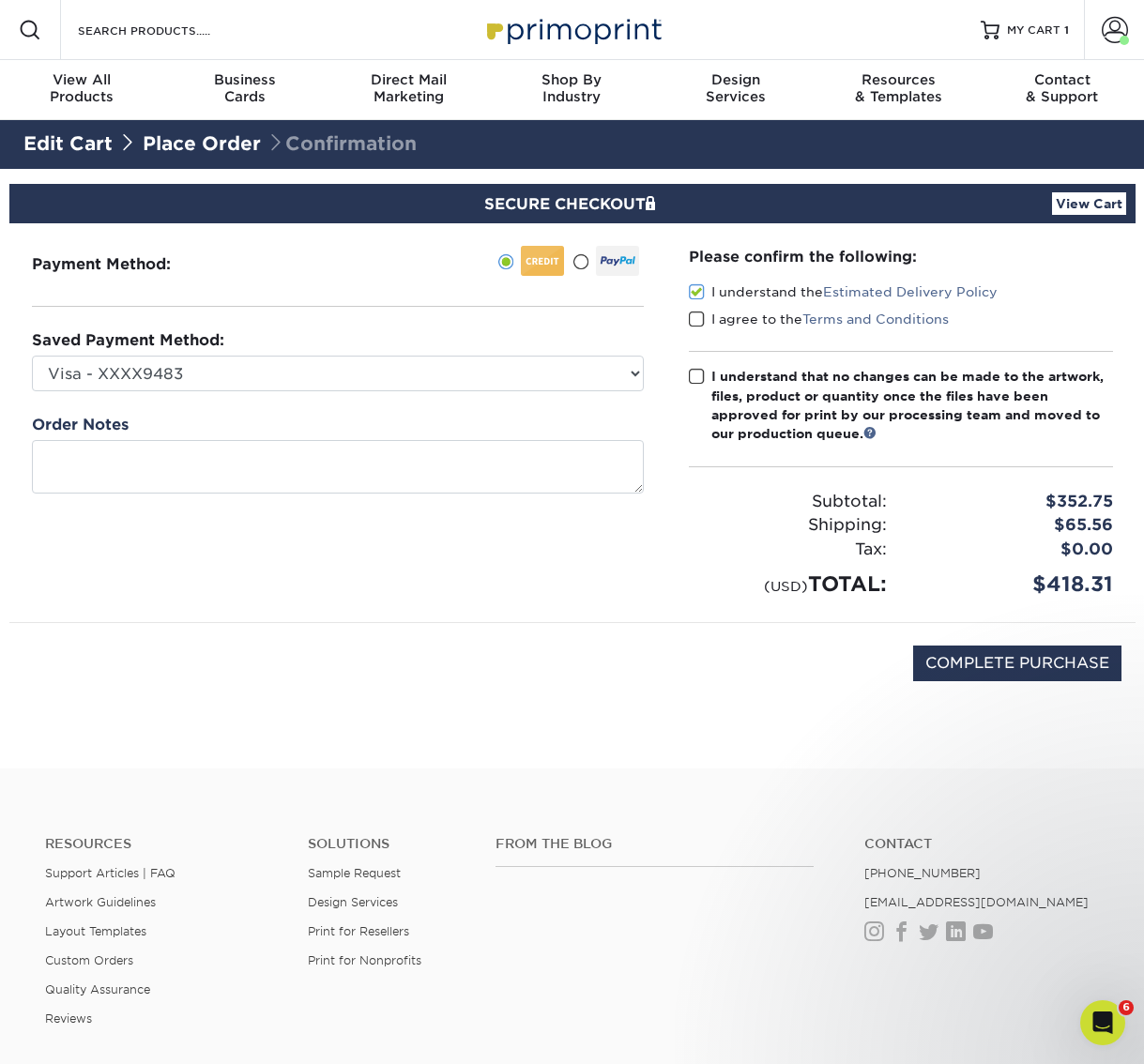
click at [691, 317] on span at bounding box center [697, 319] width 16 height 18
click at [0, 0] on input "I agree to the Terms and Conditions" at bounding box center [0, 0] width 0 height 0
click at [700, 379] on span at bounding box center [697, 377] width 16 height 18
click at [0, 0] on input "I understand that no changes can be made to the artwork, files, product or quan…" at bounding box center [0, 0] width 0 height 0
click at [977, 660] on input "COMPLETE PURCHASE" at bounding box center [1017, 663] width 209 height 35
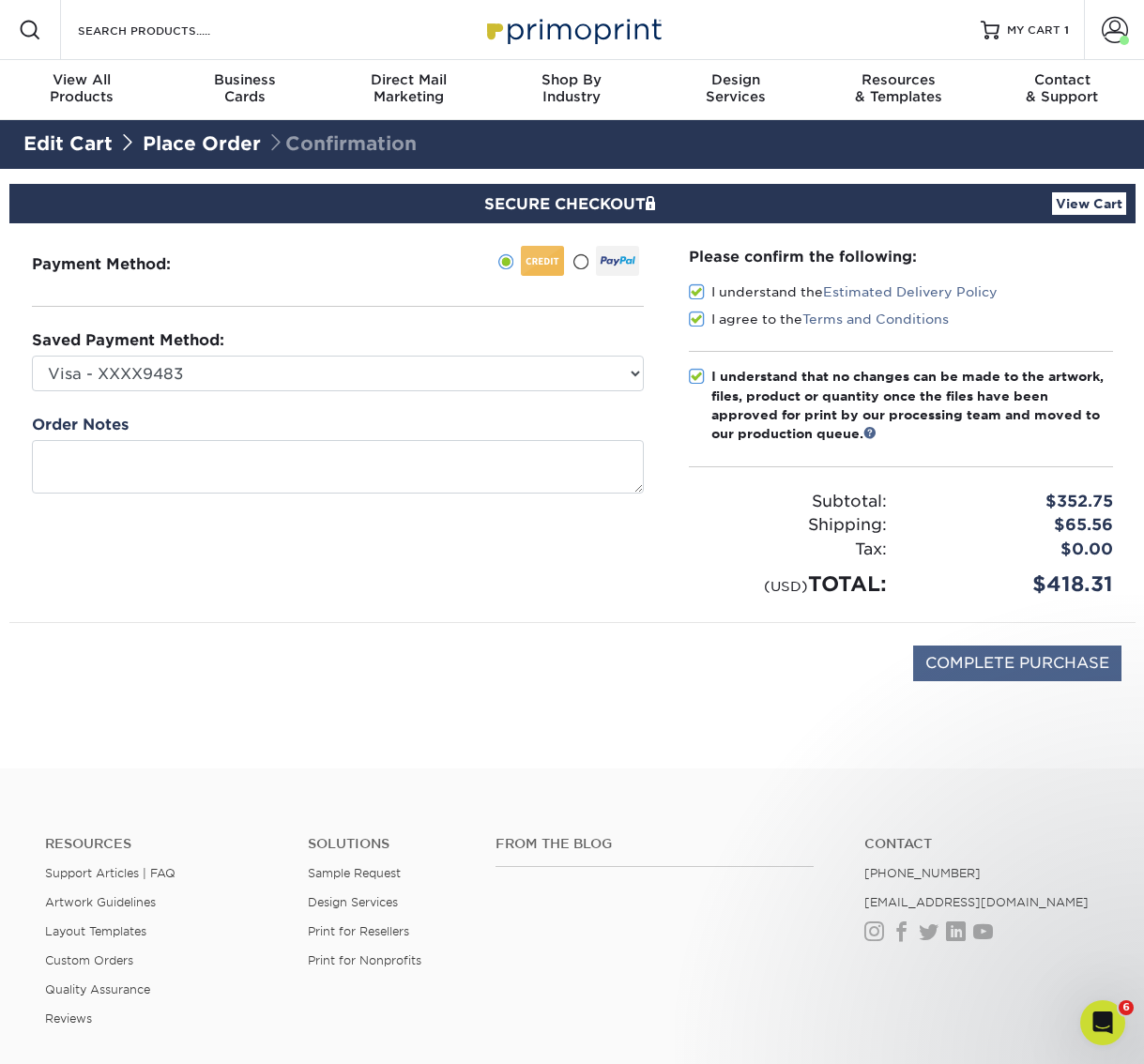
type input "PROCESSING, PLEASE WAIT..."
